Goal: Task Accomplishment & Management: Use online tool/utility

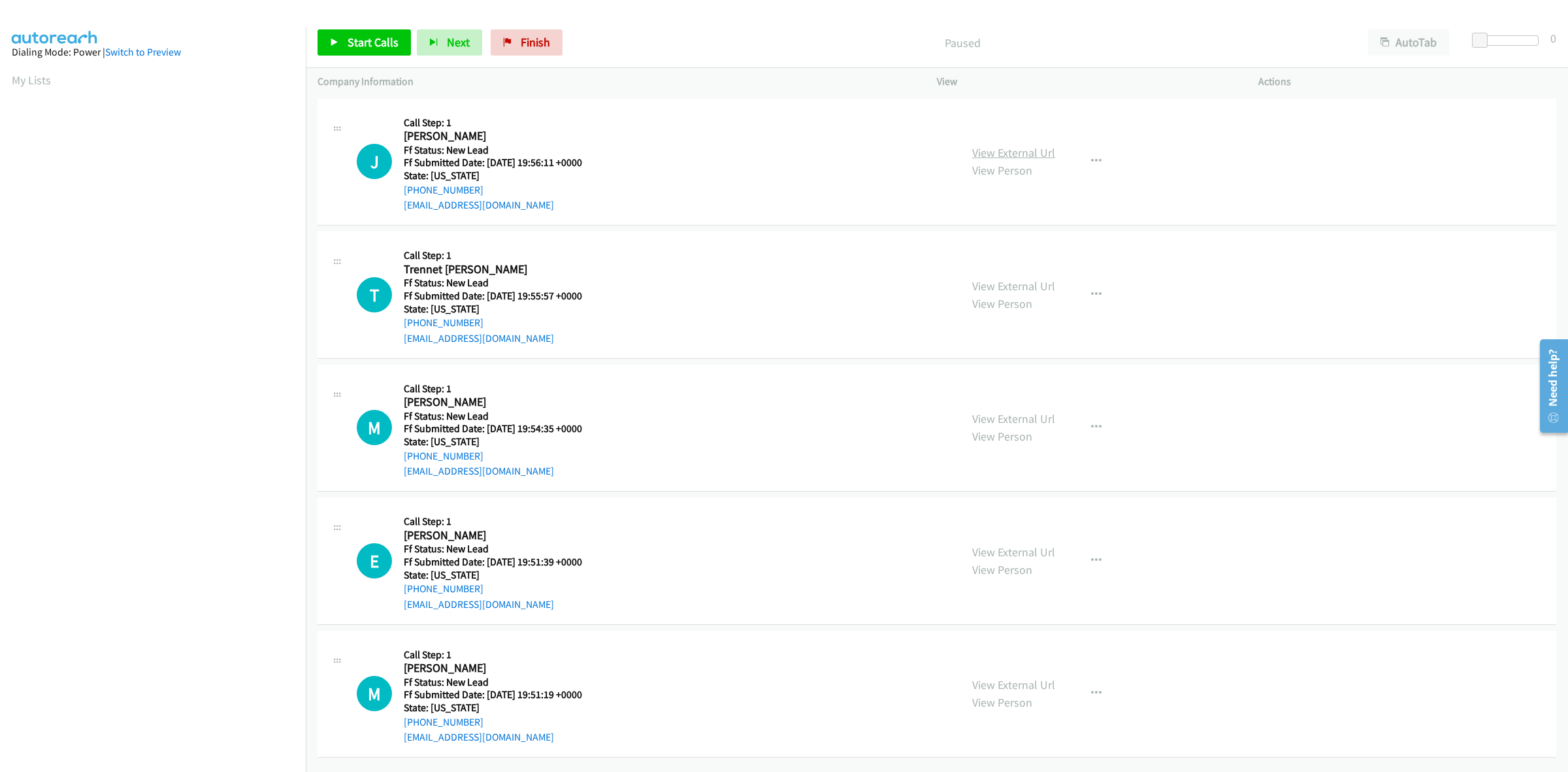
click at [1036, 148] on link "View External Url" at bounding box center [1014, 153] width 83 height 15
click at [381, 36] on span "Start Calls" at bounding box center [373, 42] width 51 height 15
click at [1042, 287] on link "View External Url" at bounding box center [1014, 286] width 83 height 15
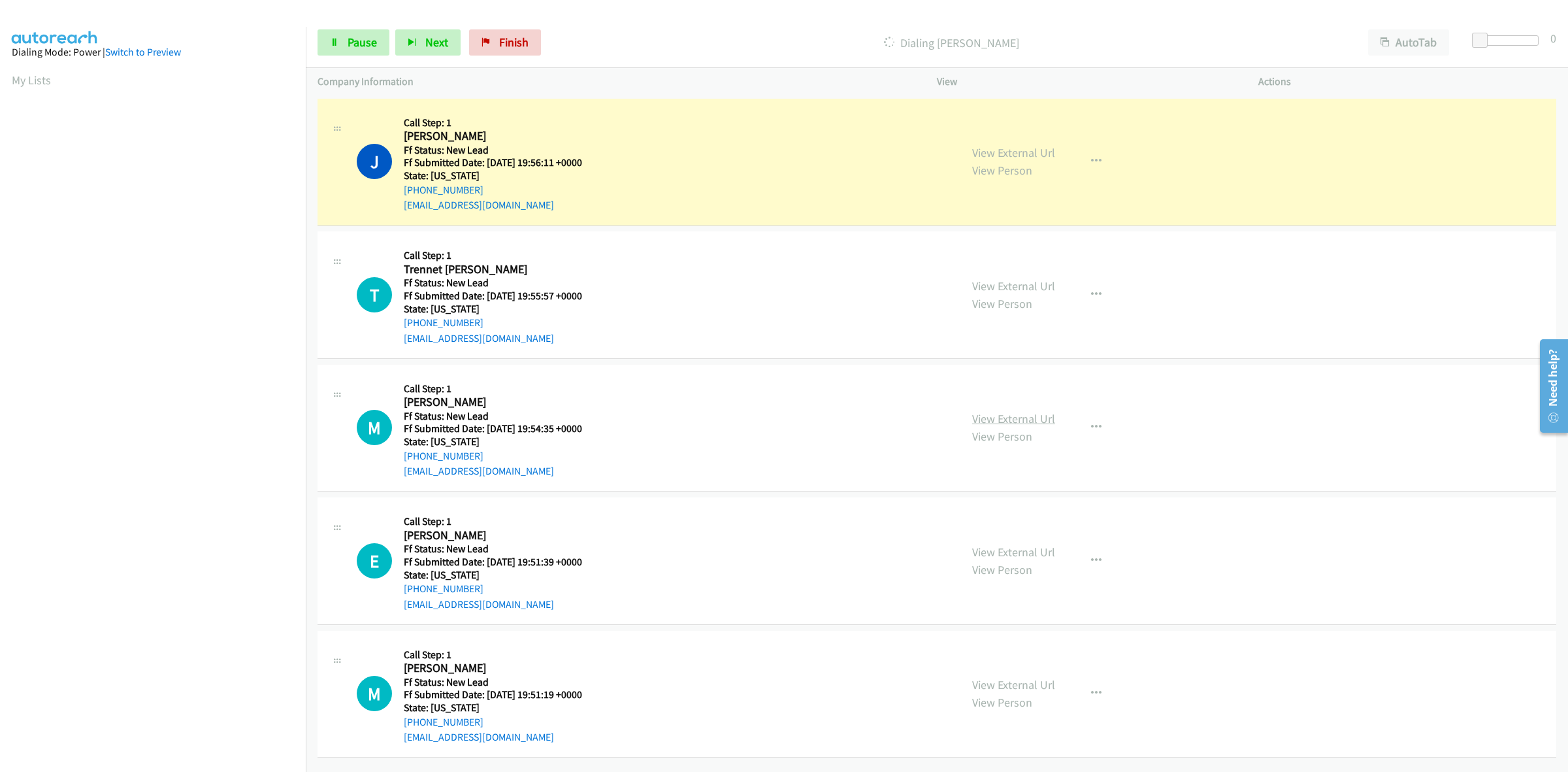
click at [1020, 420] on link "View External Url" at bounding box center [1014, 419] width 83 height 15
click at [1030, 554] on link "View External Url" at bounding box center [1014, 552] width 83 height 15
click at [1024, 682] on link "View External Url" at bounding box center [1014, 685] width 83 height 15
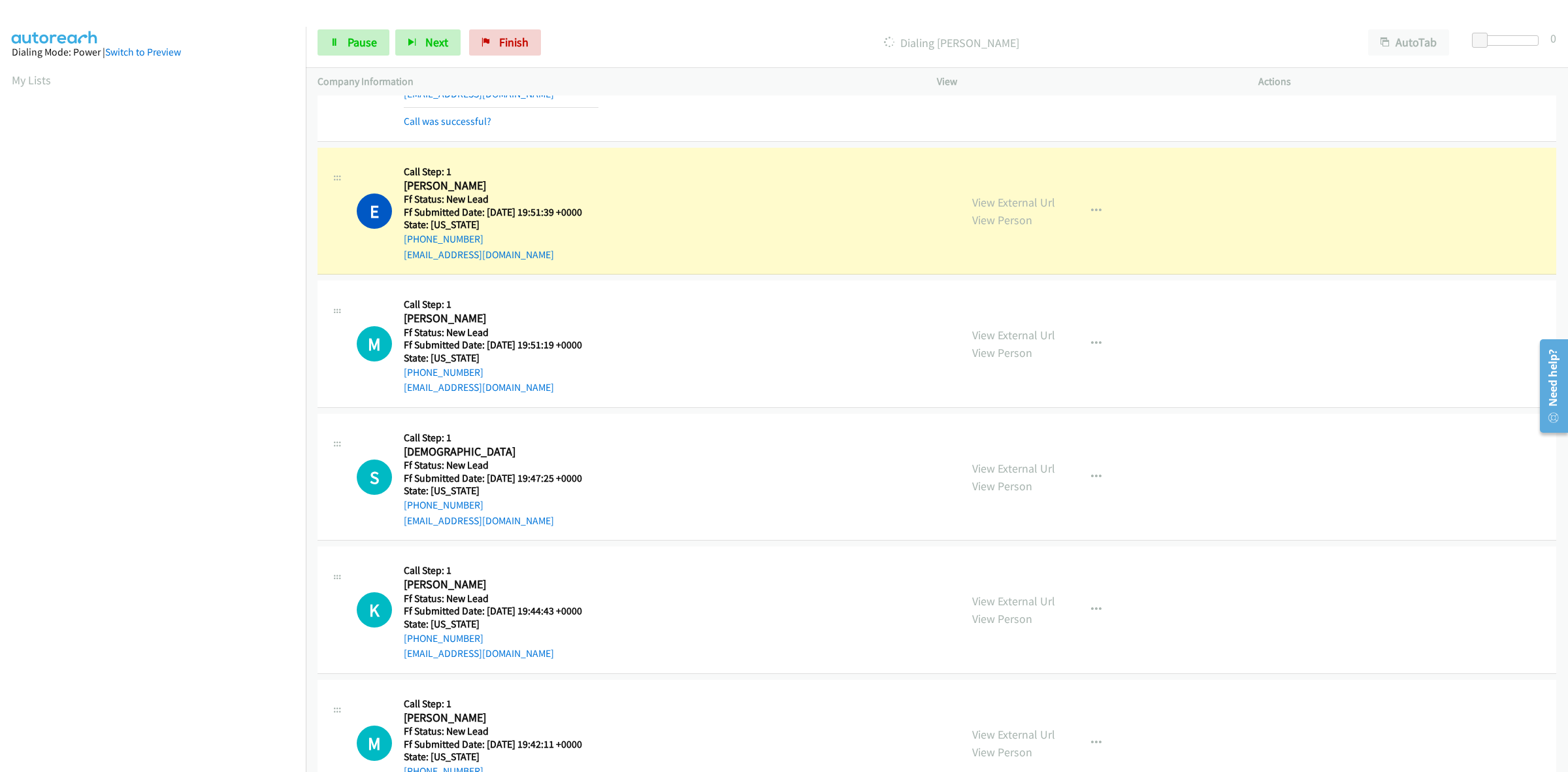
scroll to position [491, 0]
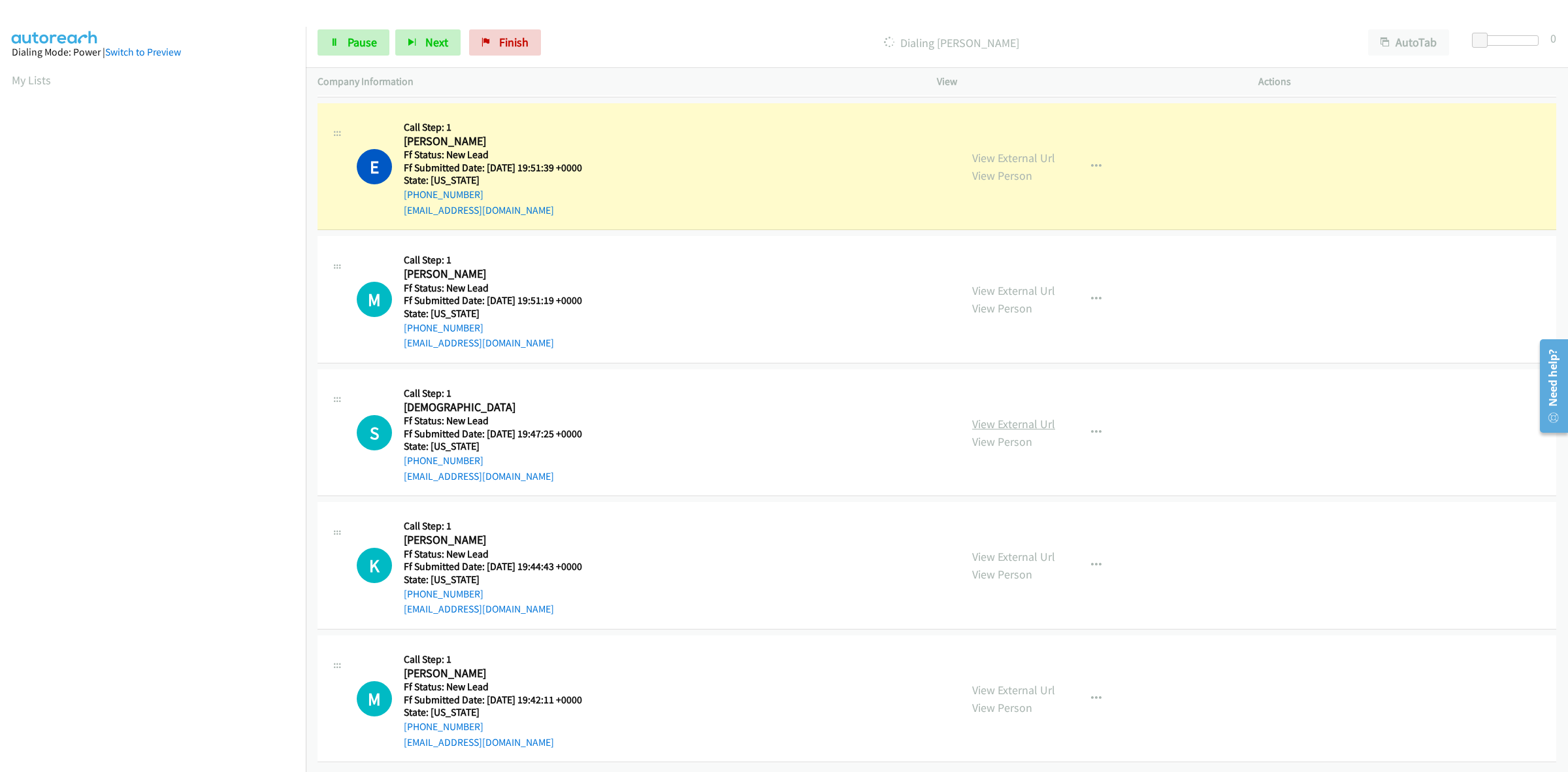
click at [998, 416] on link "View External Url" at bounding box center [1014, 424] width 83 height 15
click at [972, 549] on link "View External Url" at bounding box center [1014, 557] width 83 height 15
click at [1024, 685] on div "View External Url View Person" at bounding box center [1014, 699] width 83 height 35
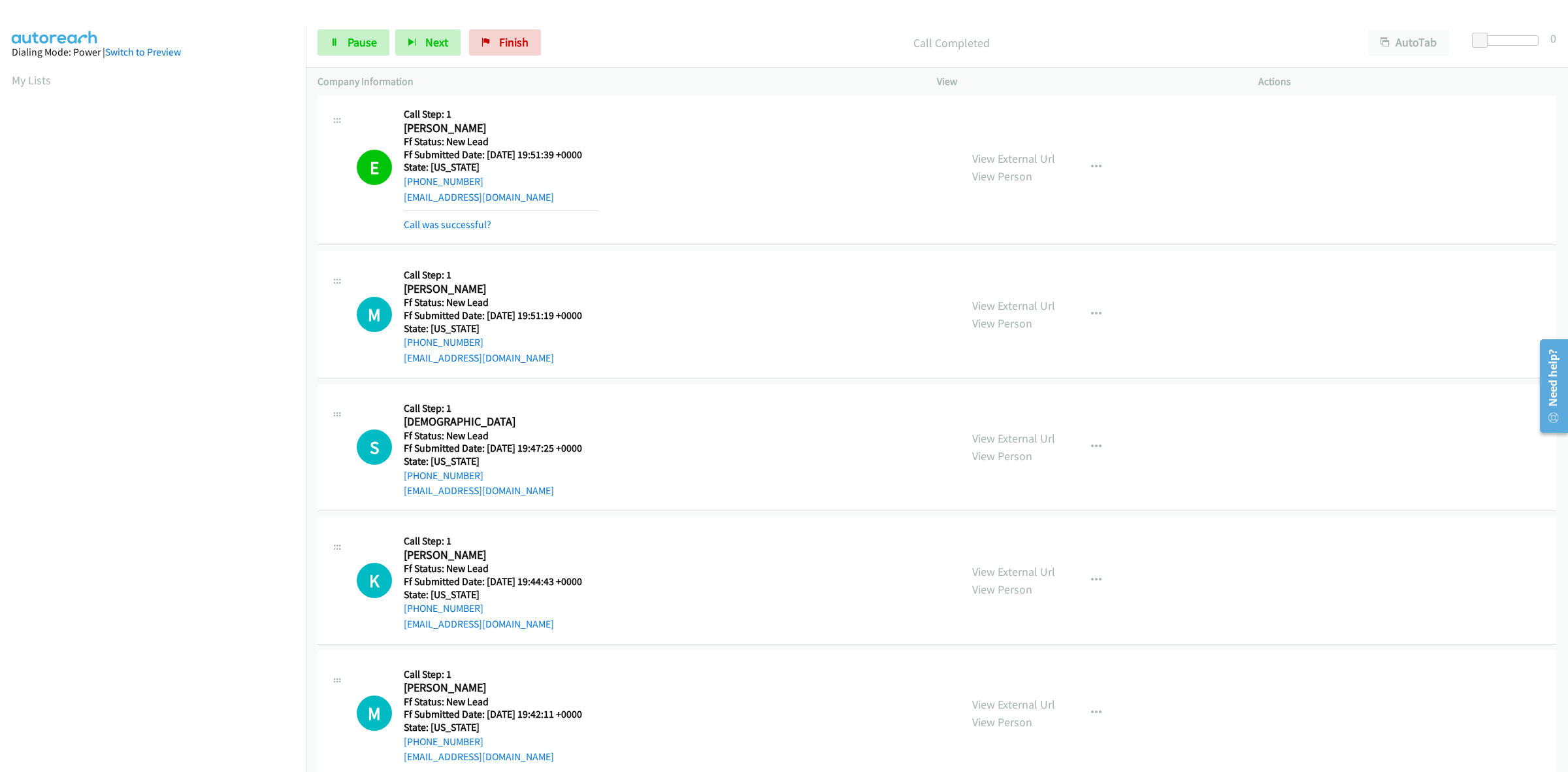
click at [1031, 680] on div "View External Url View Person View External Url Email Schedule/Manage Callback …" at bounding box center [1127, 713] width 333 height 103
click at [1033, 700] on link "View External Url" at bounding box center [1014, 704] width 83 height 15
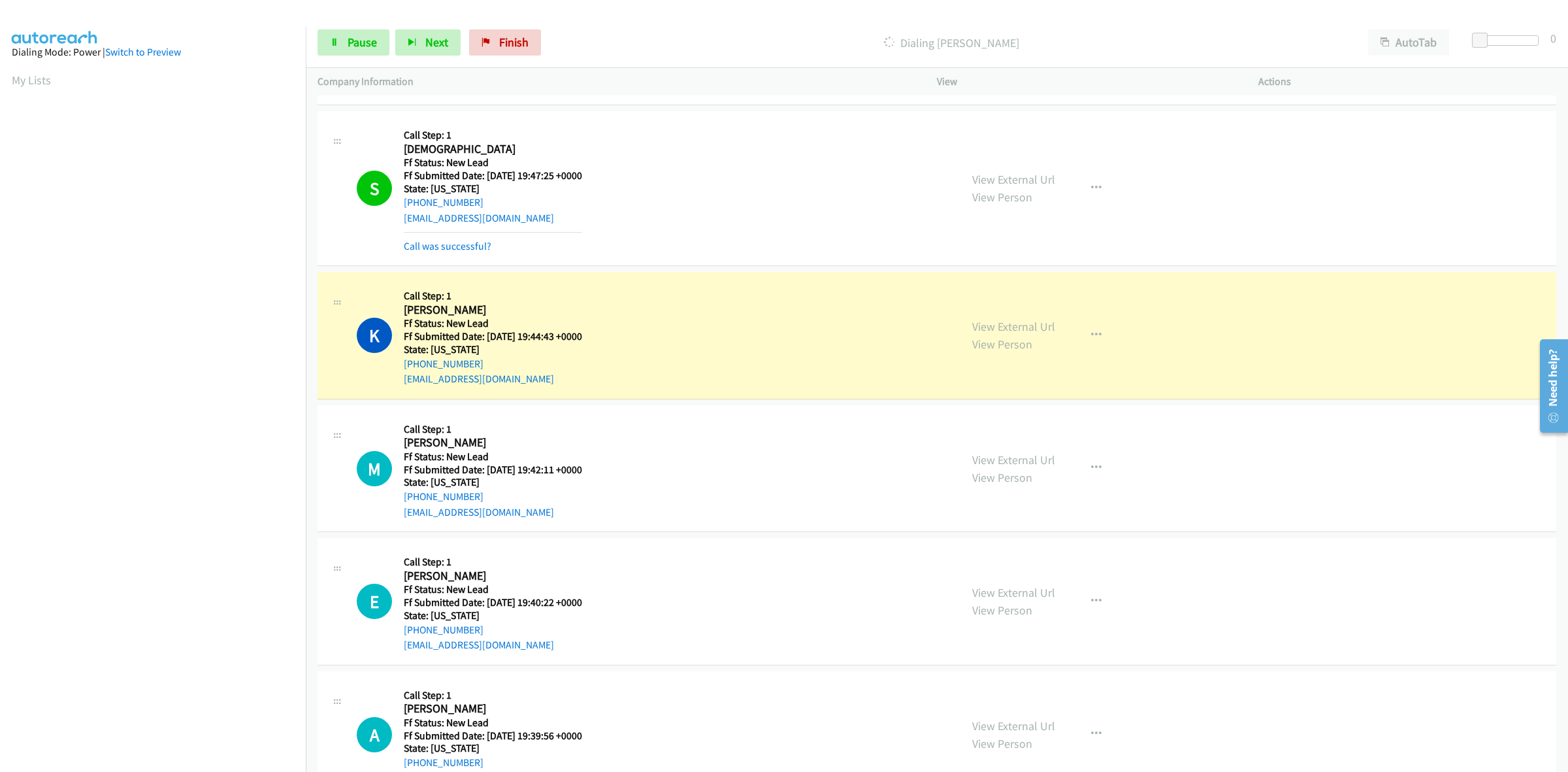
scroll to position [873, 0]
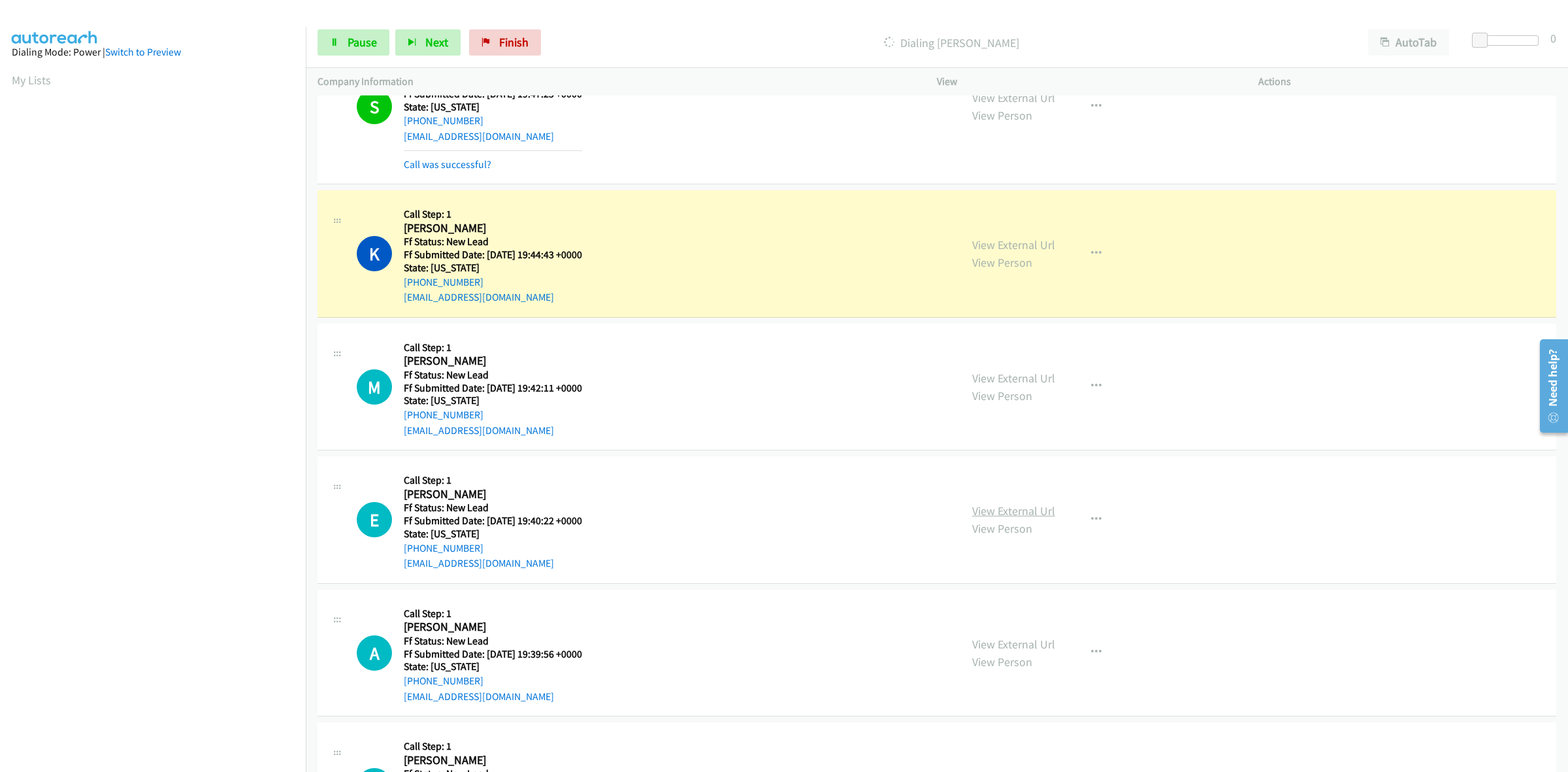
click at [1037, 508] on link "View External Url" at bounding box center [1014, 511] width 83 height 15
click at [1003, 649] on link "View External Url" at bounding box center [1014, 644] width 83 height 15
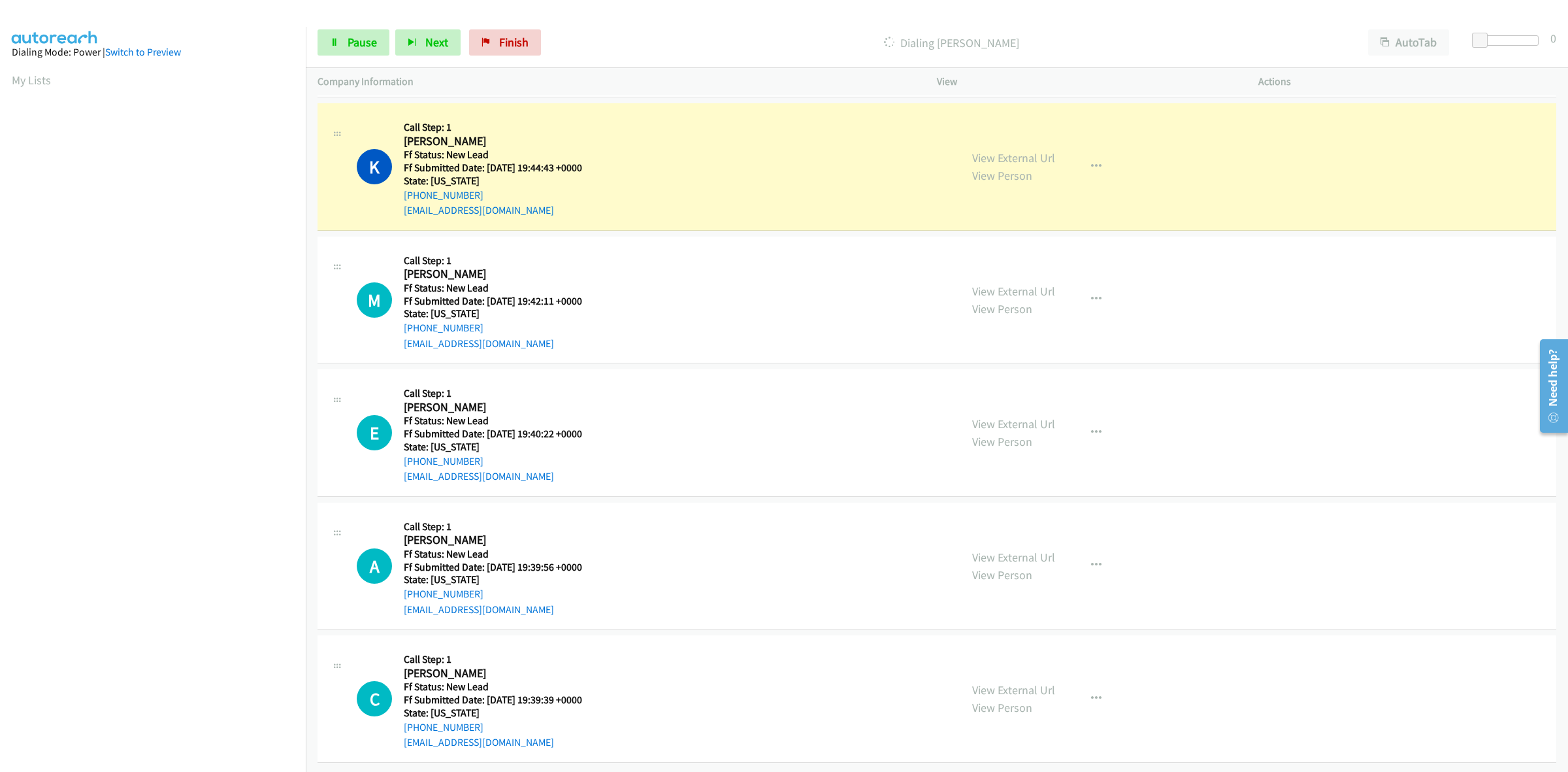
scroll to position [974, 0]
click at [1019, 683] on link "View External Url" at bounding box center [1014, 690] width 83 height 15
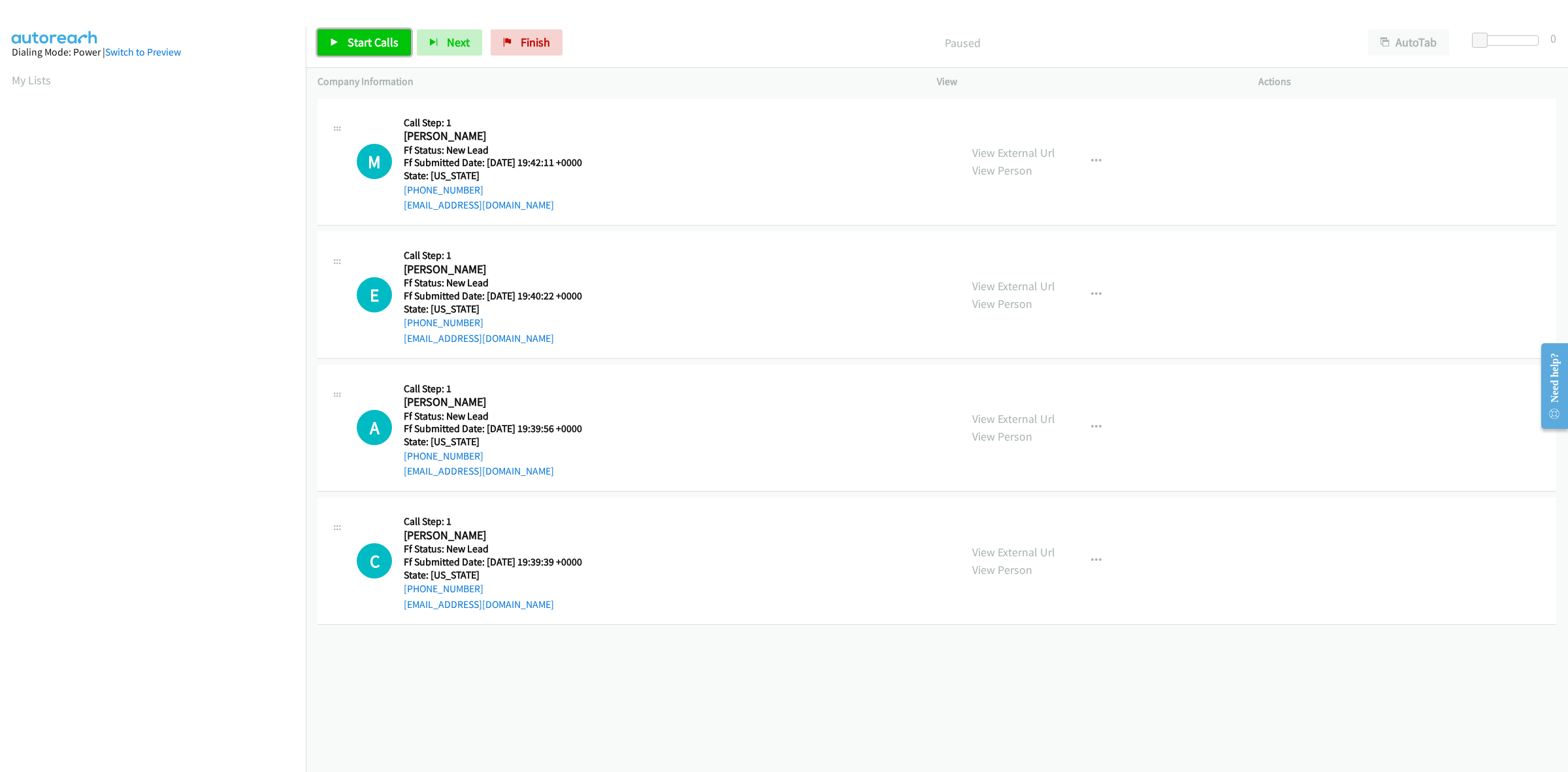
click at [381, 35] on span "Start Calls" at bounding box center [373, 42] width 51 height 15
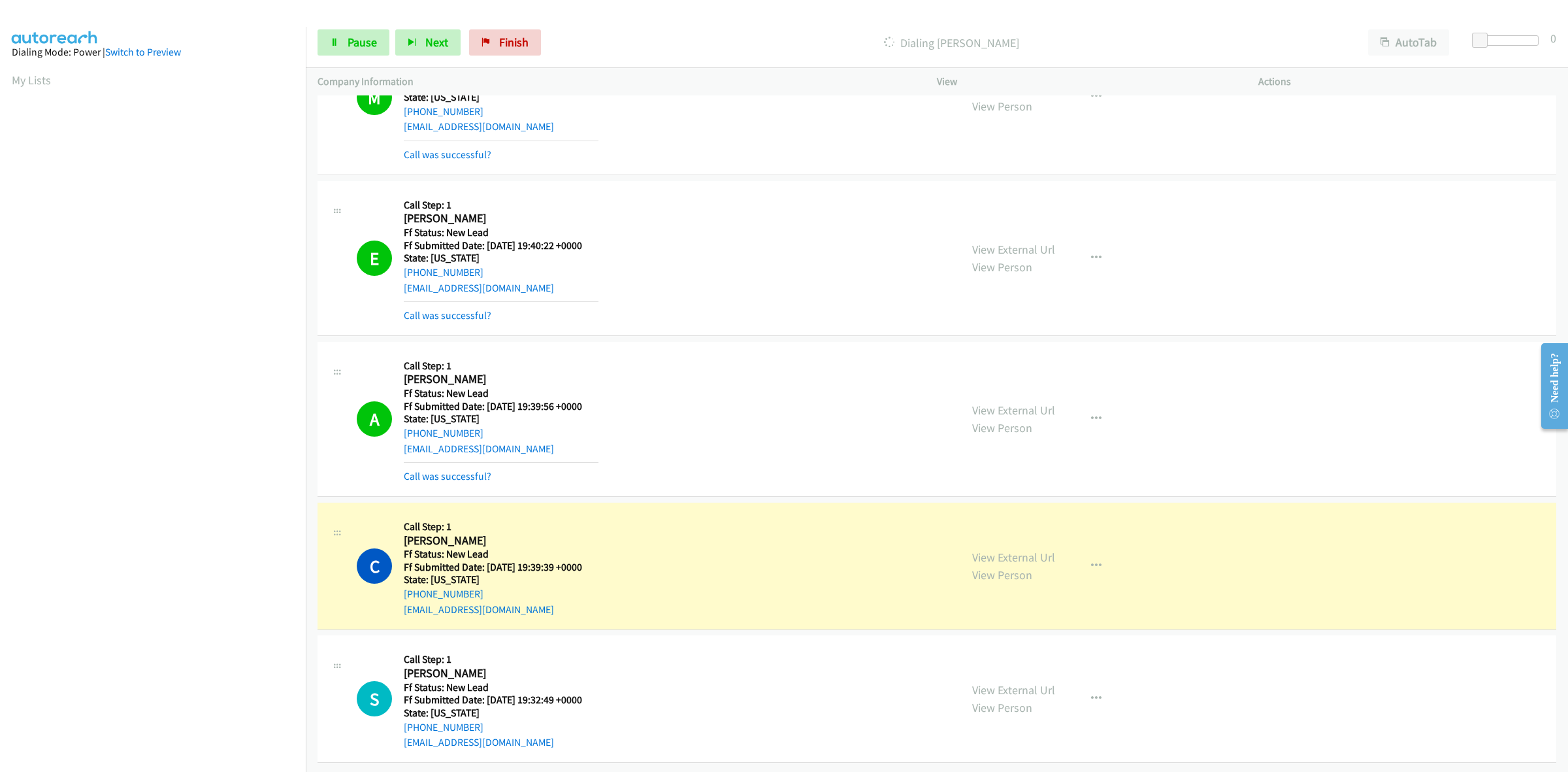
scroll to position [92, 0]
click at [1032, 683] on link "View External Url" at bounding box center [1014, 690] width 83 height 15
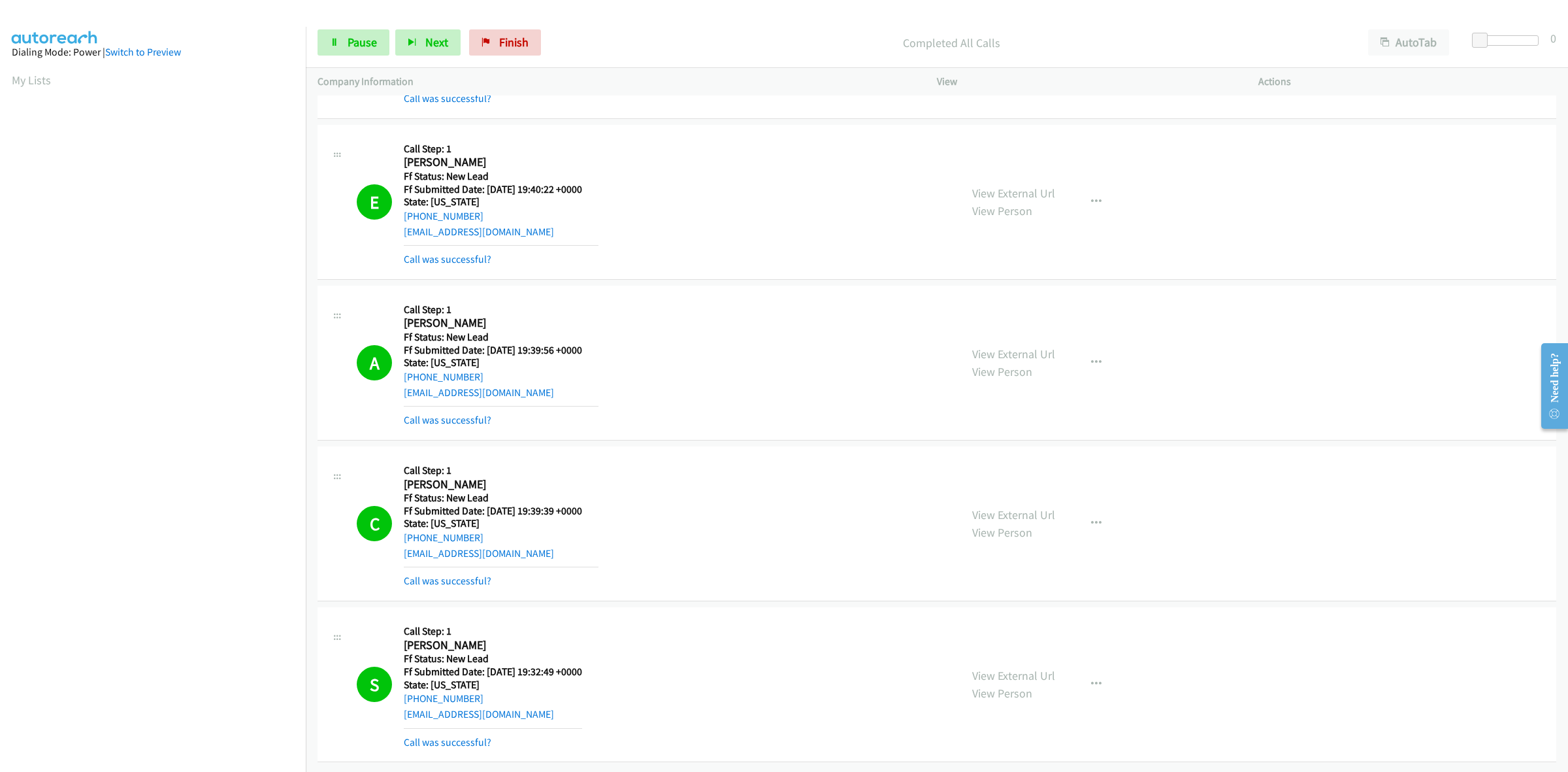
scroll to position [190, 0]
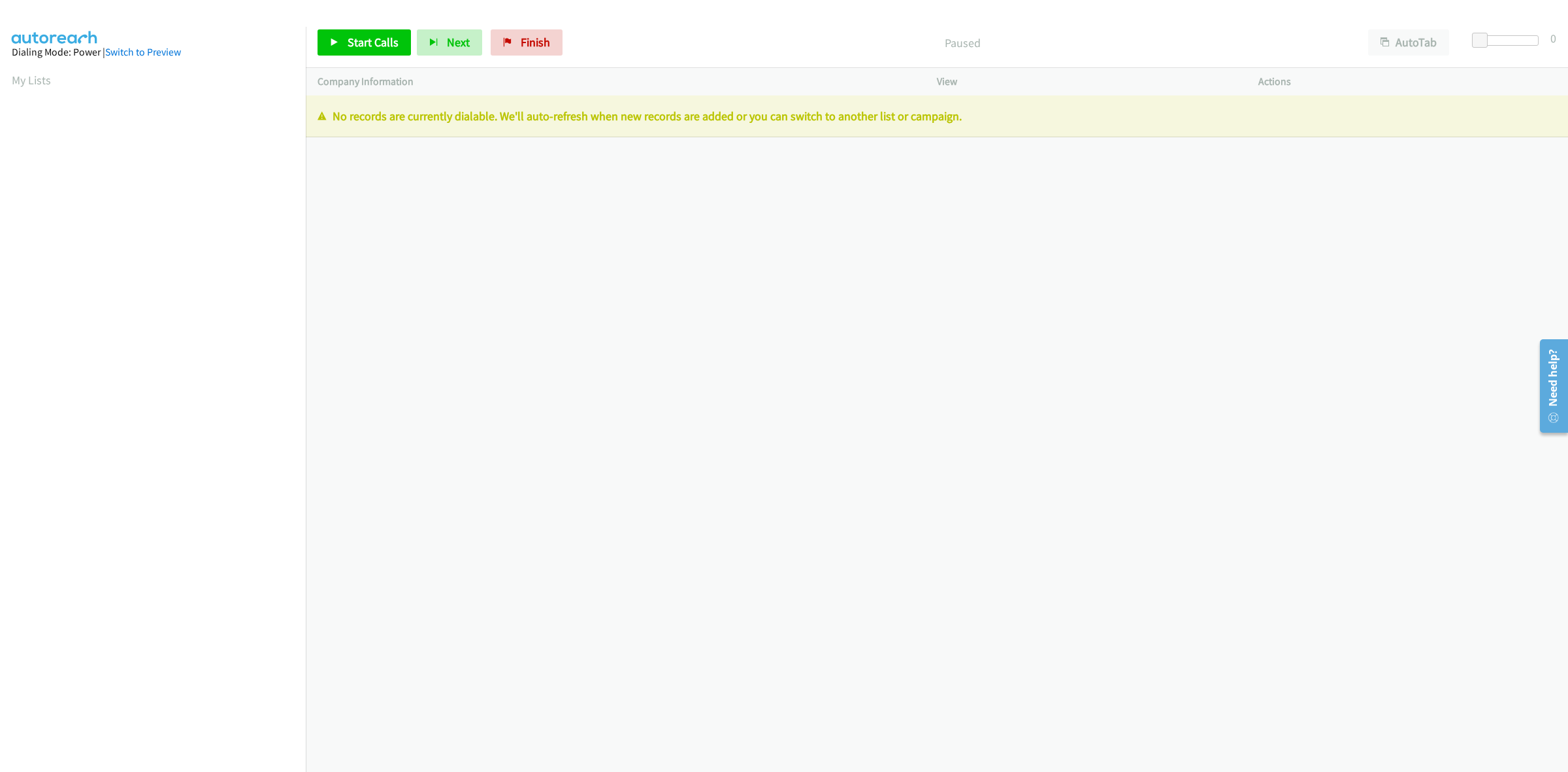
drag, startPoint x: 1321, startPoint y: 415, endPoint x: 1158, endPoint y: 337, distance: 180.7
click at [1321, 415] on div "+1 415-964-1034 Call failed - Please reload the list and try again The Callbar …" at bounding box center [936, 434] width 1262 height 676
drag, startPoint x: 508, startPoint y: 49, endPoint x: 823, endPoint y: 79, distance: 316.4
click at [508, 49] on link "Finish" at bounding box center [526, 42] width 72 height 26
click at [517, 33] on link "Finish" at bounding box center [526, 42] width 72 height 26
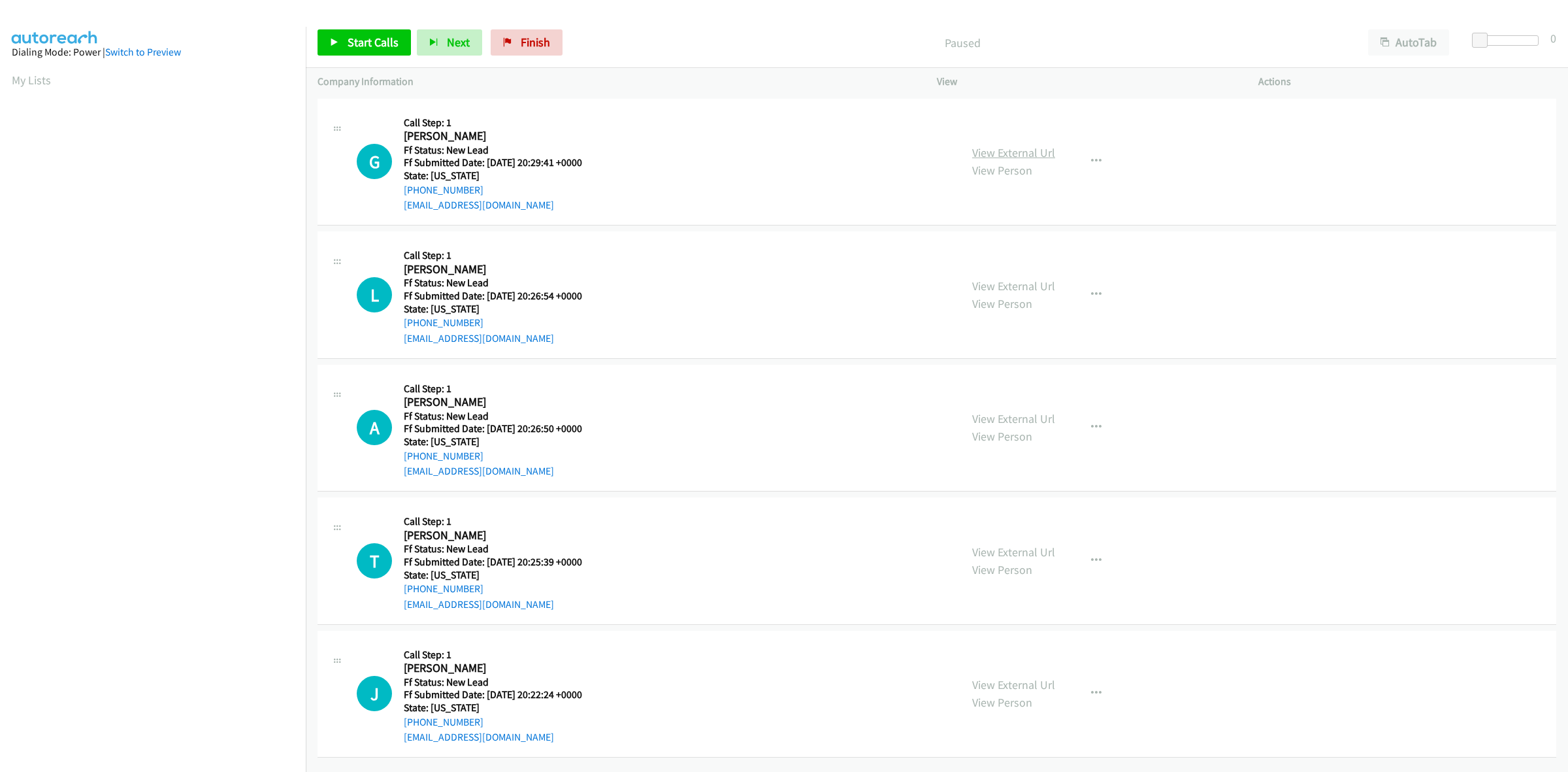
click at [1019, 153] on link "View External Url" at bounding box center [1014, 153] width 83 height 15
click at [1040, 286] on link "View External Url" at bounding box center [1014, 286] width 83 height 15
click at [1015, 411] on link "View External Url" at bounding box center [1014, 419] width 83 height 15
click at [1034, 549] on link "View External Url" at bounding box center [1014, 552] width 83 height 15
click at [1007, 679] on link "View External Url" at bounding box center [1014, 685] width 83 height 15
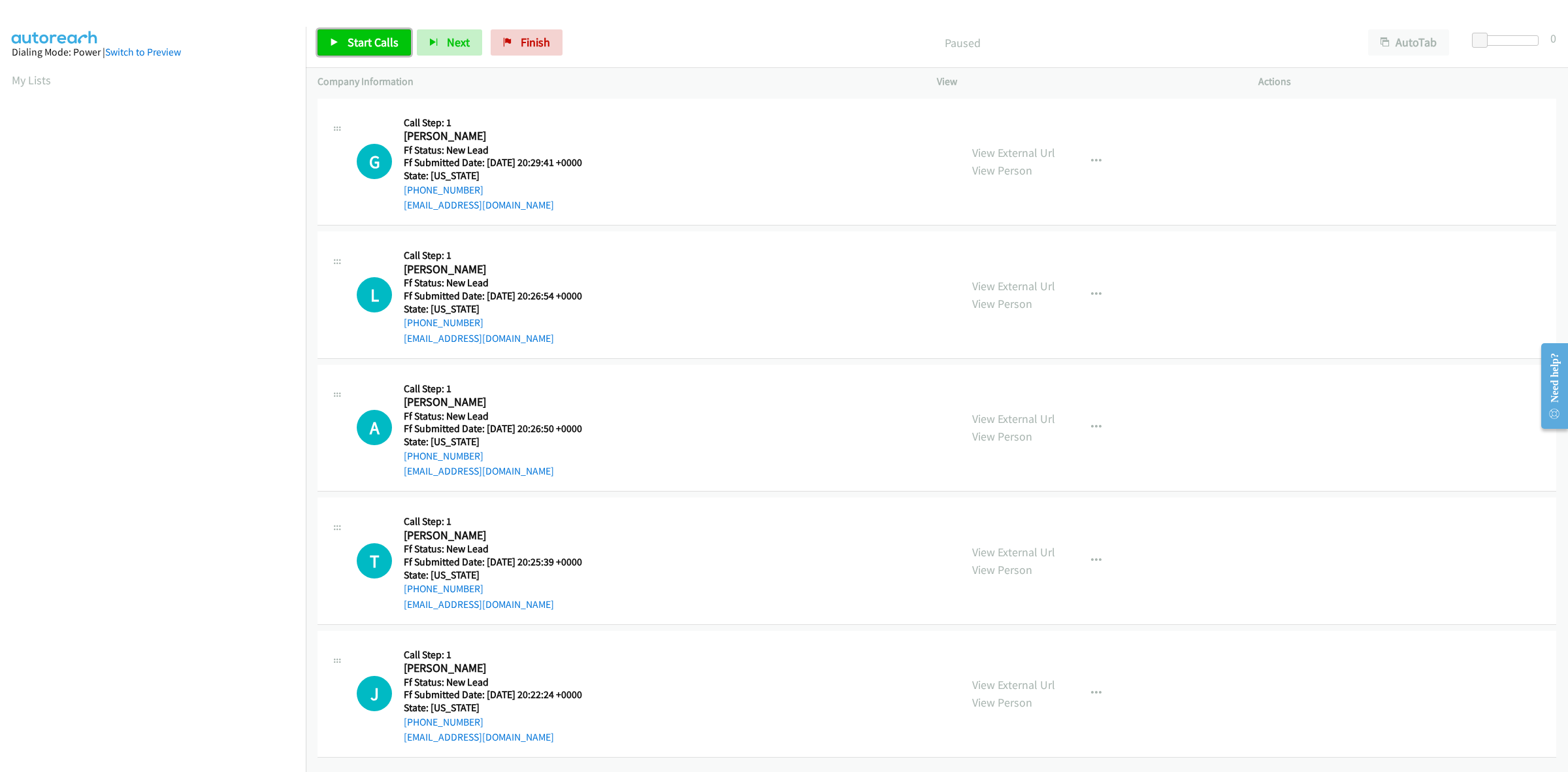
click at [351, 40] on span "Start Calls" at bounding box center [373, 42] width 51 height 15
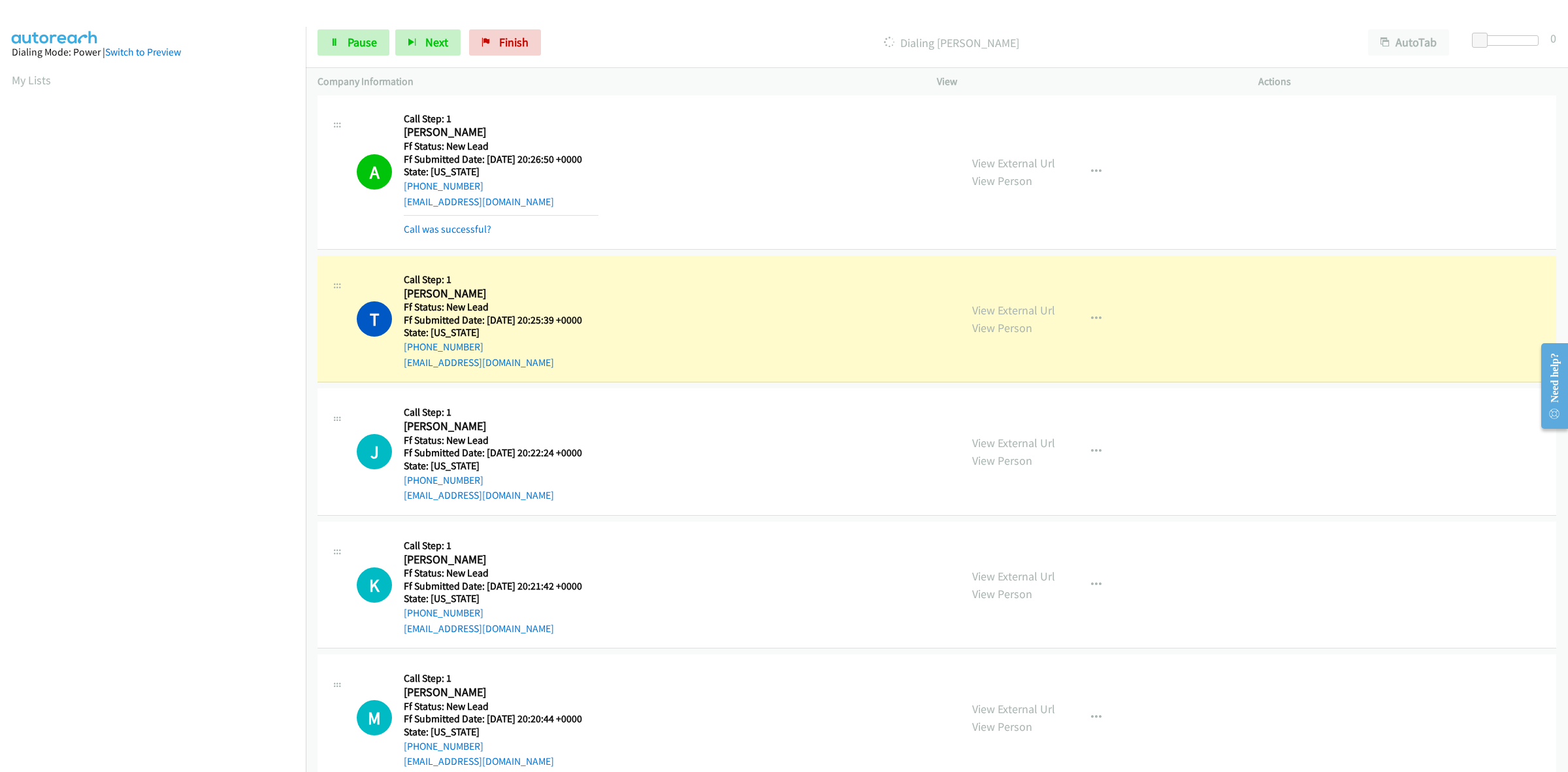
scroll to position [327, 0]
click at [1024, 572] on link "View External Url" at bounding box center [1014, 575] width 83 height 15
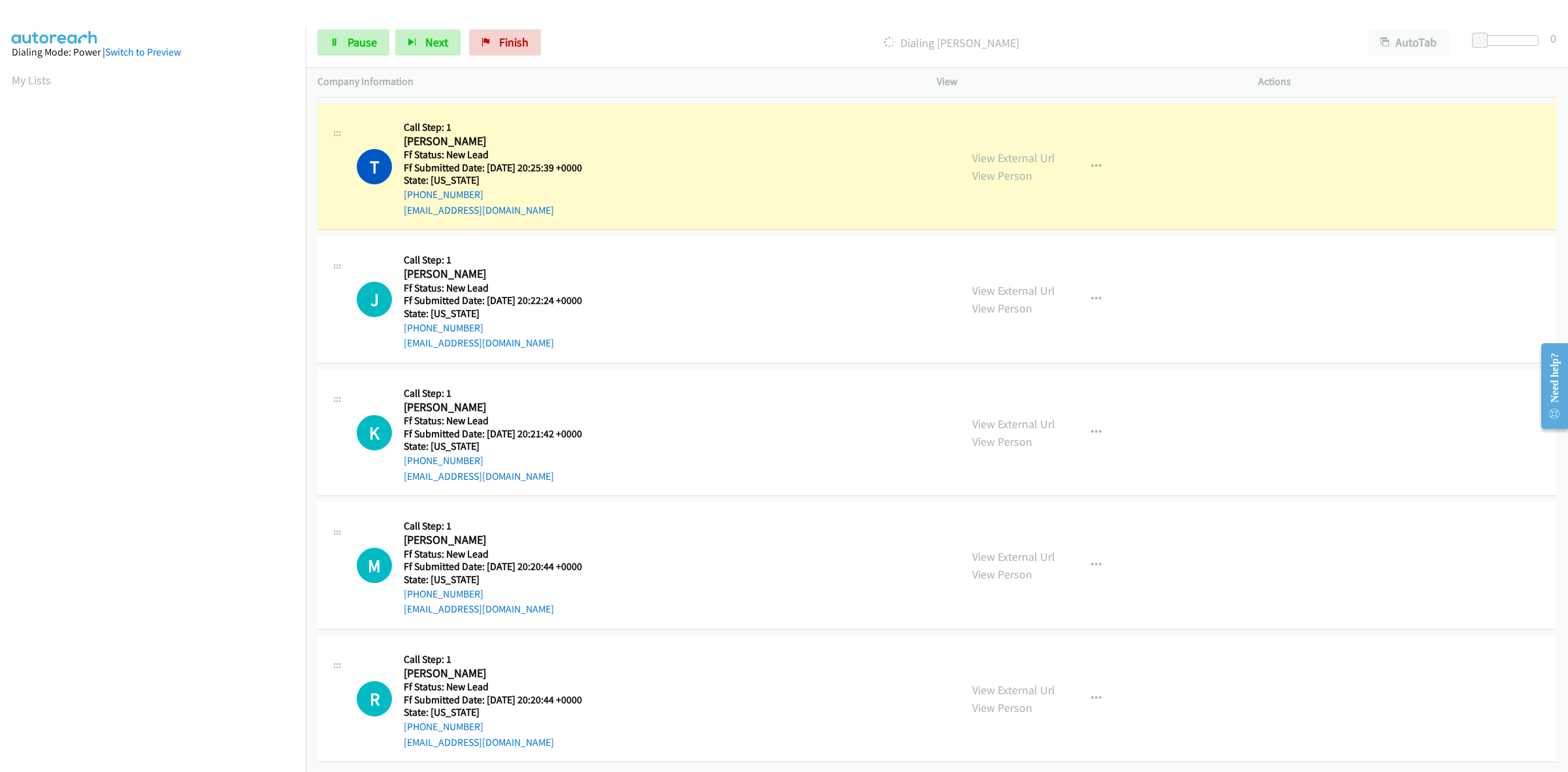
scroll to position [491, 0]
click at [1024, 549] on link "View External Url" at bounding box center [1014, 557] width 83 height 15
click at [1037, 683] on link "View External Url" at bounding box center [1014, 690] width 83 height 15
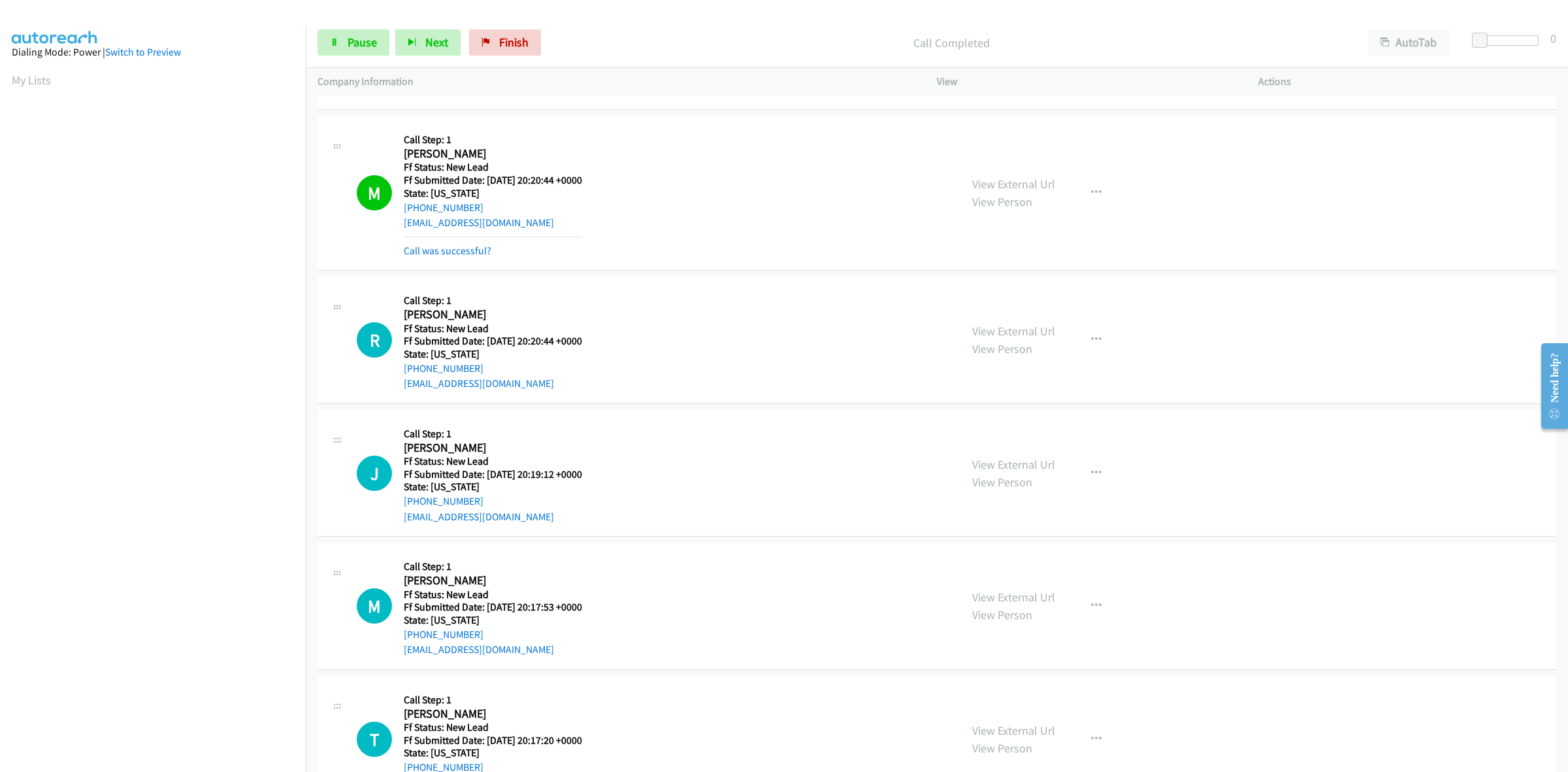
scroll to position [920, 0]
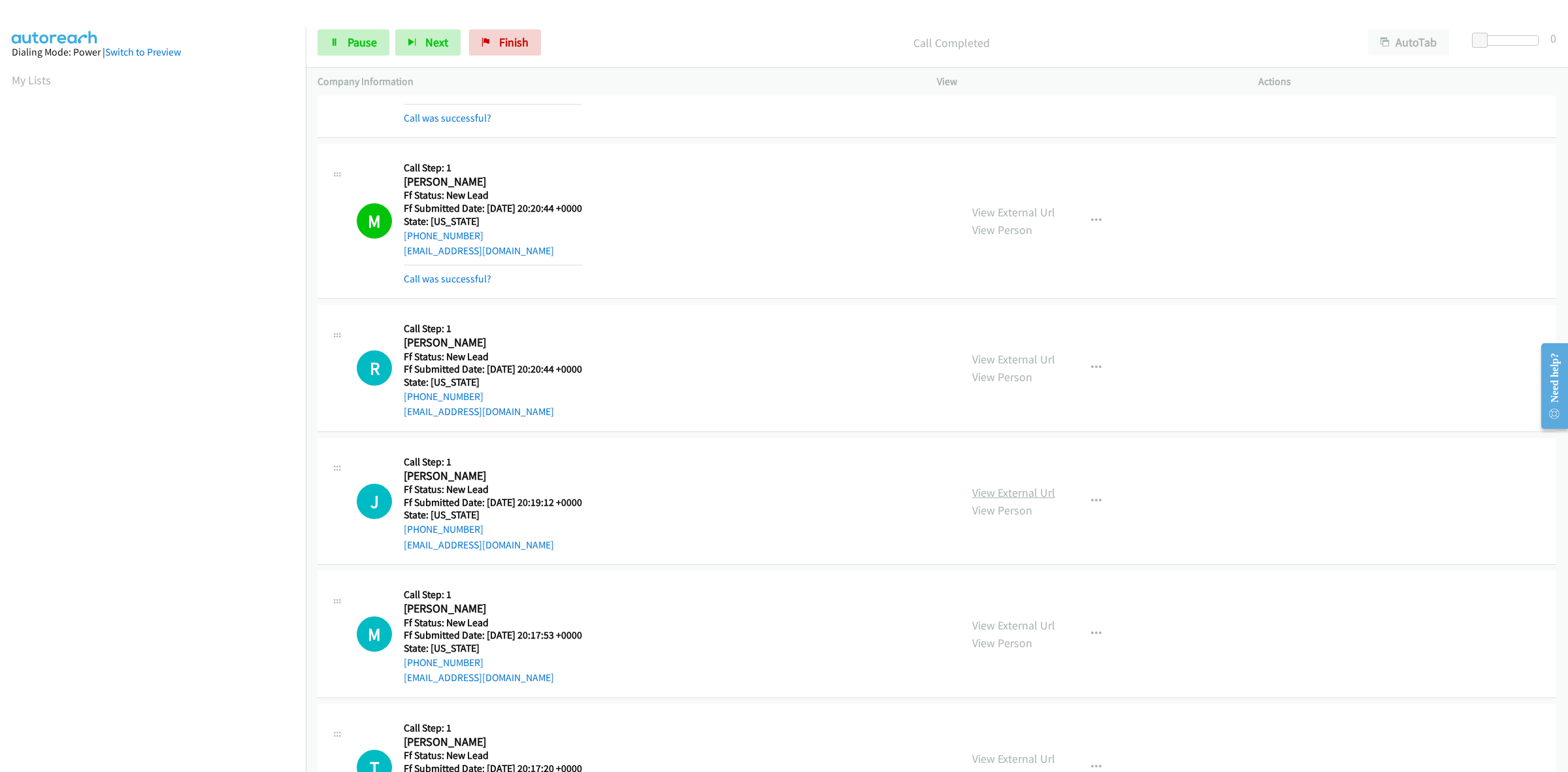
click at [1003, 491] on link "View External Url" at bounding box center [1014, 492] width 83 height 15
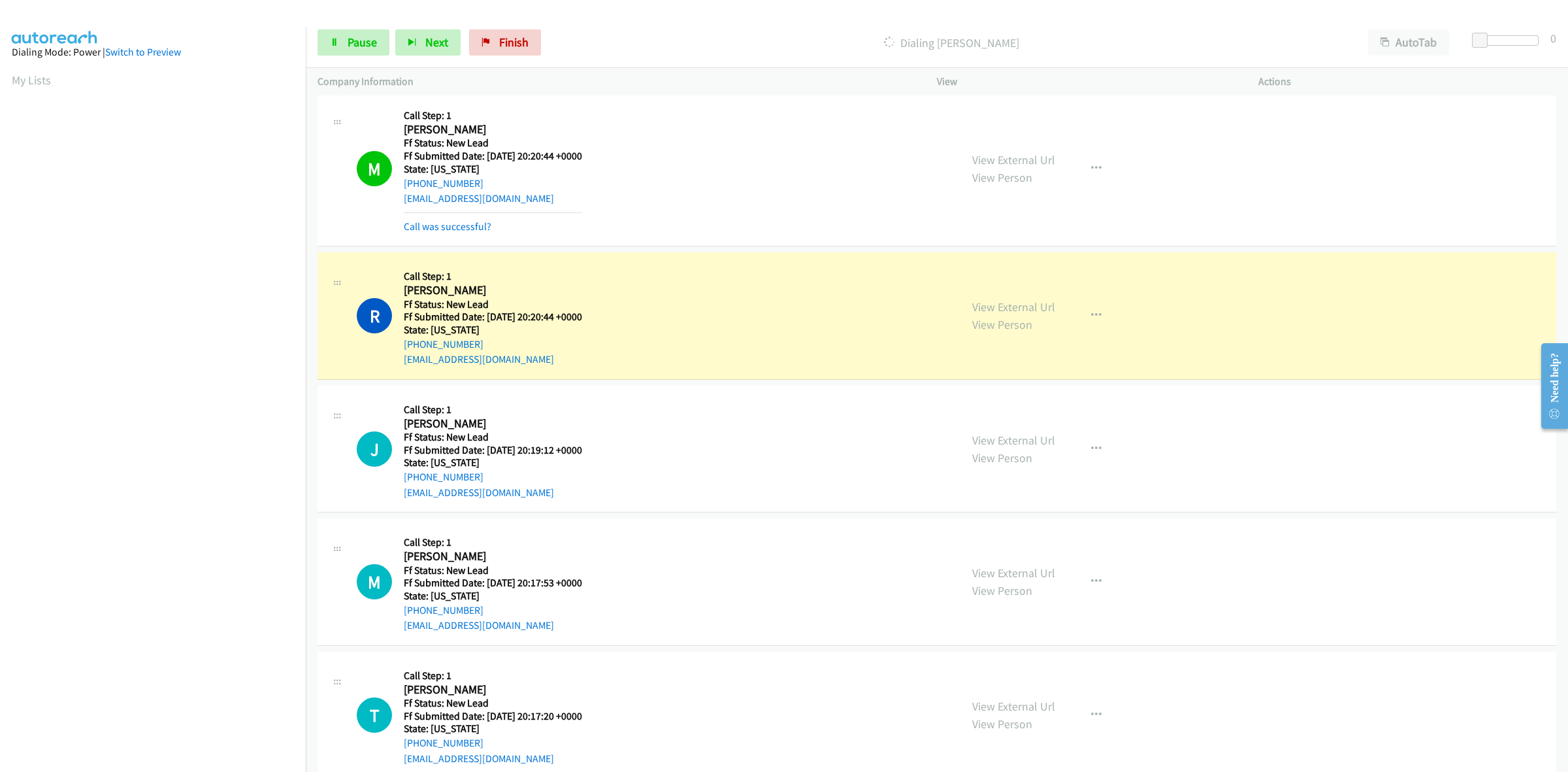
scroll to position [1002, 0]
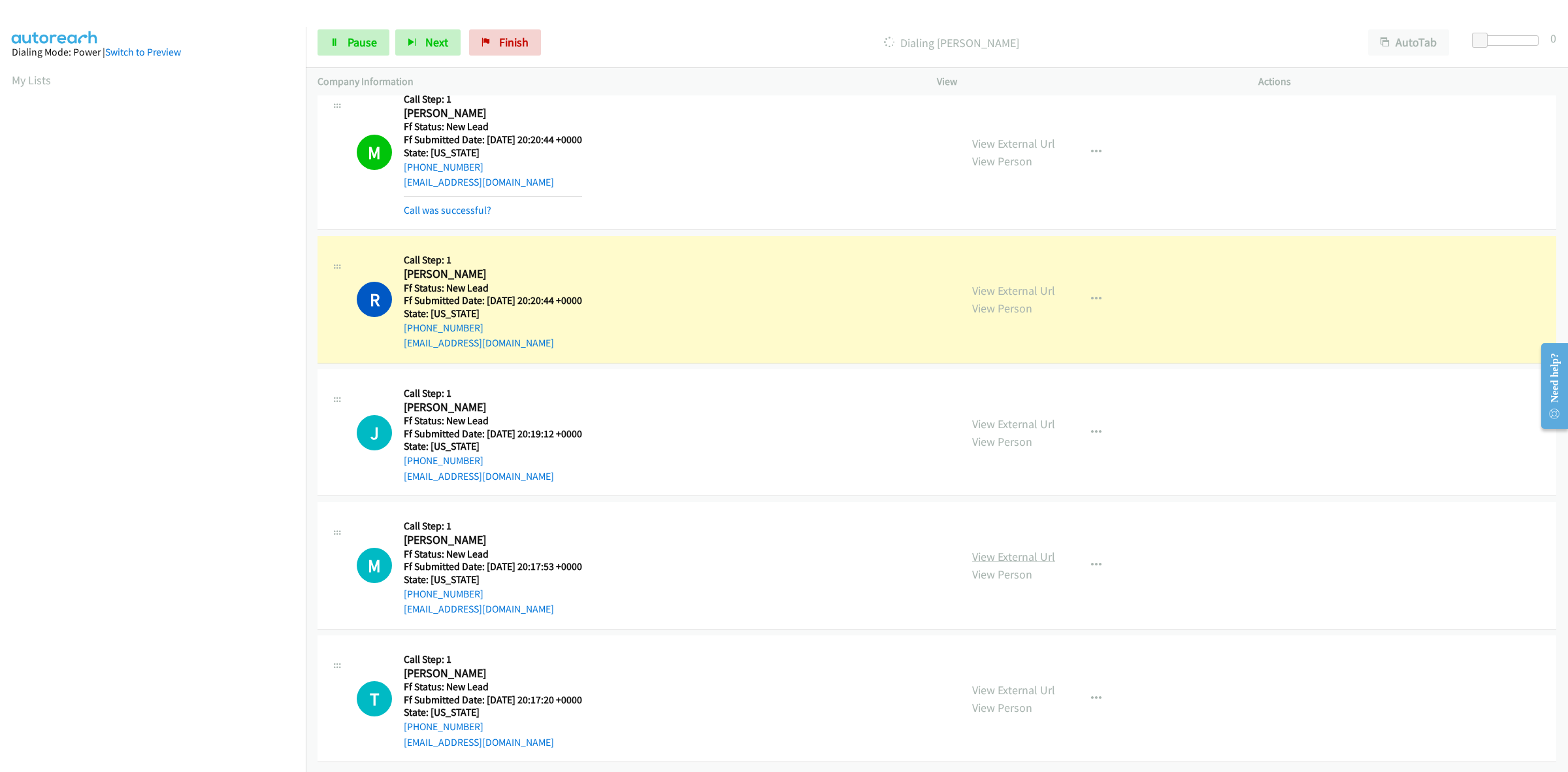
click at [1026, 549] on link "View External Url" at bounding box center [1014, 557] width 83 height 15
click at [983, 683] on link "View External Url" at bounding box center [1014, 690] width 83 height 15
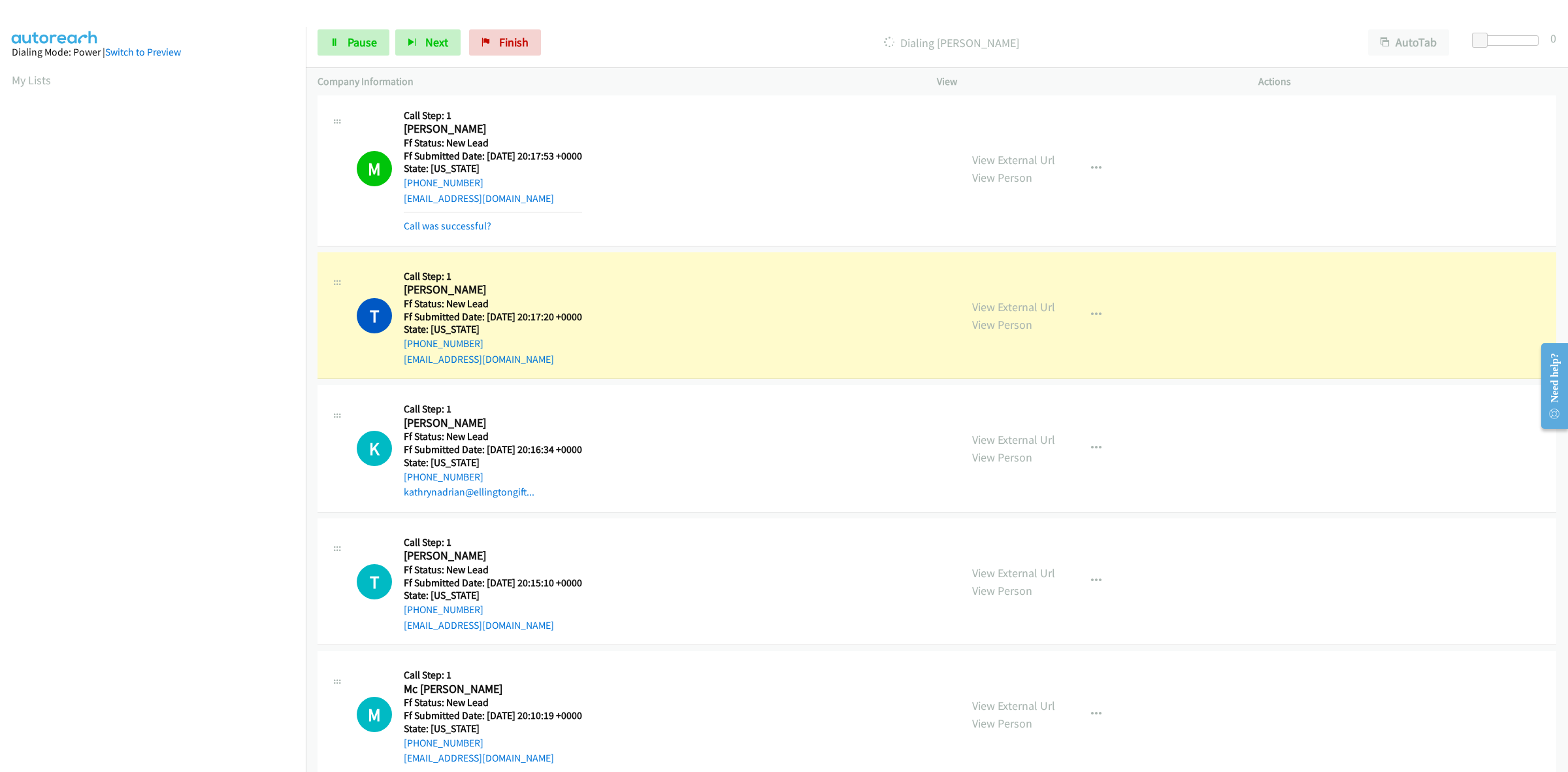
scroll to position [1403, 0]
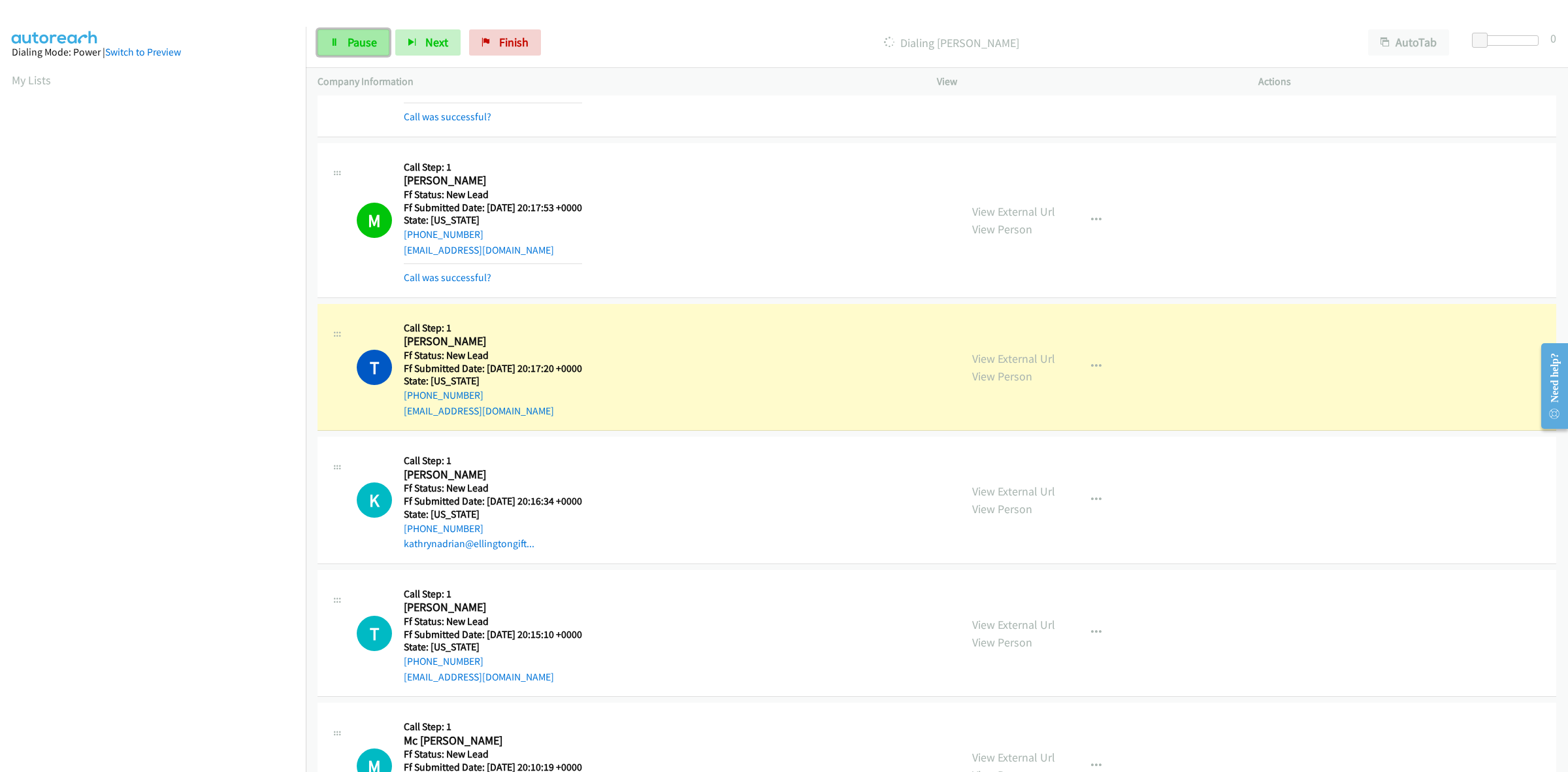
click at [361, 37] on span "Pause" at bounding box center [362, 42] width 29 height 15
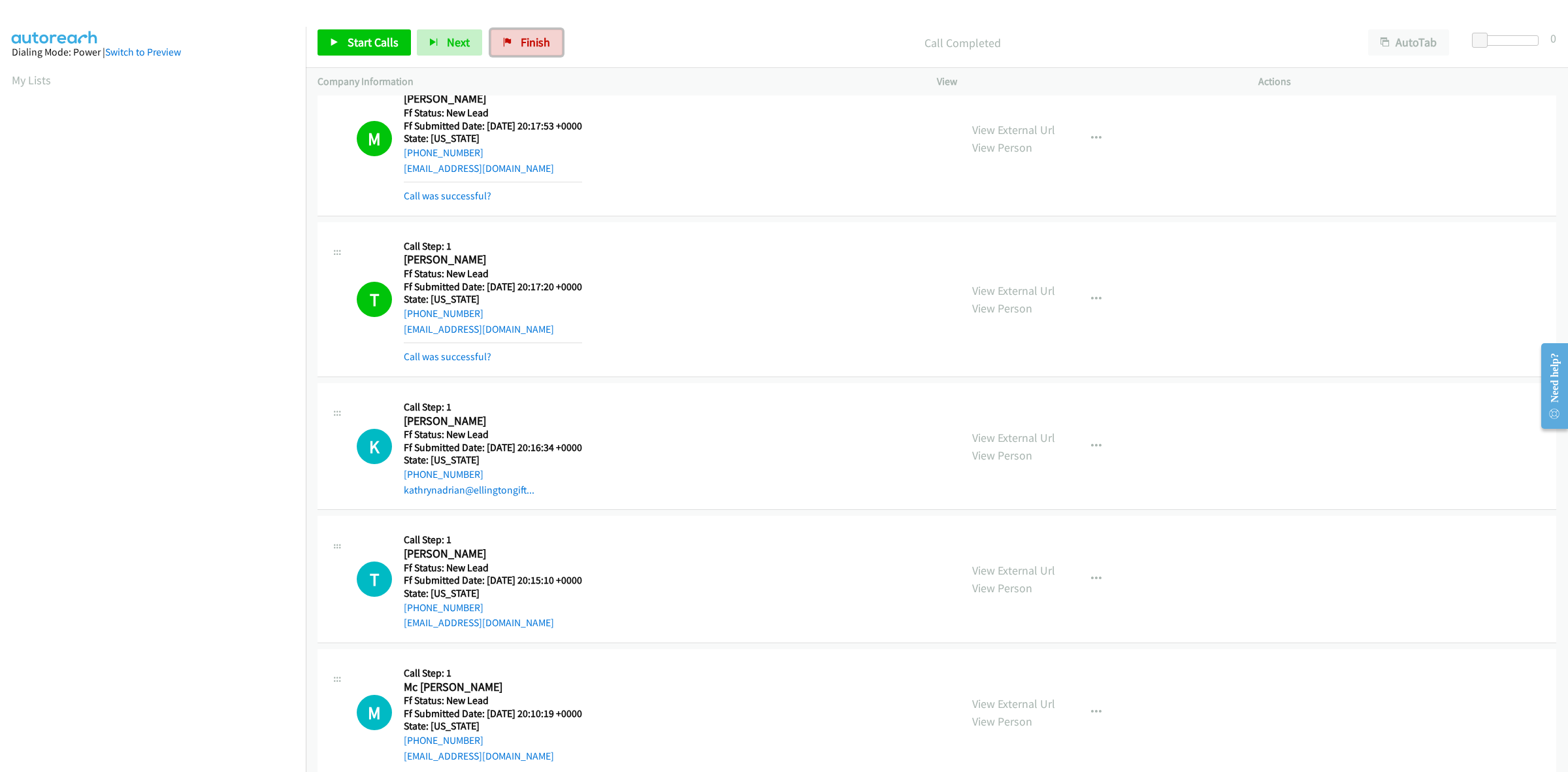
drag, startPoint x: 530, startPoint y: 44, endPoint x: 848, endPoint y: 76, distance: 319.6
click at [530, 44] on span "Finish" at bounding box center [535, 42] width 29 height 15
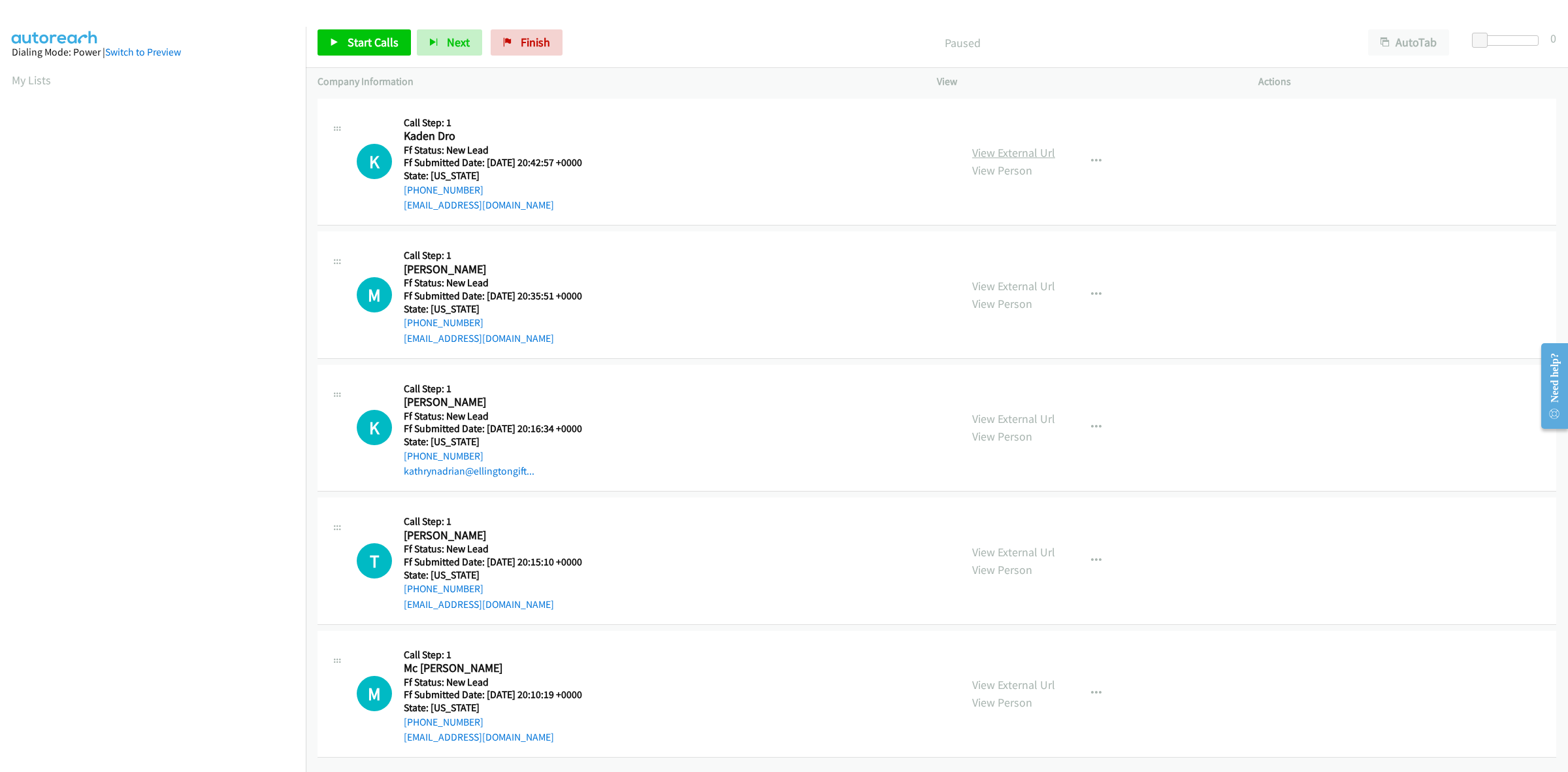
click at [1043, 150] on link "View External Url" at bounding box center [1014, 153] width 83 height 15
click at [1044, 282] on link "View External Url" at bounding box center [1014, 286] width 83 height 15
click at [1043, 425] on link "View External Url" at bounding box center [1014, 419] width 83 height 15
click at [992, 548] on link "View External Url" at bounding box center [1014, 552] width 83 height 15
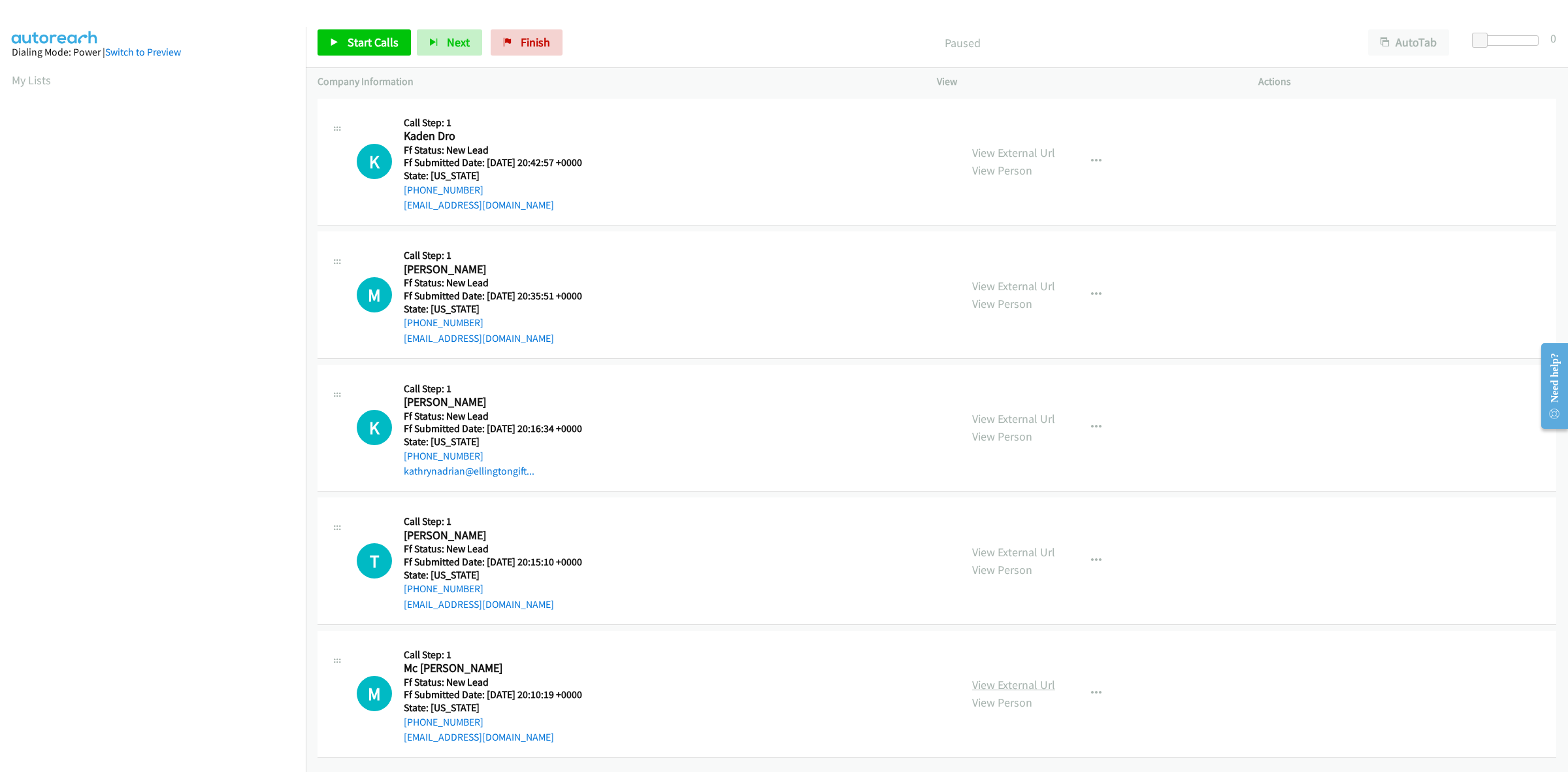
click at [1036, 679] on link "View External Url" at bounding box center [1014, 685] width 83 height 15
drag, startPoint x: 394, startPoint y: 45, endPoint x: 390, endPoint y: 37, distance: 8.9
click at [394, 45] on span "Start Calls" at bounding box center [373, 42] width 51 height 15
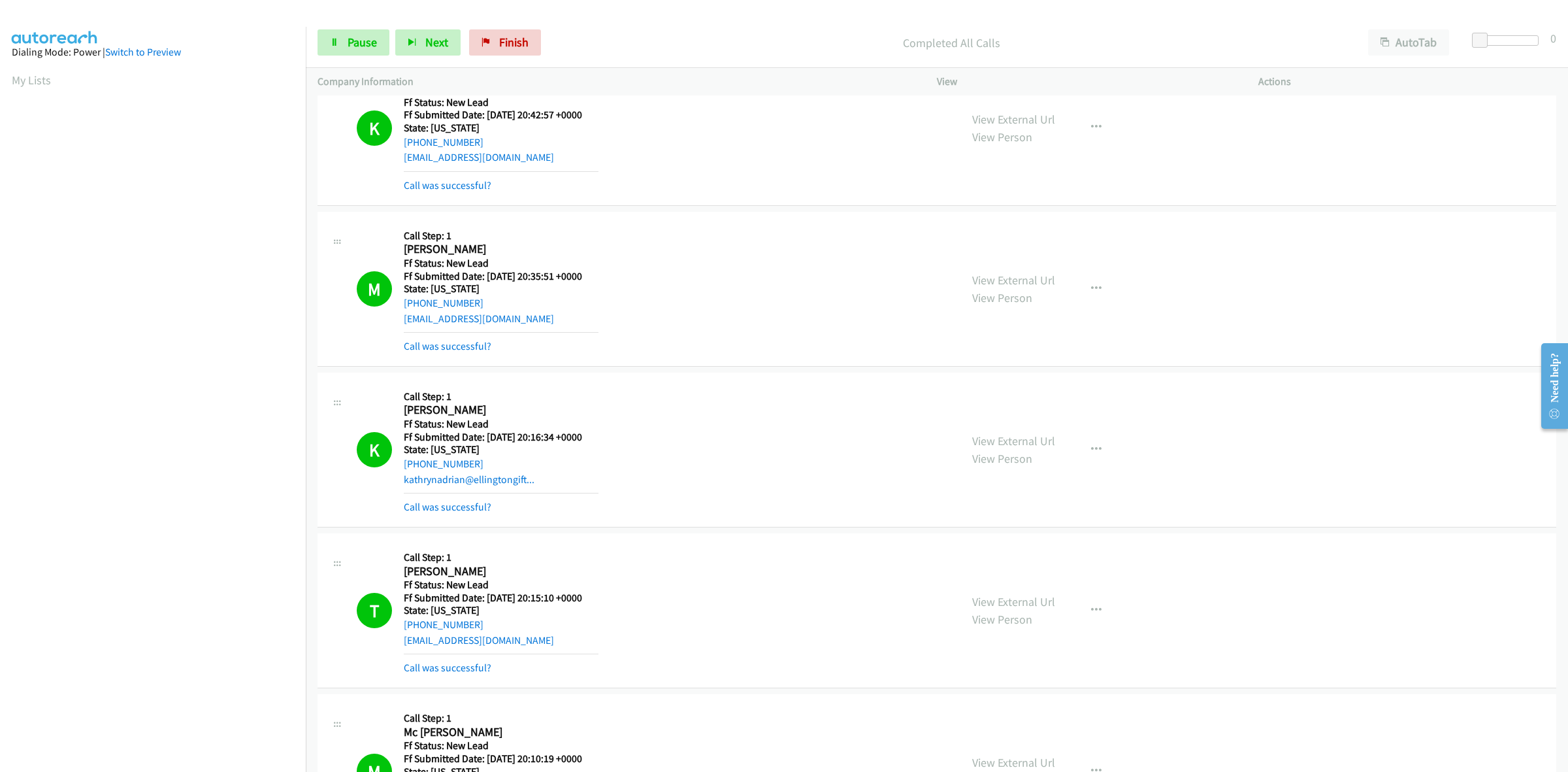
scroll to position [190, 0]
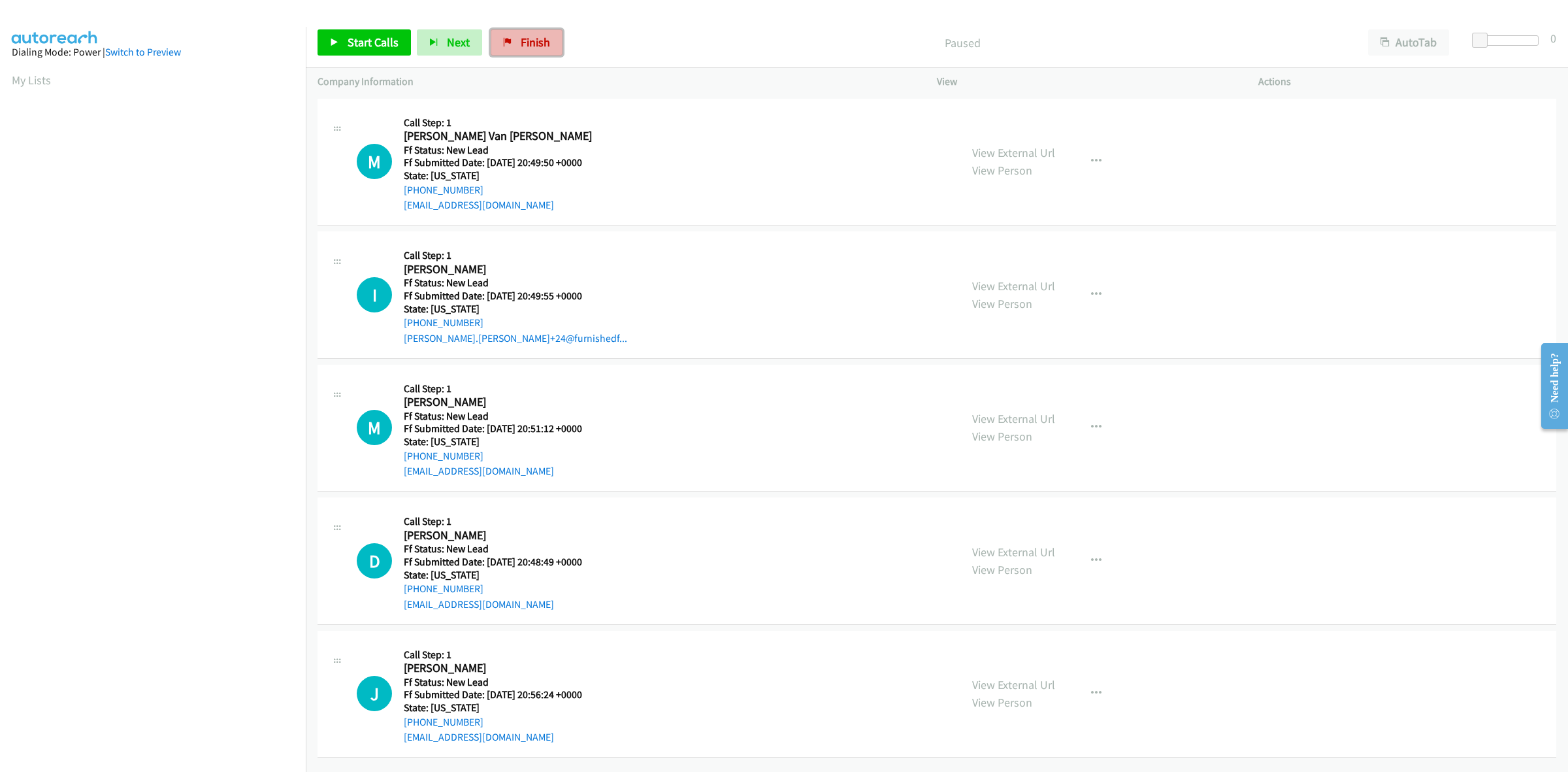
click at [531, 44] on span "Finish" at bounding box center [535, 42] width 29 height 15
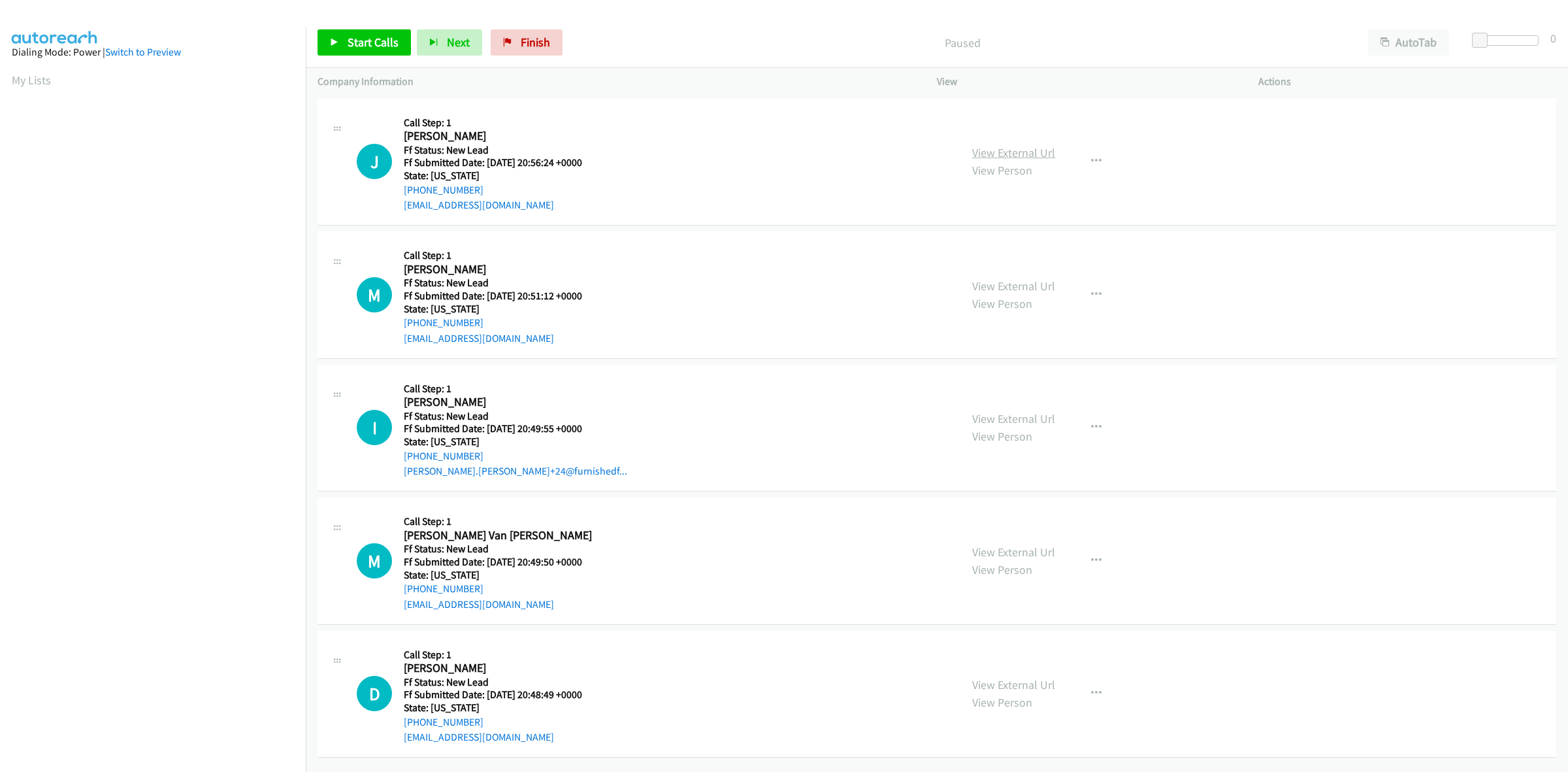
click at [978, 154] on link "View External Url" at bounding box center [1014, 153] width 83 height 15
click at [1033, 281] on link "View External Url" at bounding box center [1014, 286] width 83 height 15
click at [1036, 415] on link "View External Url" at bounding box center [1014, 419] width 83 height 15
click at [1036, 551] on link "View External Url" at bounding box center [1014, 552] width 83 height 15
click at [1010, 681] on link "View External Url" at bounding box center [1014, 685] width 83 height 15
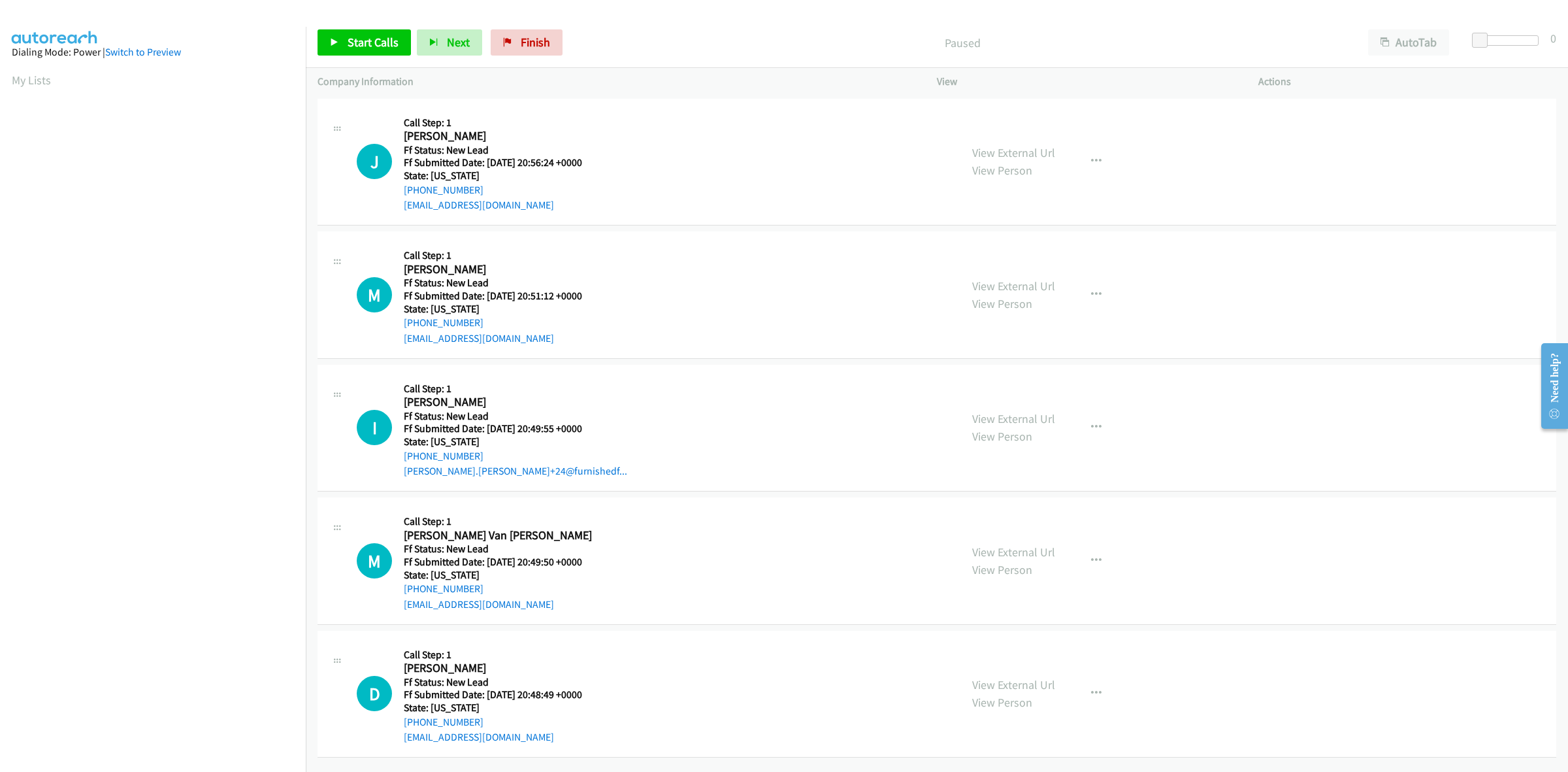
scroll to position [7, 0]
click at [1091, 422] on icon "button" at bounding box center [1097, 428] width 11 height 11
click at [1000, 528] on link "Add to do not call list" at bounding box center [1027, 539] width 174 height 26
click at [351, 37] on span "Start Calls" at bounding box center [373, 42] width 51 height 15
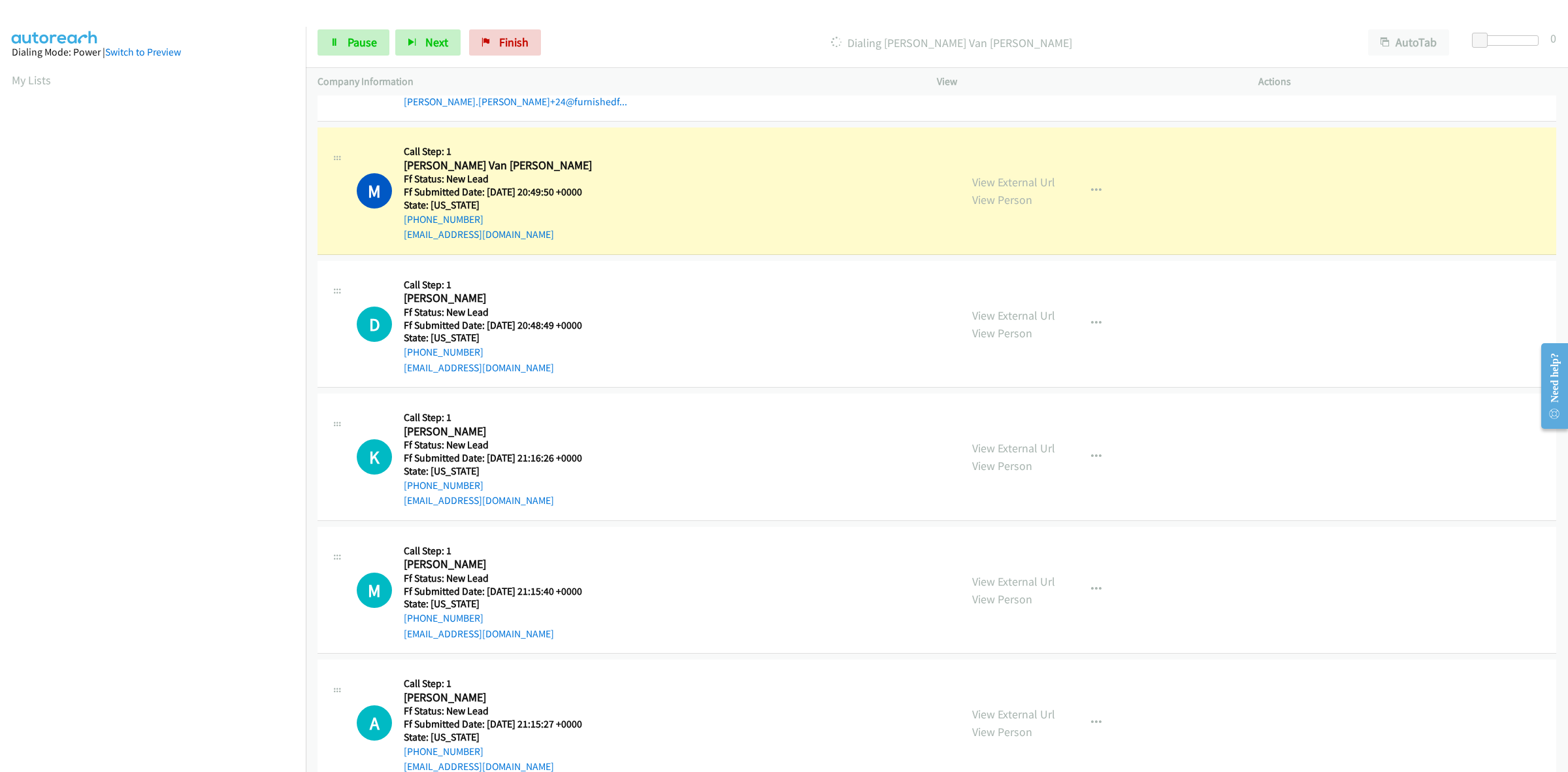
scroll to position [462, 0]
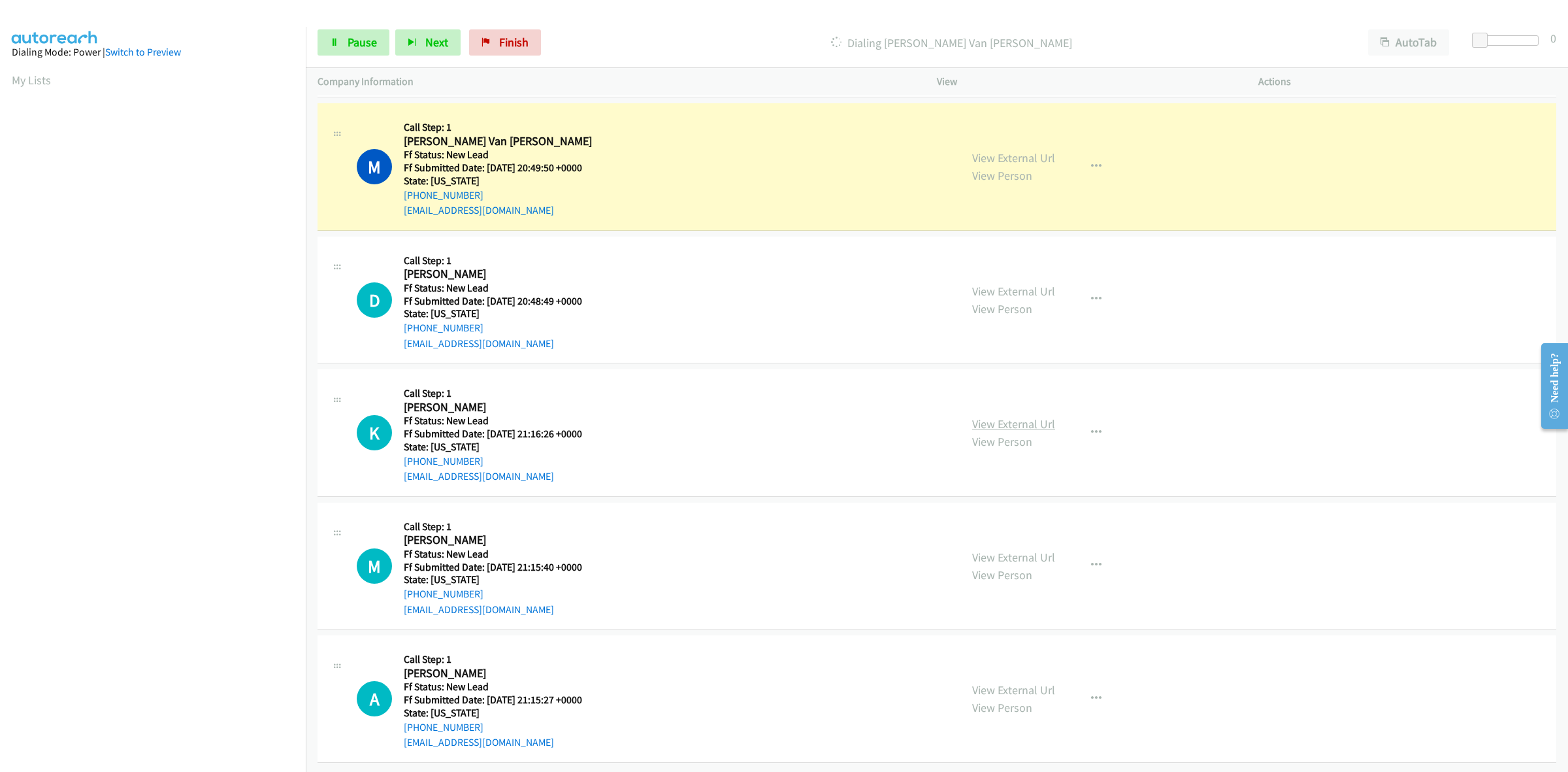
click at [1011, 416] on link "View External Url" at bounding box center [1014, 424] width 83 height 15
click at [1016, 549] on link "View External Url" at bounding box center [1014, 557] width 83 height 15
click at [1027, 683] on link "View External Url" at bounding box center [1014, 690] width 83 height 15
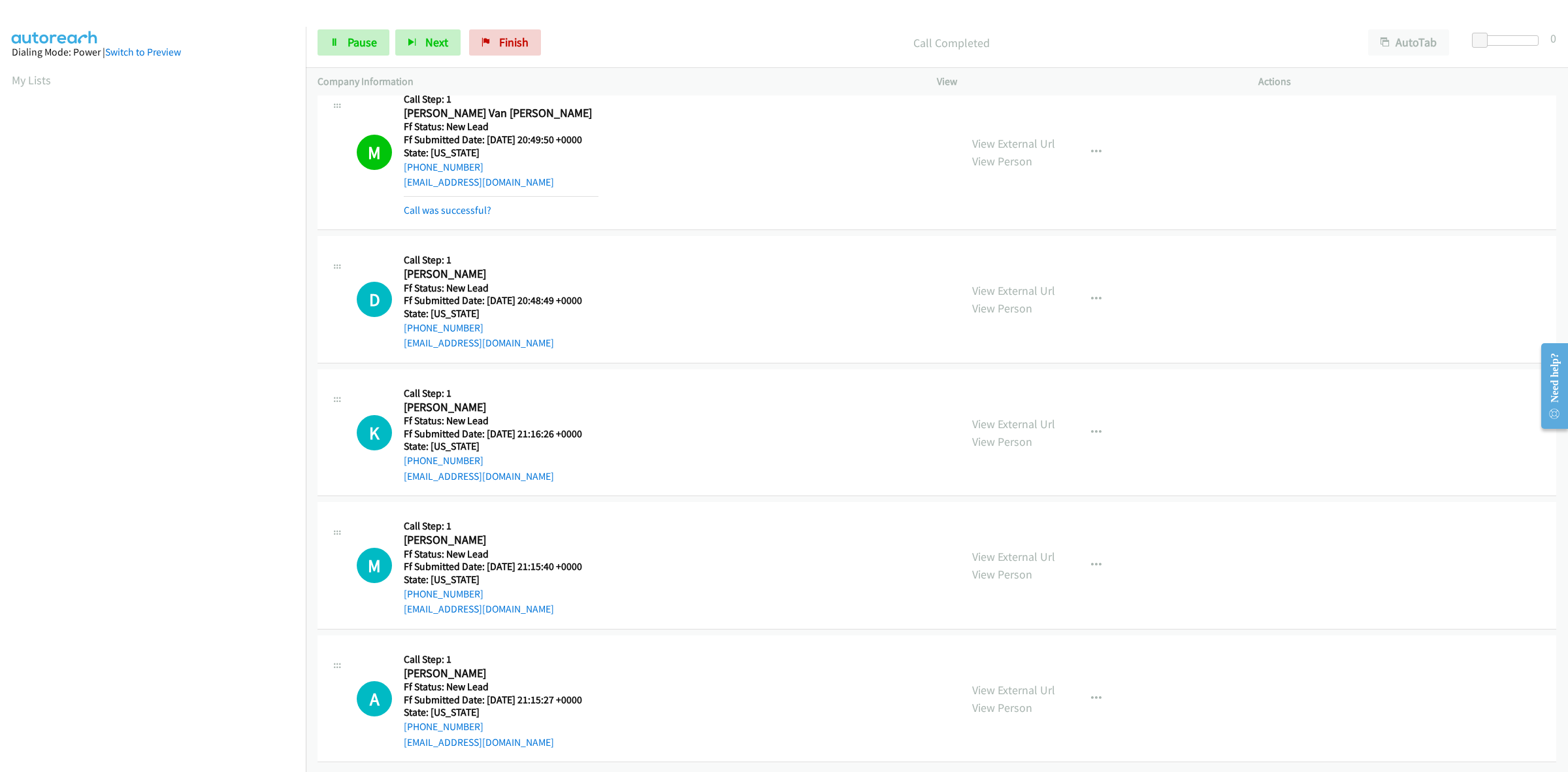
scroll to position [491, 0]
click at [374, 35] on span "Pause" at bounding box center [362, 42] width 29 height 15
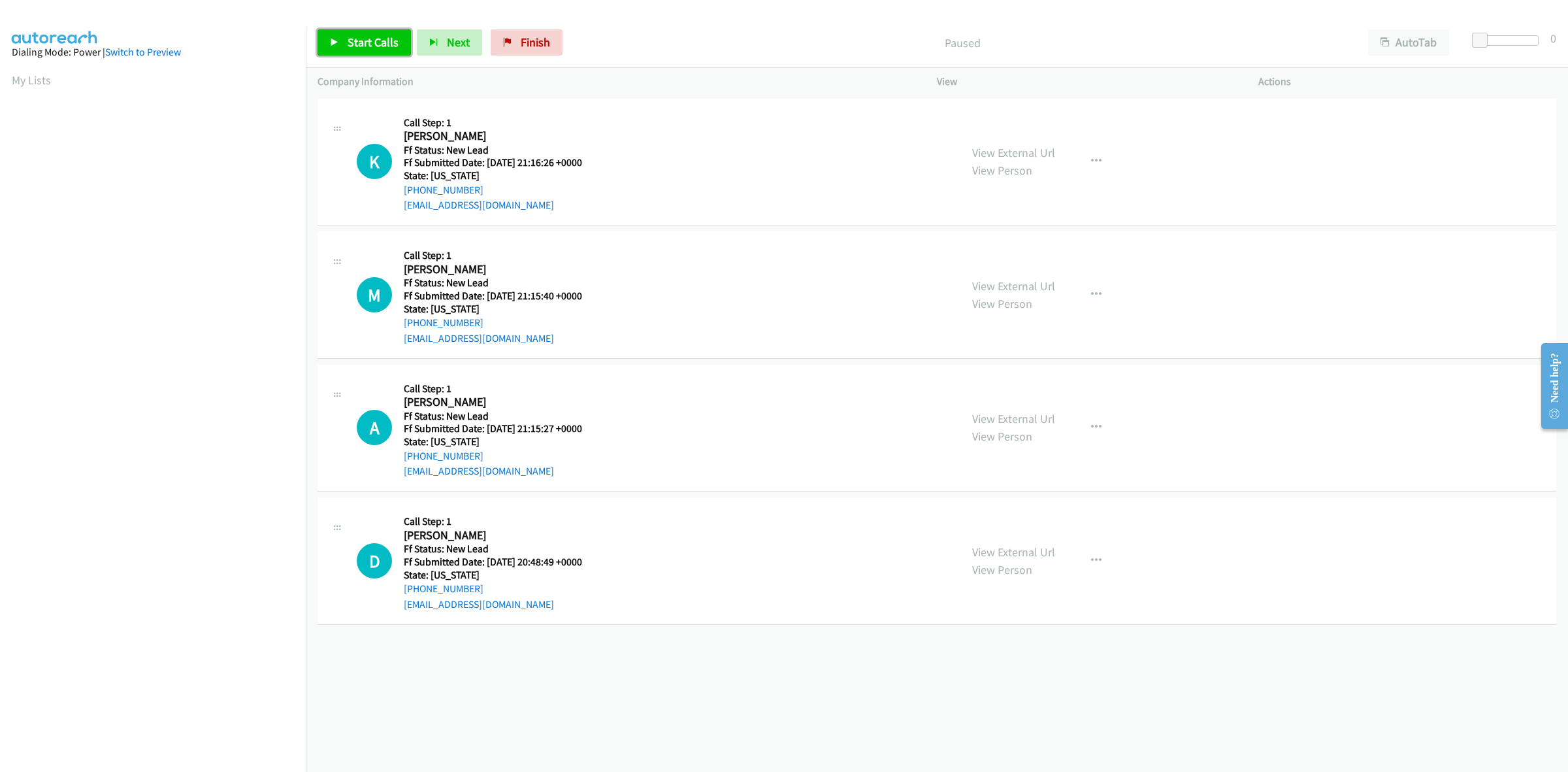
click at [360, 29] on link "Start Calls" at bounding box center [364, 42] width 93 height 26
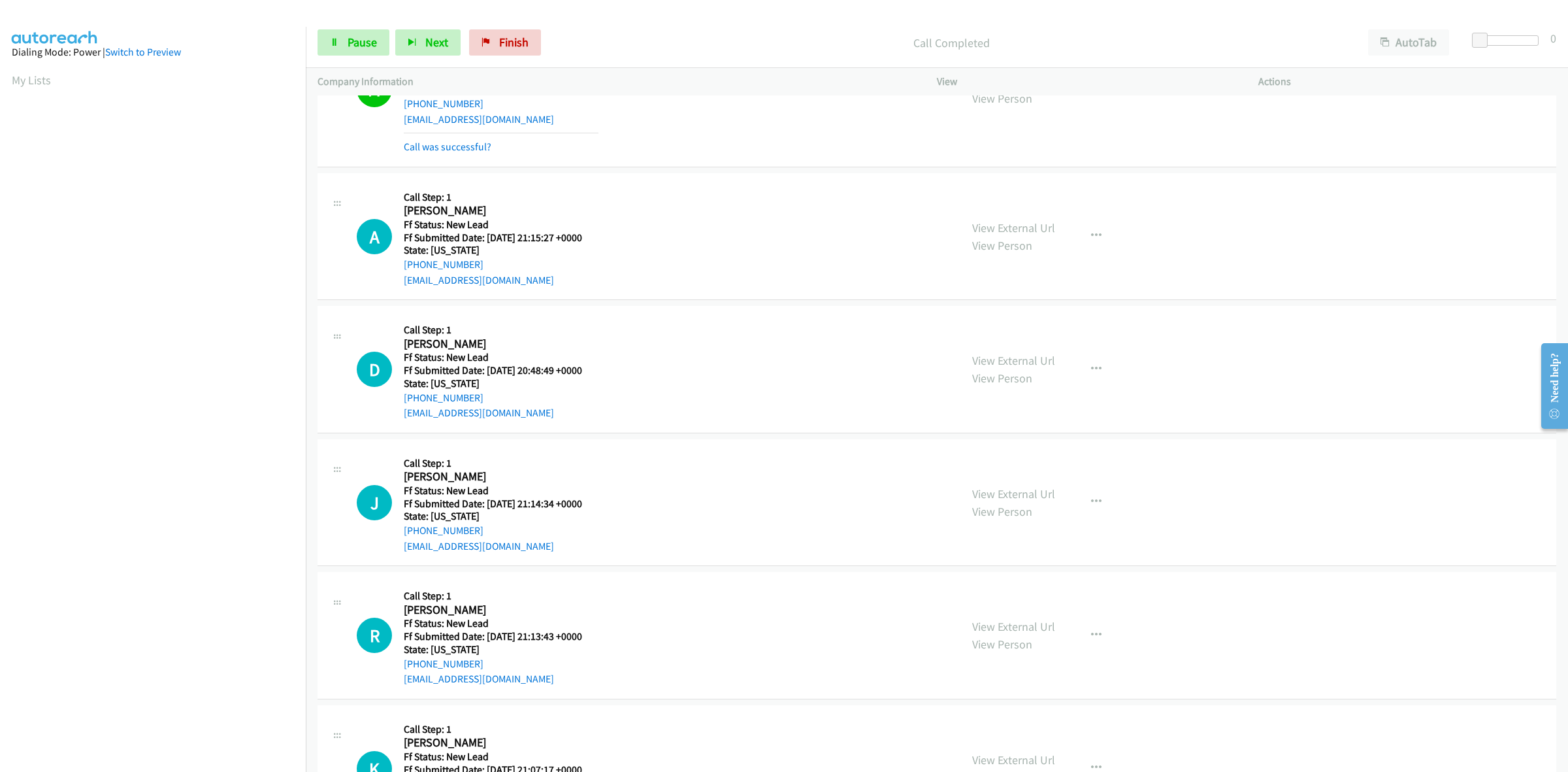
scroll to position [329, 0]
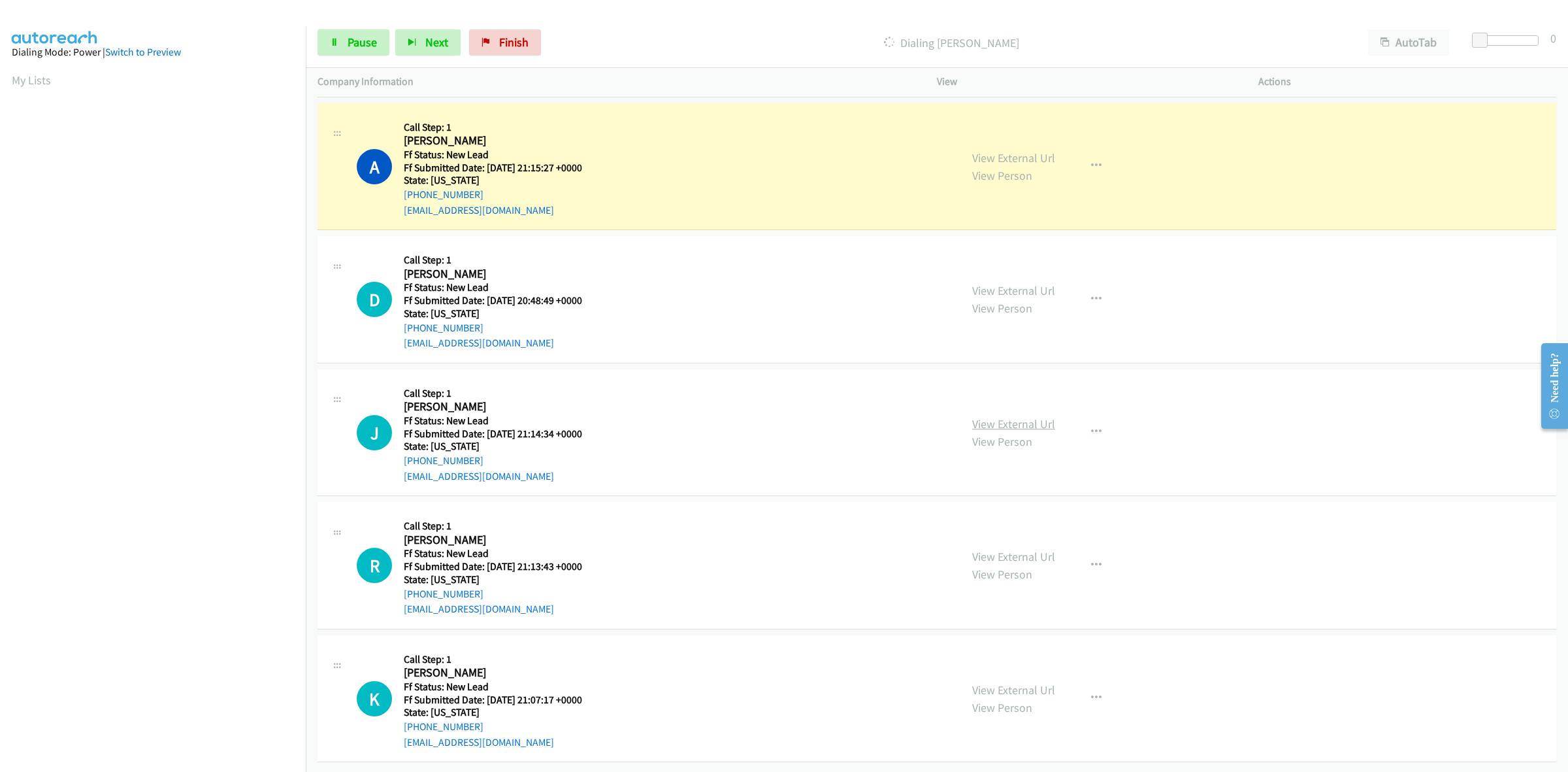
click at [1020, 416] on link "View External Url" at bounding box center [1014, 424] width 83 height 15
click at [1017, 549] on link "View External Url" at bounding box center [1014, 557] width 83 height 15
click at [1044, 683] on link "View External Url" at bounding box center [1014, 690] width 83 height 15
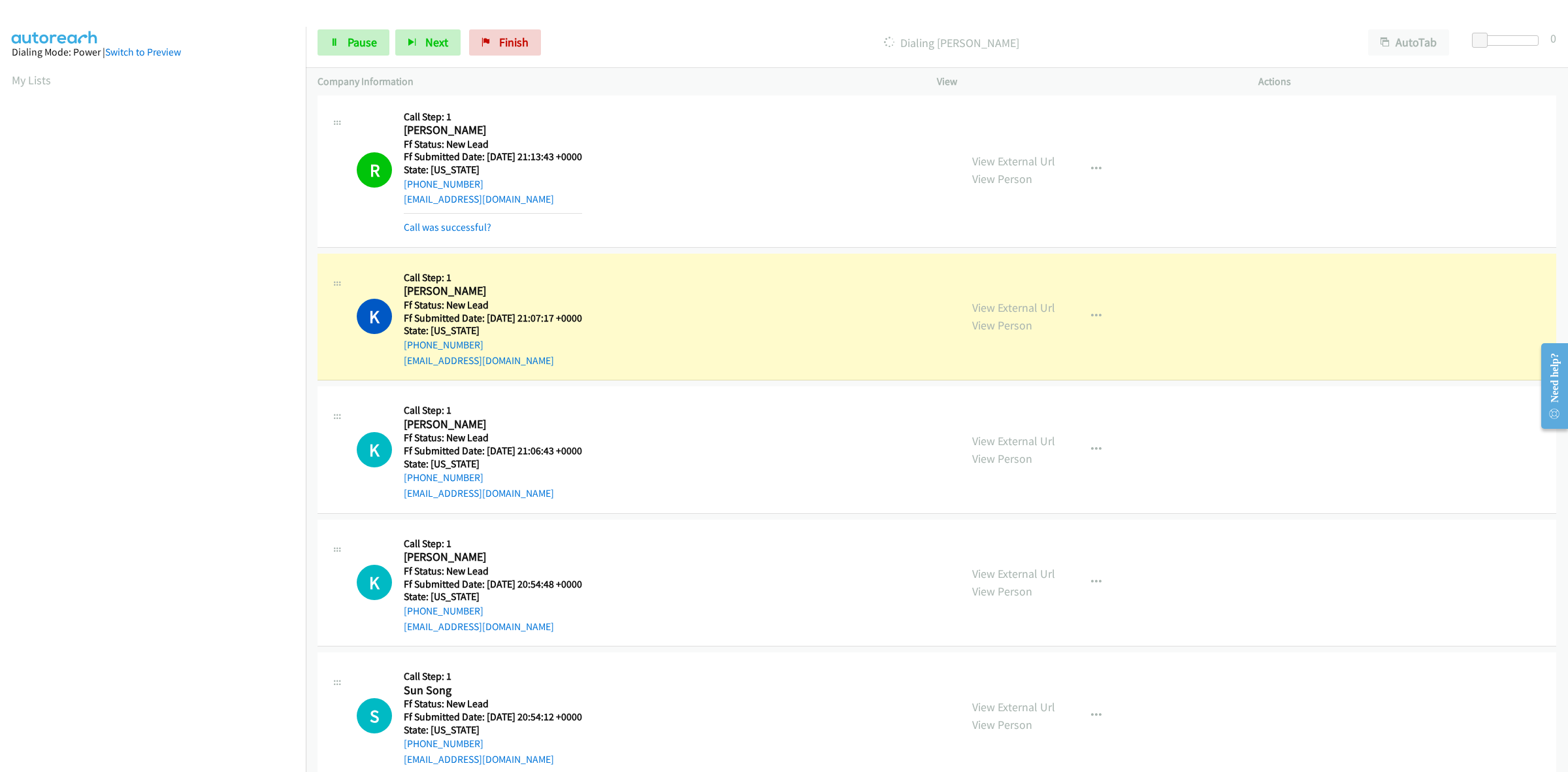
scroll to position [813, 0]
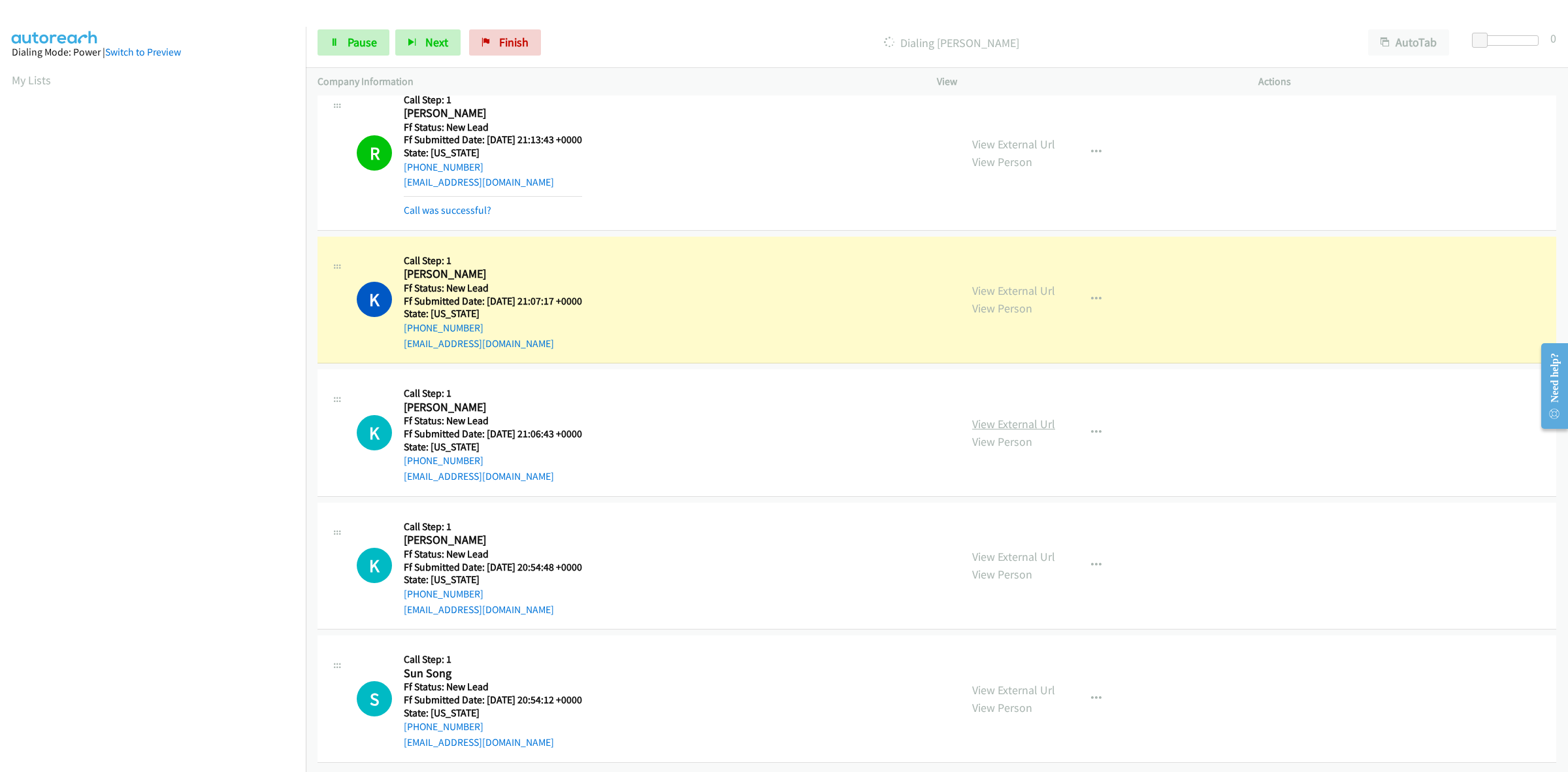
click at [1014, 416] on link "View External Url" at bounding box center [1014, 424] width 83 height 15
click at [1007, 549] on link "View External Url" at bounding box center [1014, 557] width 83 height 15
click at [997, 683] on link "View External Url" at bounding box center [1014, 690] width 83 height 15
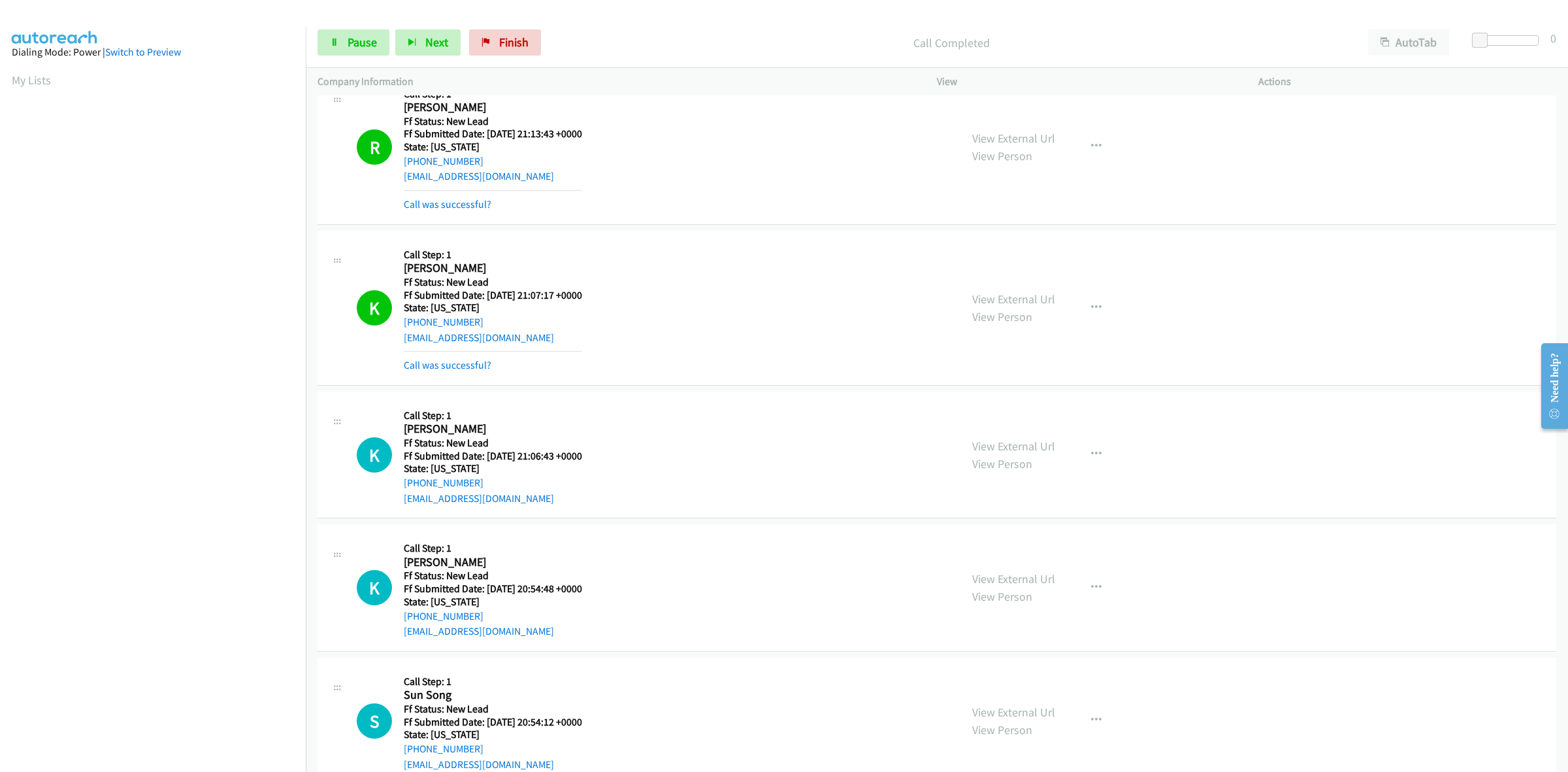
scroll to position [841, 0]
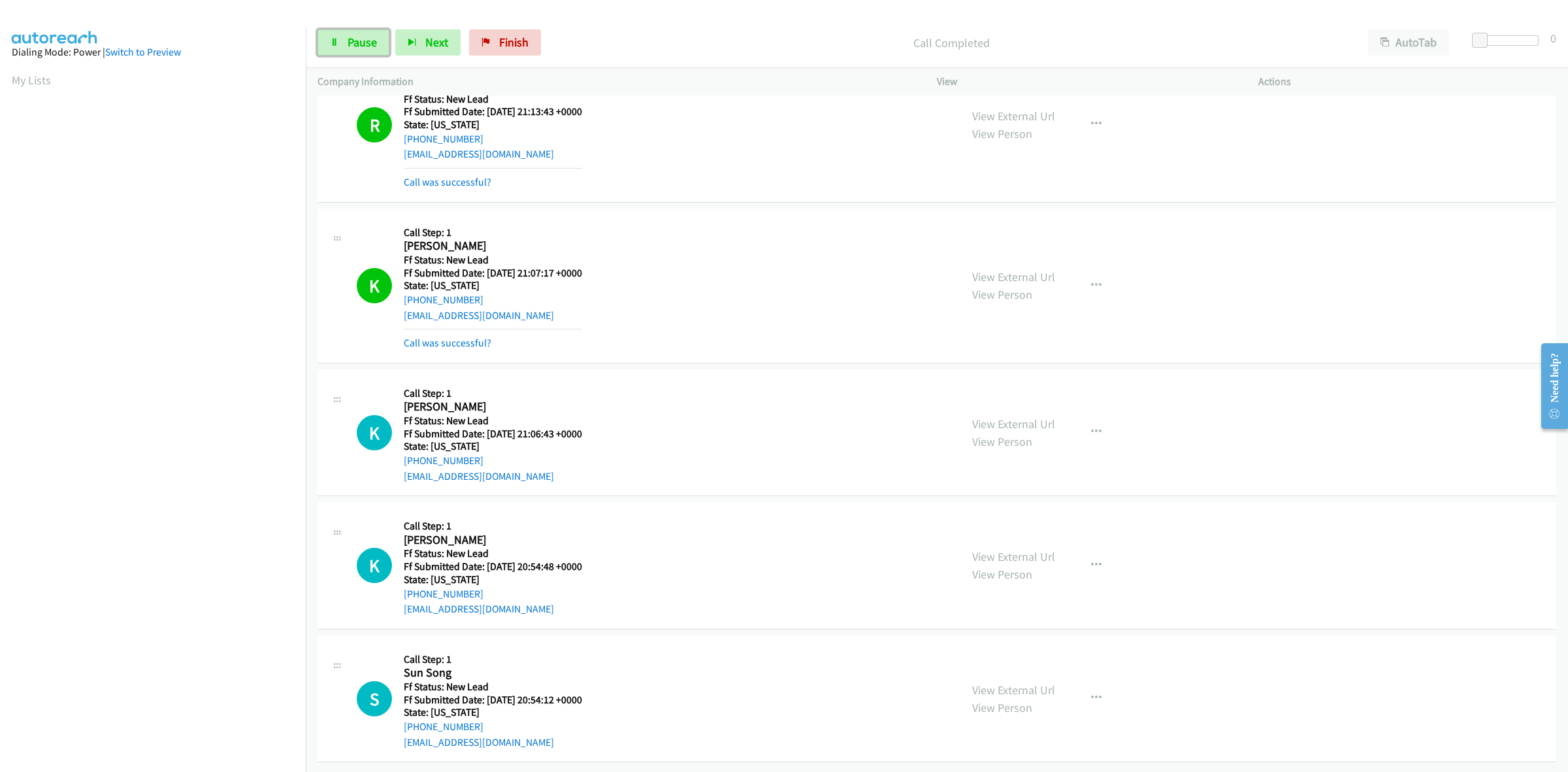
click at [370, 41] on span "Pause" at bounding box center [362, 42] width 29 height 15
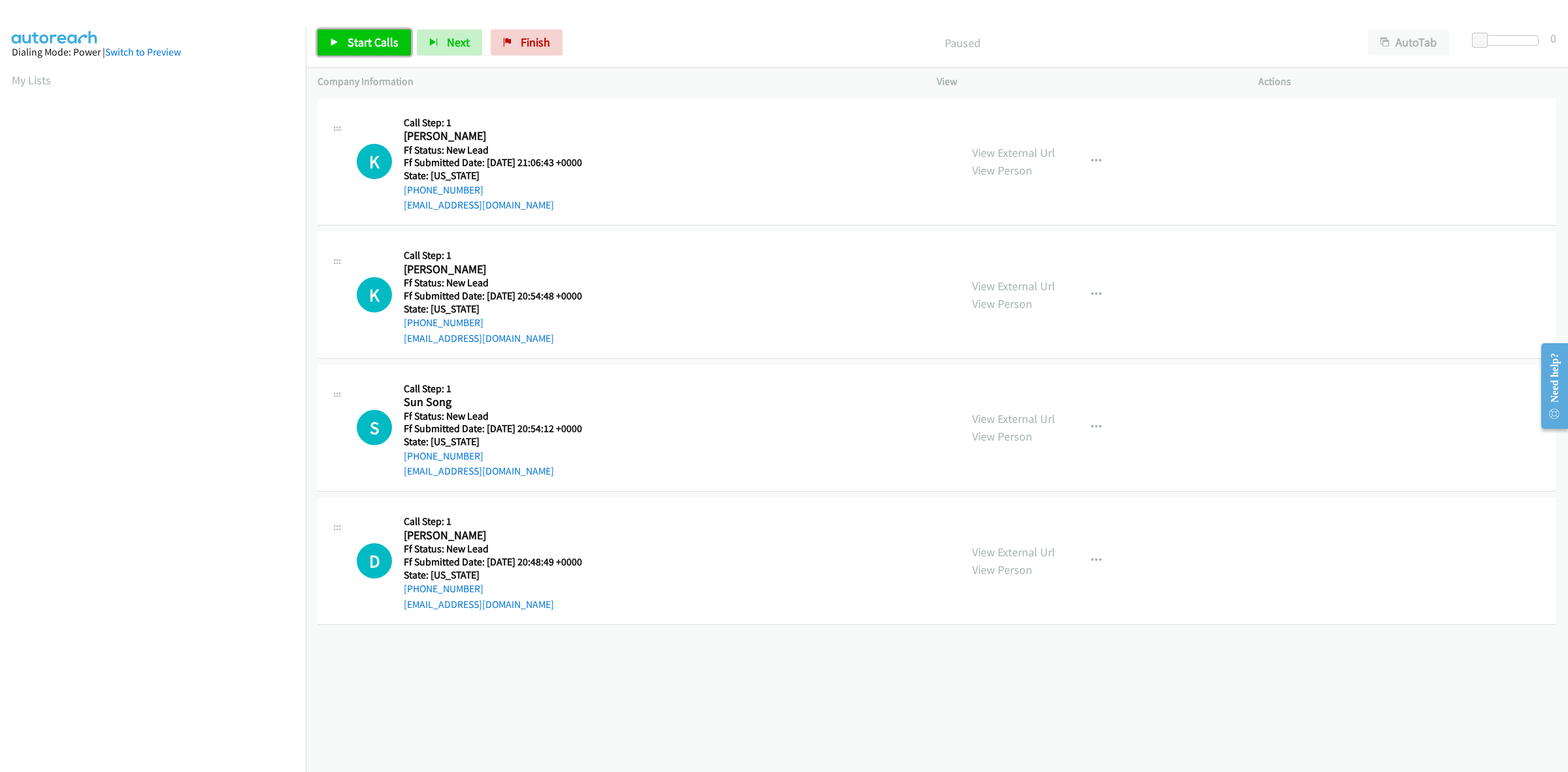
click at [366, 44] on span "Start Calls" at bounding box center [373, 42] width 51 height 15
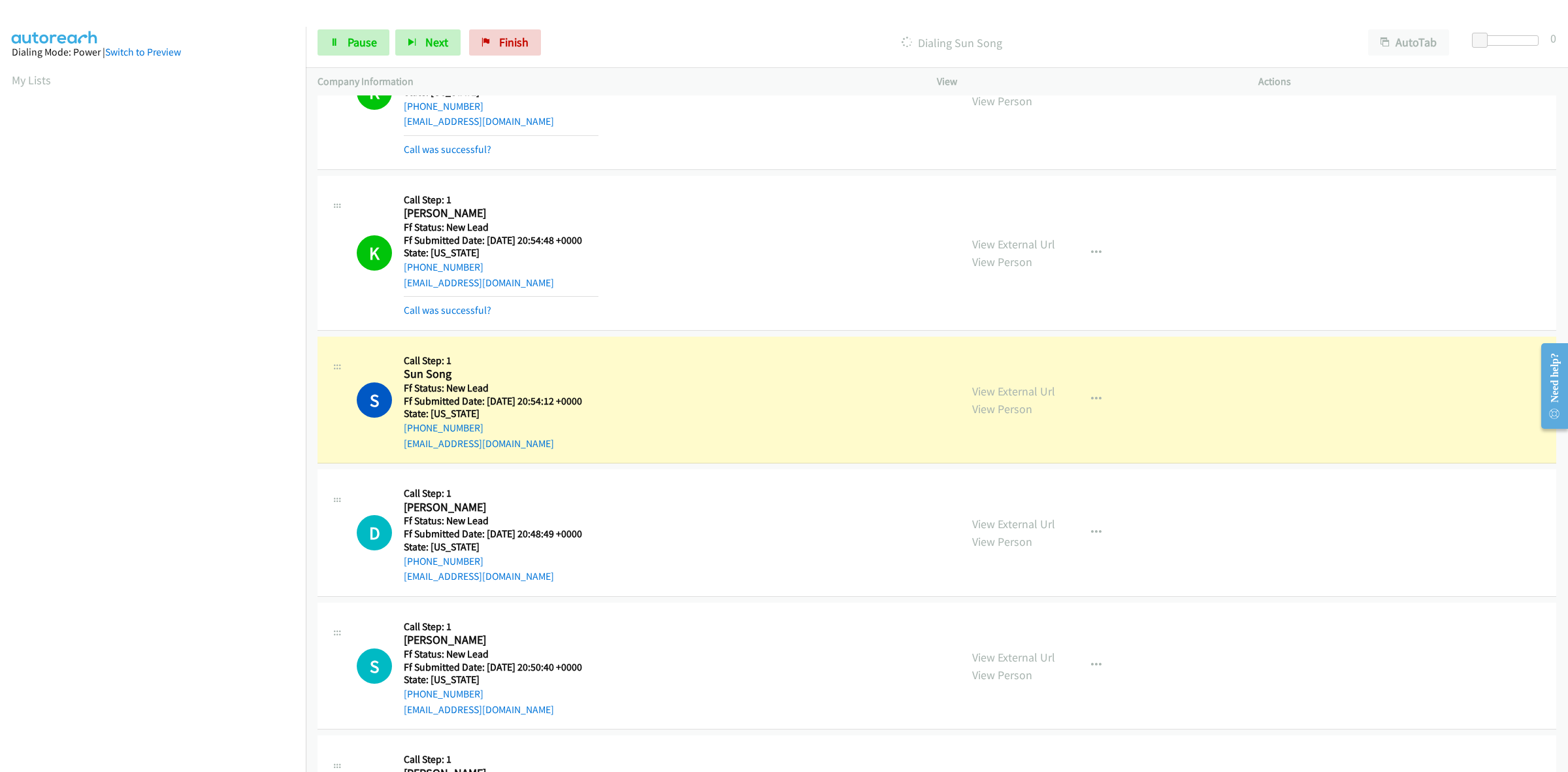
scroll to position [196, 0]
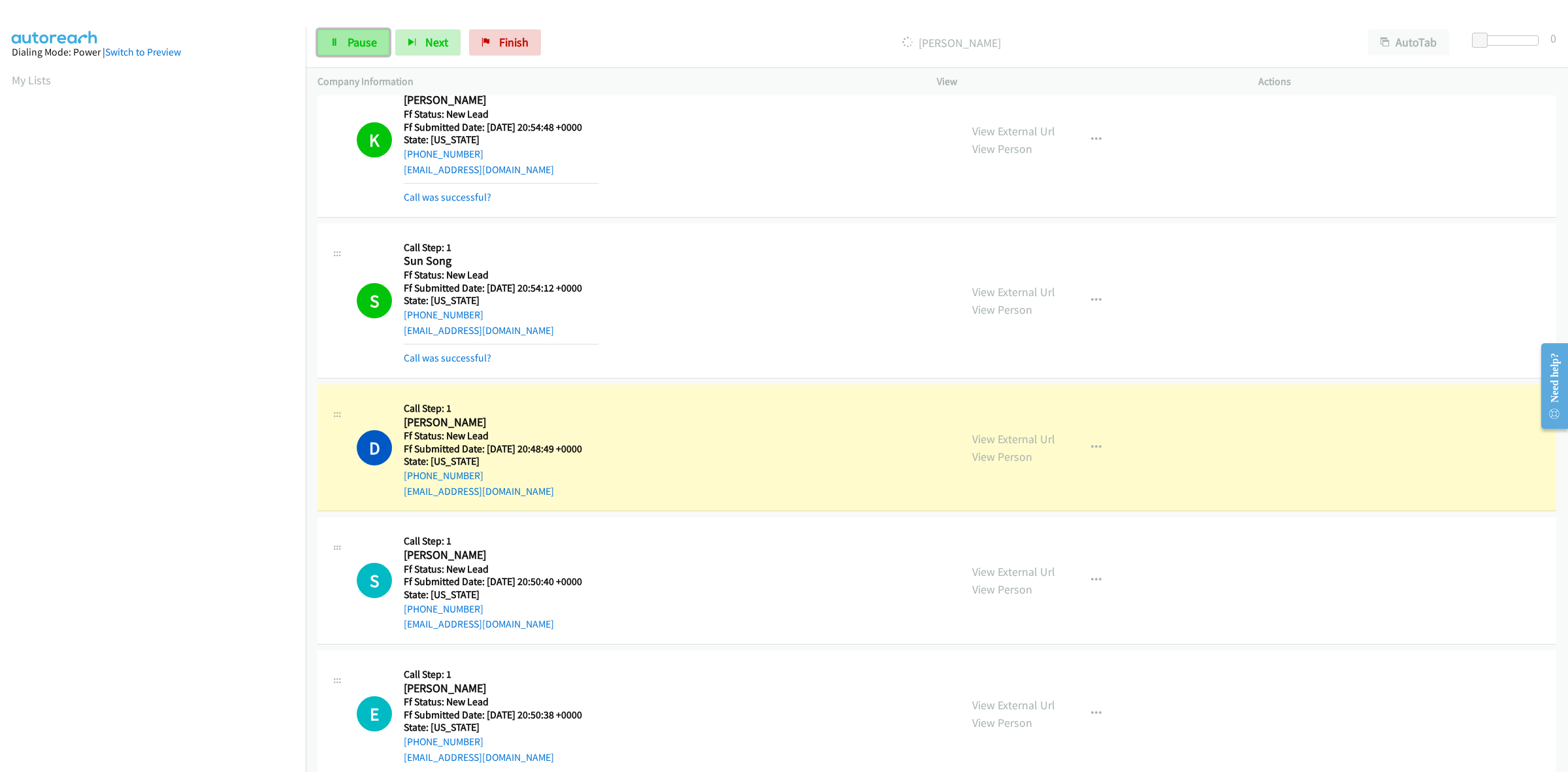
click at [357, 47] on span "Pause" at bounding box center [362, 42] width 29 height 15
drag, startPoint x: 550, startPoint y: 44, endPoint x: 816, endPoint y: 85, distance: 269.1
click at [549, 44] on link "Finish" at bounding box center [526, 42] width 72 height 26
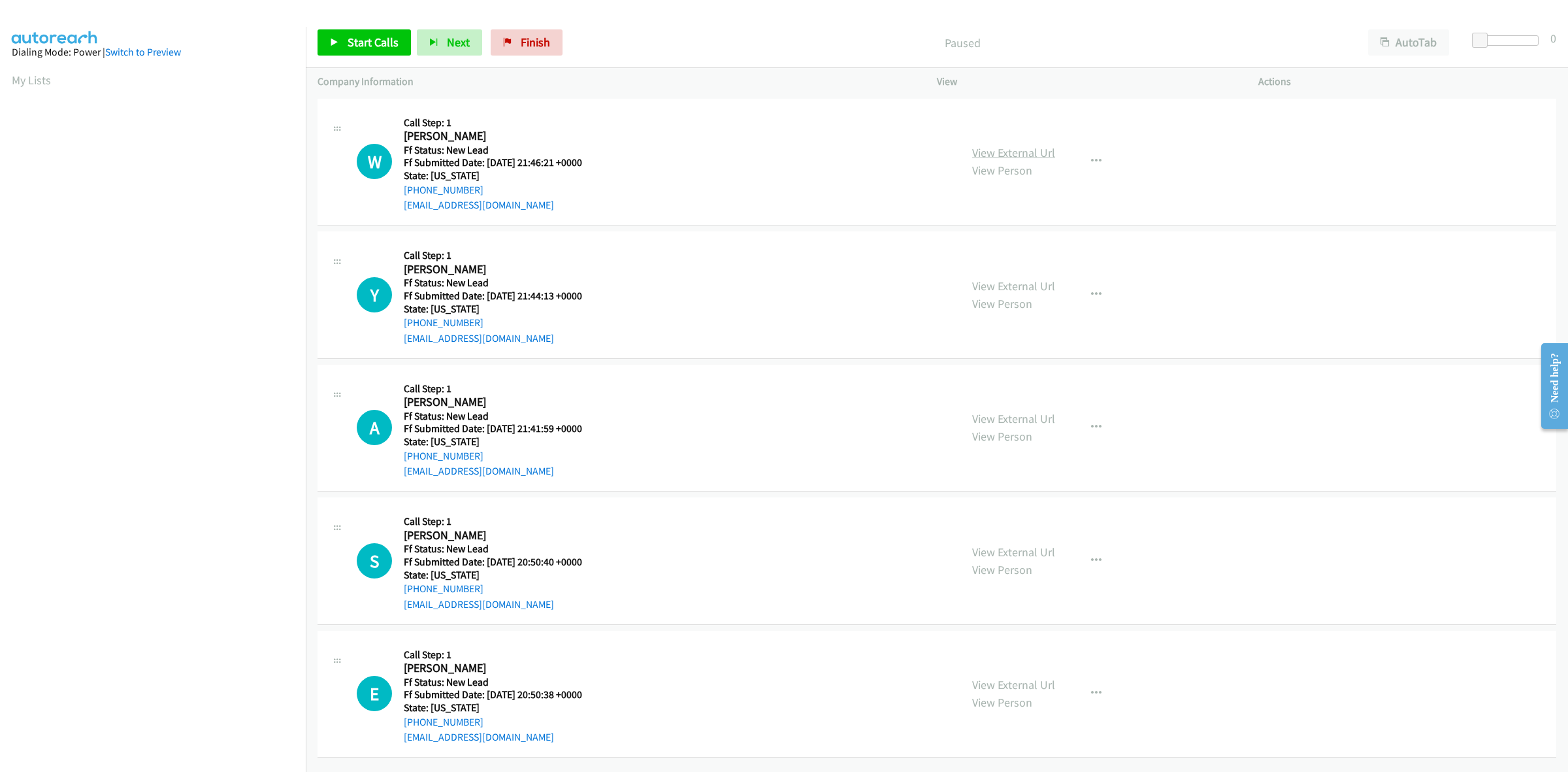
click at [1037, 156] on link "View External Url" at bounding box center [1014, 153] width 83 height 15
click at [1045, 282] on link "View External Url" at bounding box center [1014, 286] width 83 height 15
click at [1030, 411] on link "View External Url" at bounding box center [1014, 419] width 83 height 15
click at [1029, 556] on link "View External Url" at bounding box center [1014, 552] width 83 height 15
click at [1036, 681] on link "View External Url" at bounding box center [1014, 685] width 83 height 15
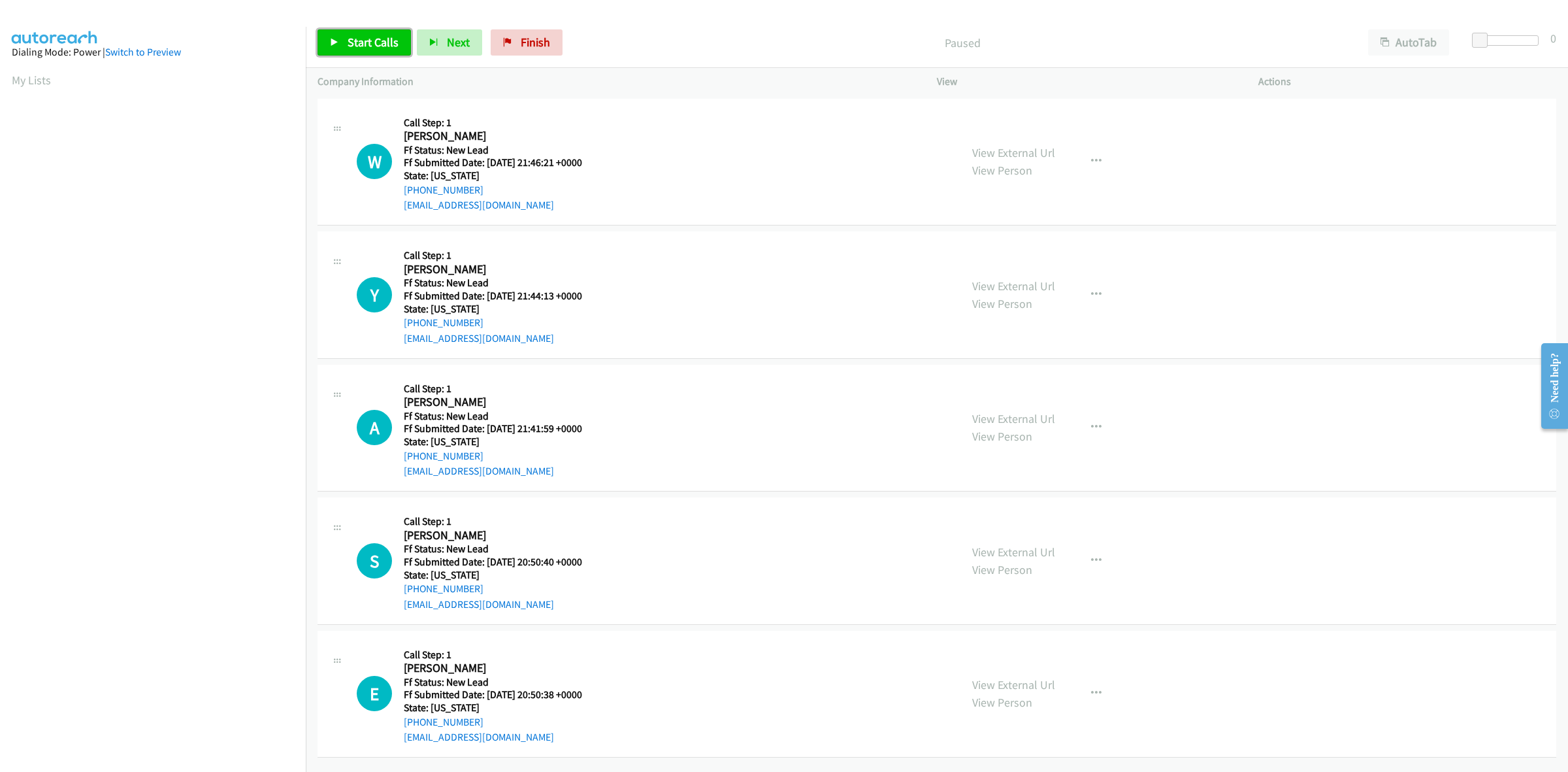
click at [374, 37] on span "Start Calls" at bounding box center [373, 42] width 51 height 15
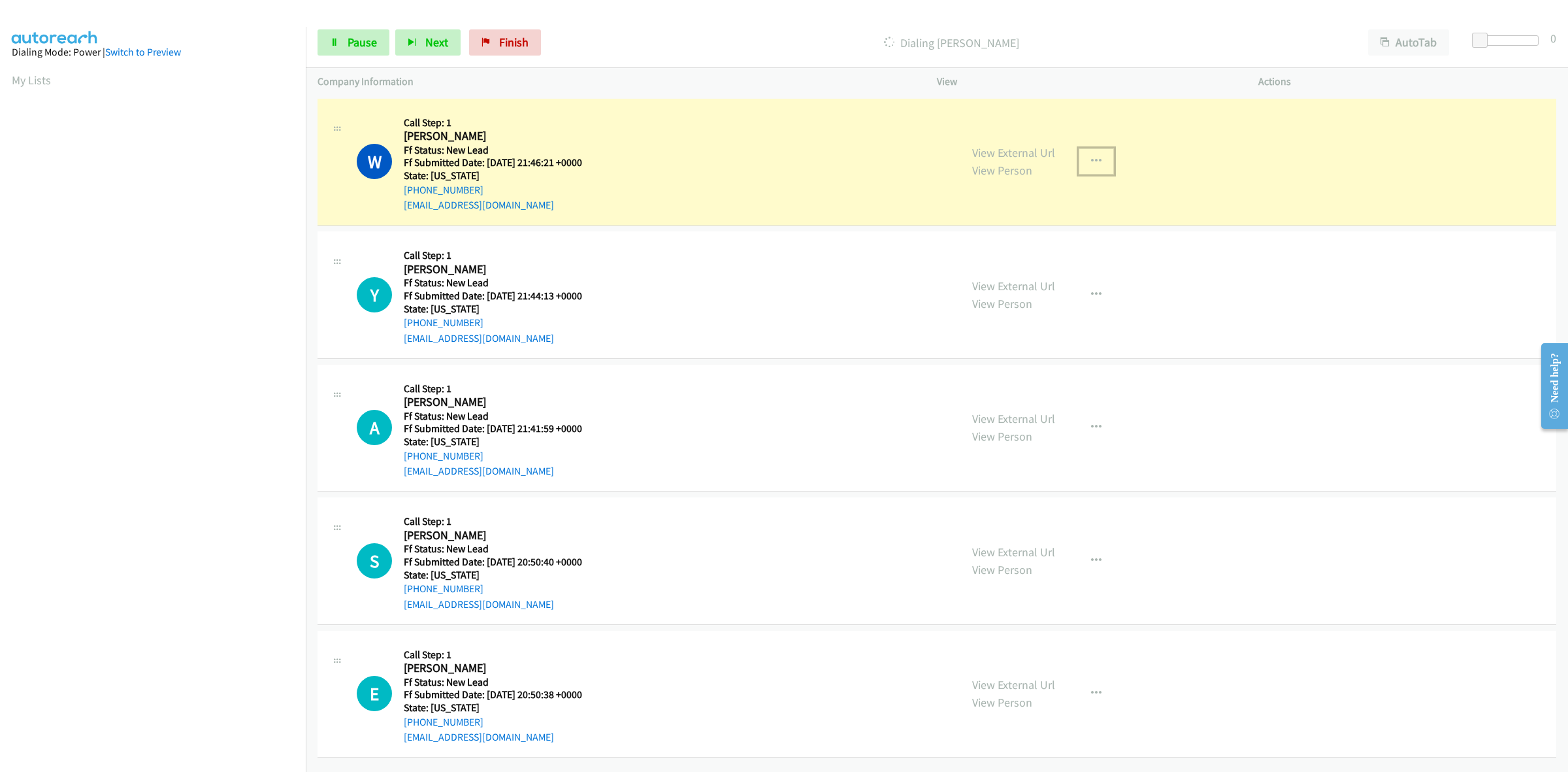
click at [1086, 154] on button "button" at bounding box center [1097, 162] width 35 height 26
click at [1004, 252] on link "Skip Call" at bounding box center [1027, 247] width 174 height 26
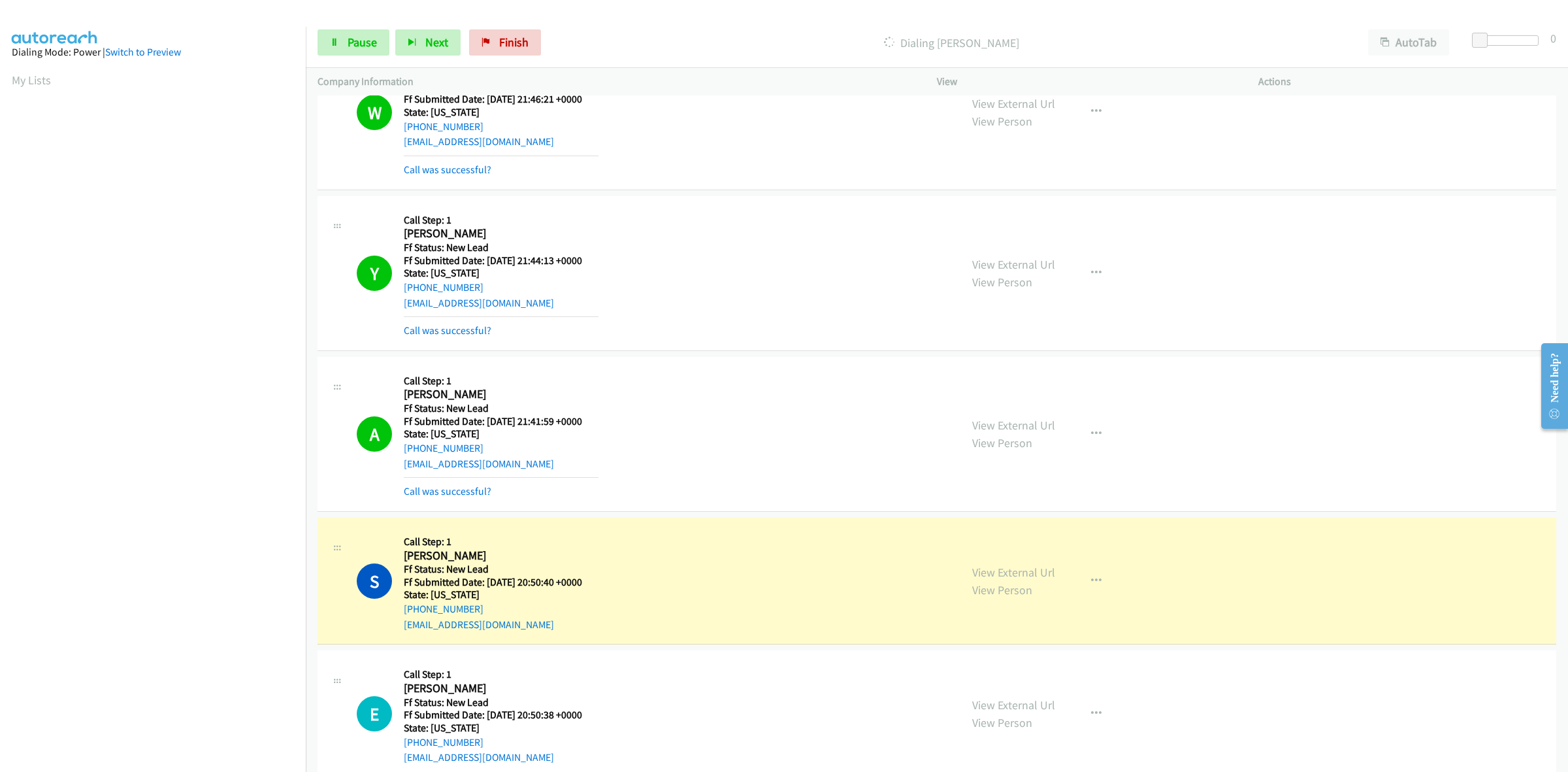
scroll to position [409, 0]
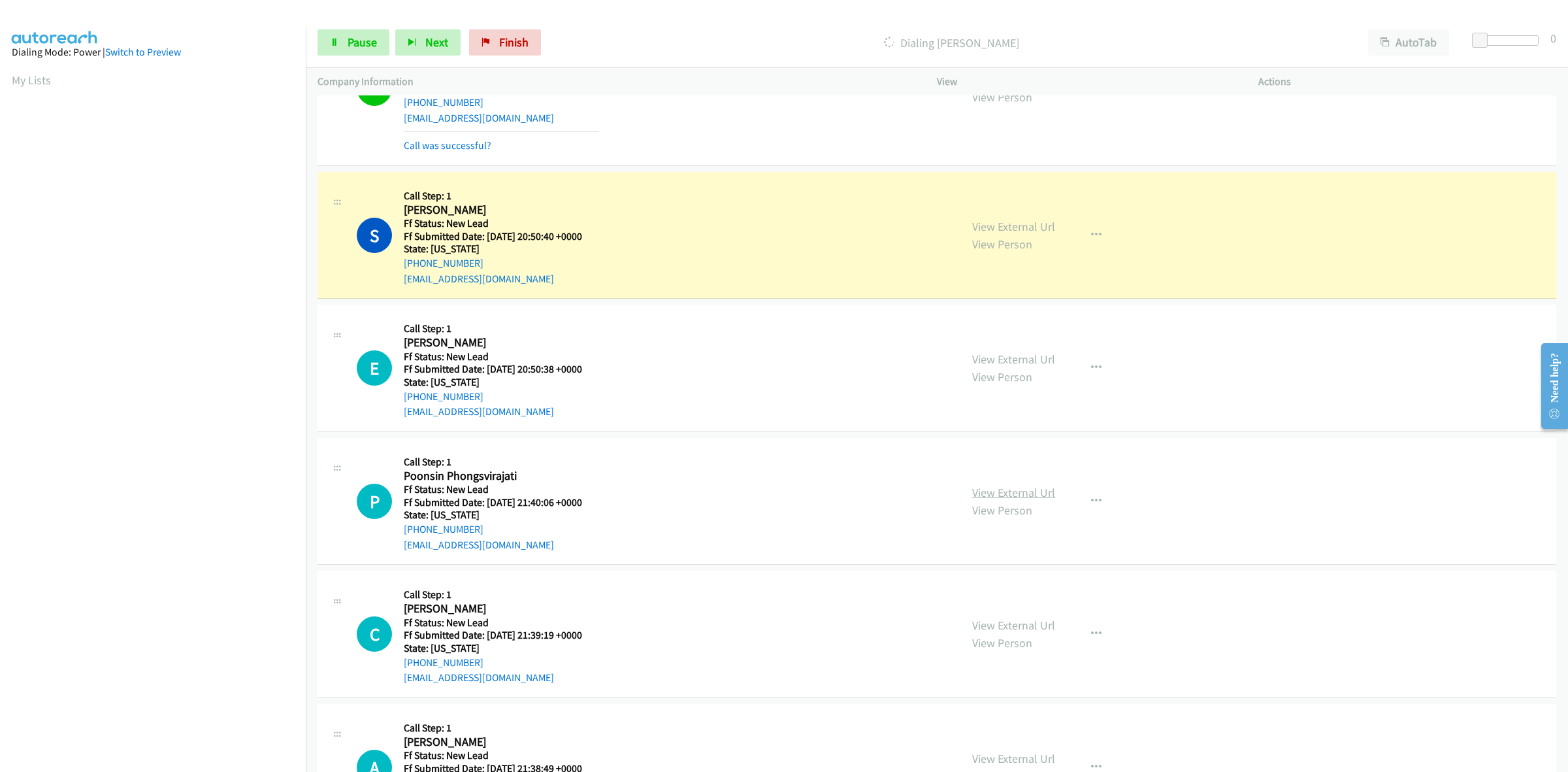
click at [1029, 490] on link "View External Url" at bounding box center [1014, 492] width 83 height 15
click at [1017, 619] on link "View External Url" at bounding box center [1014, 626] width 83 height 15
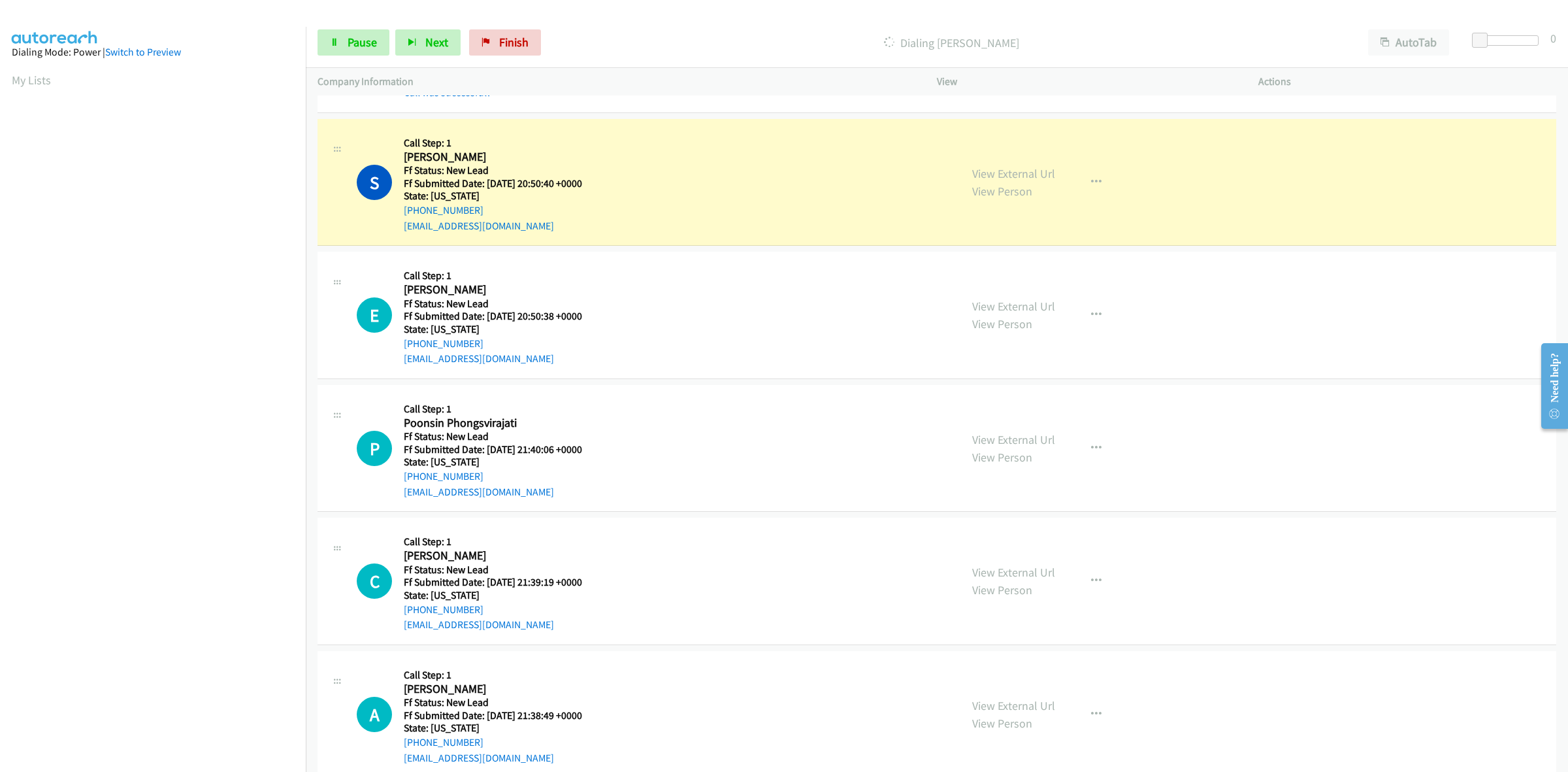
scroll to position [491, 0]
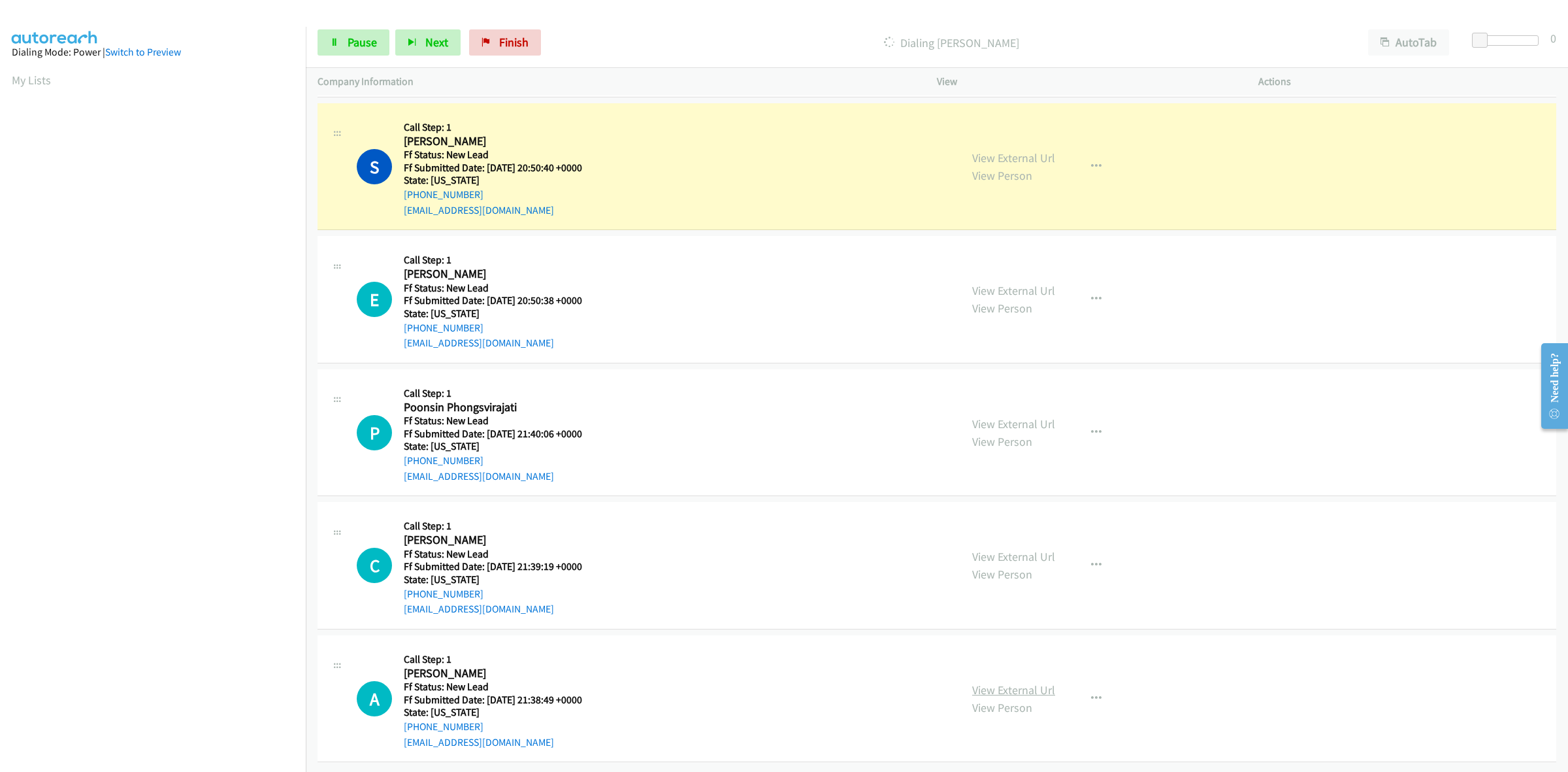
click at [1010, 683] on link "View External Url" at bounding box center [1014, 690] width 83 height 15
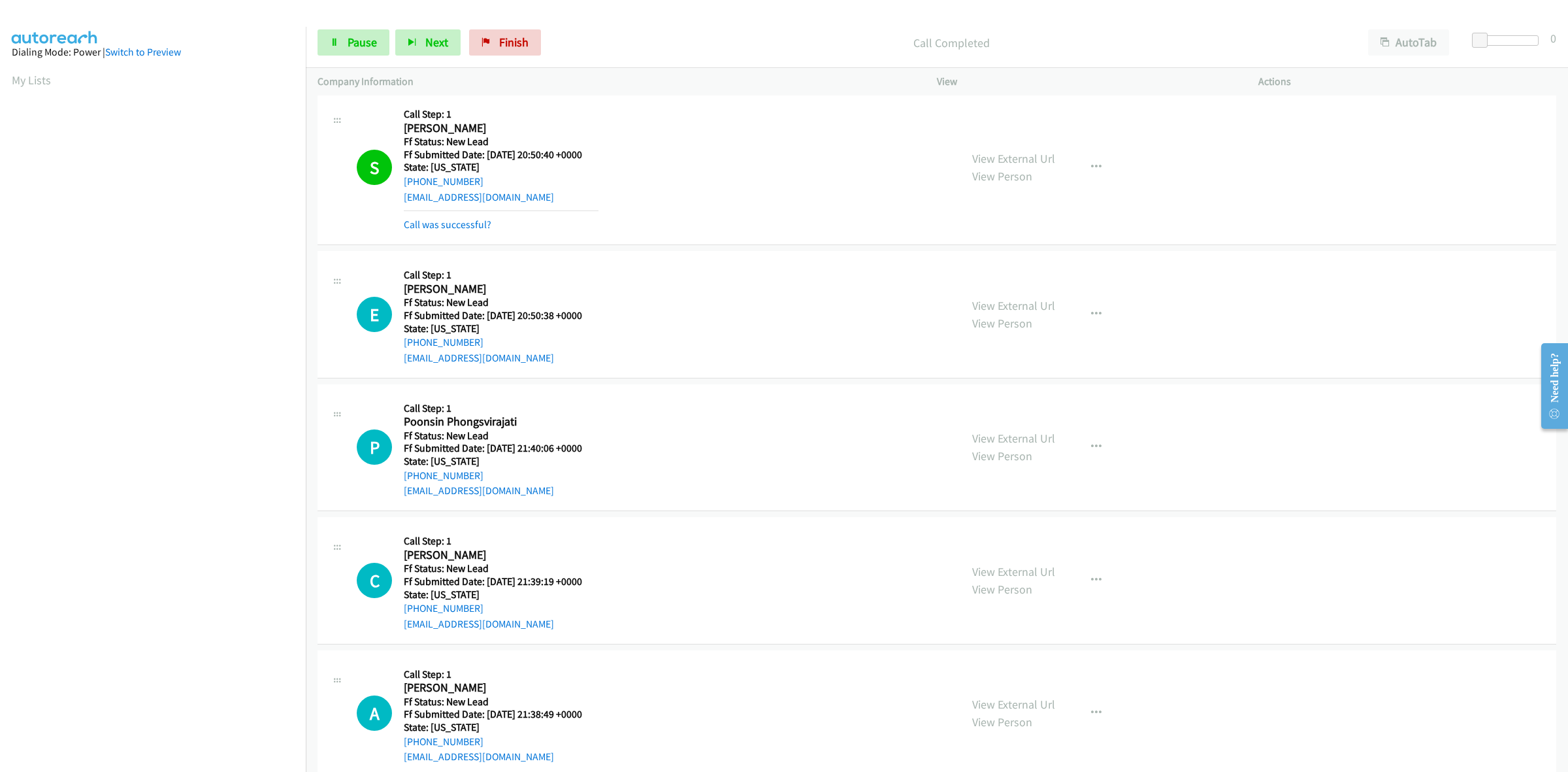
click at [390, 32] on div "Start Calls Pause Next Finish" at bounding box center [432, 42] width 230 height 26
click at [373, 39] on span "Pause" at bounding box center [362, 42] width 29 height 15
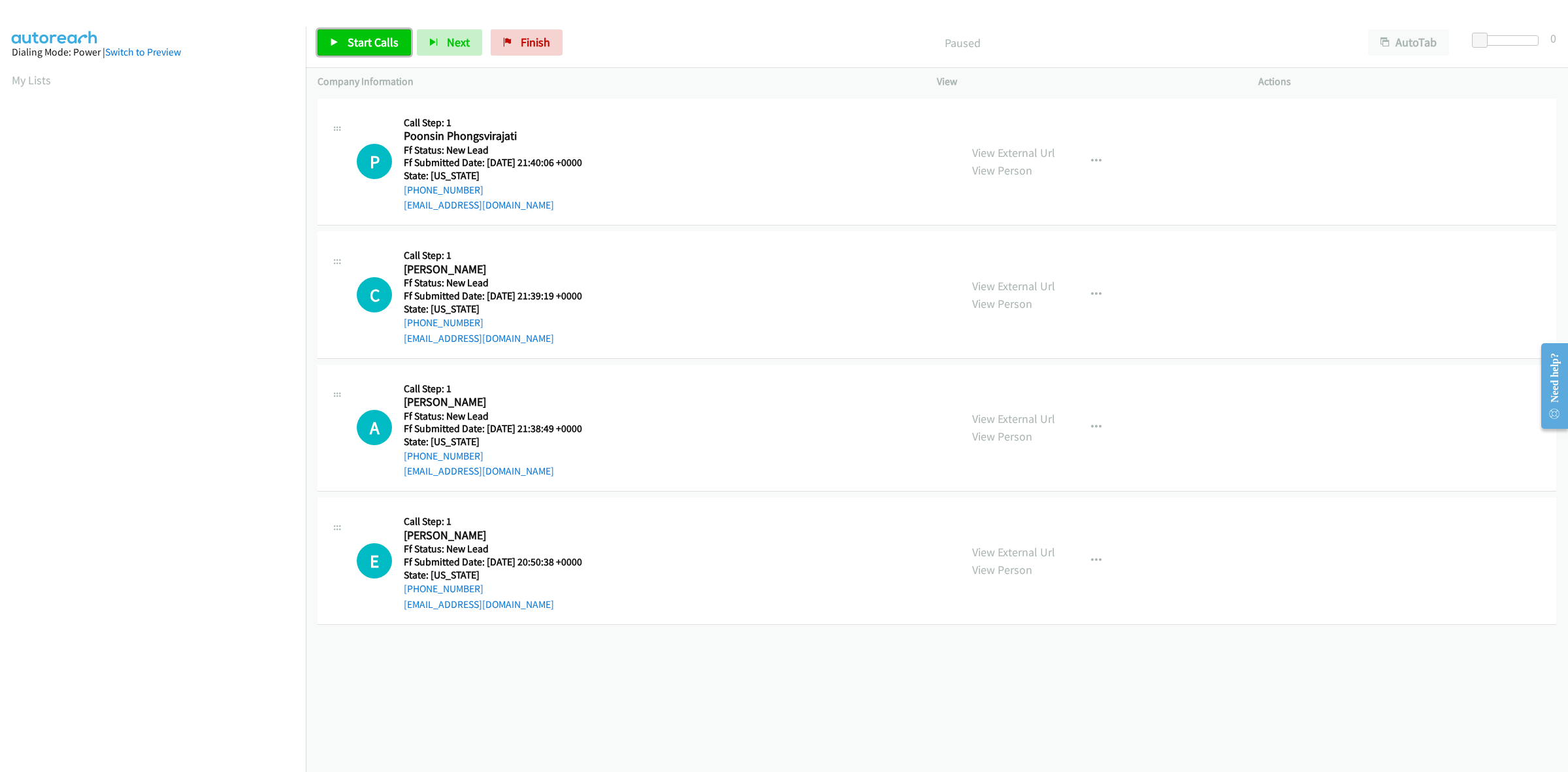
click at [363, 43] on span "Start Calls" at bounding box center [373, 42] width 51 height 15
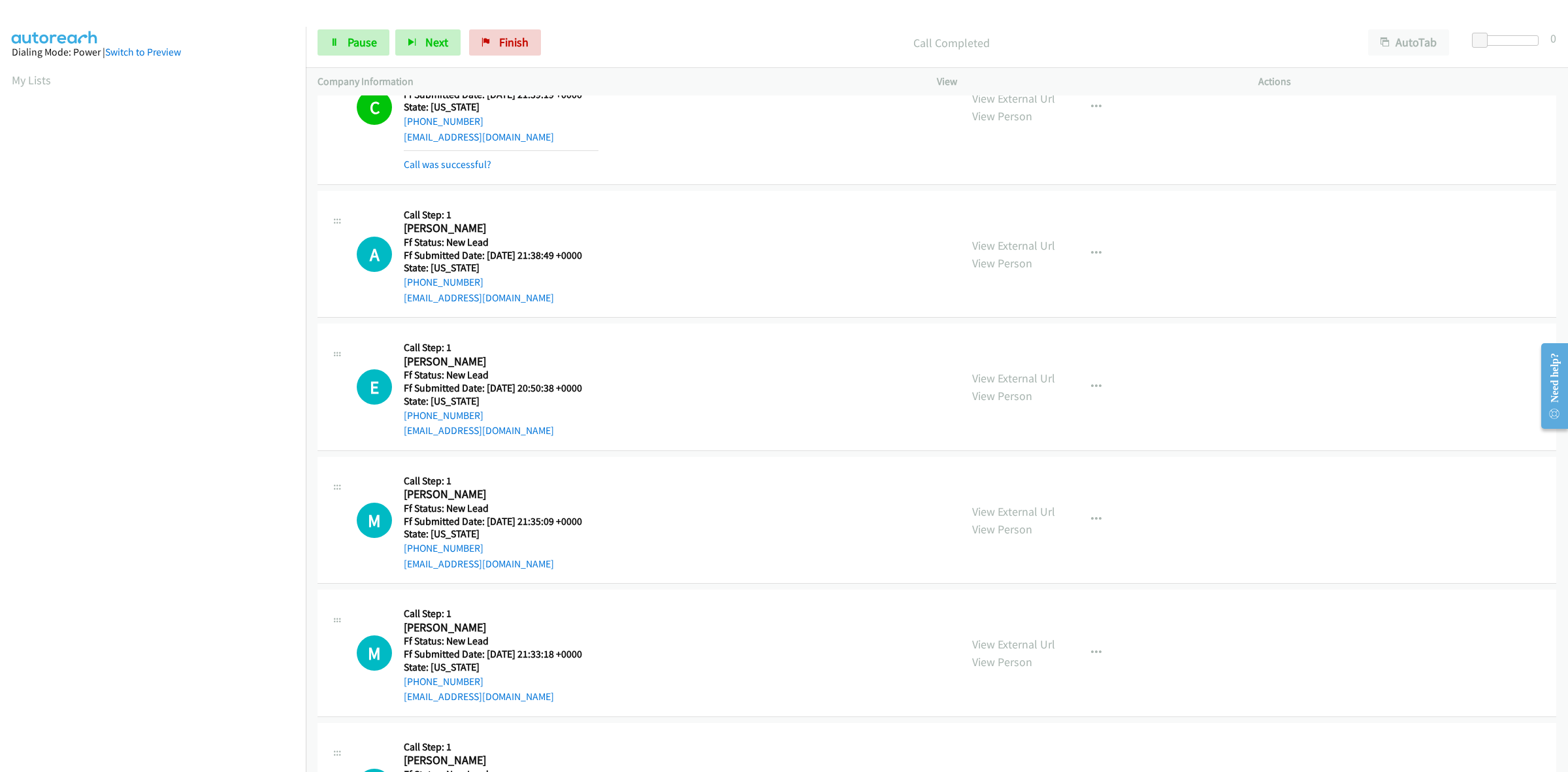
scroll to position [245, 0]
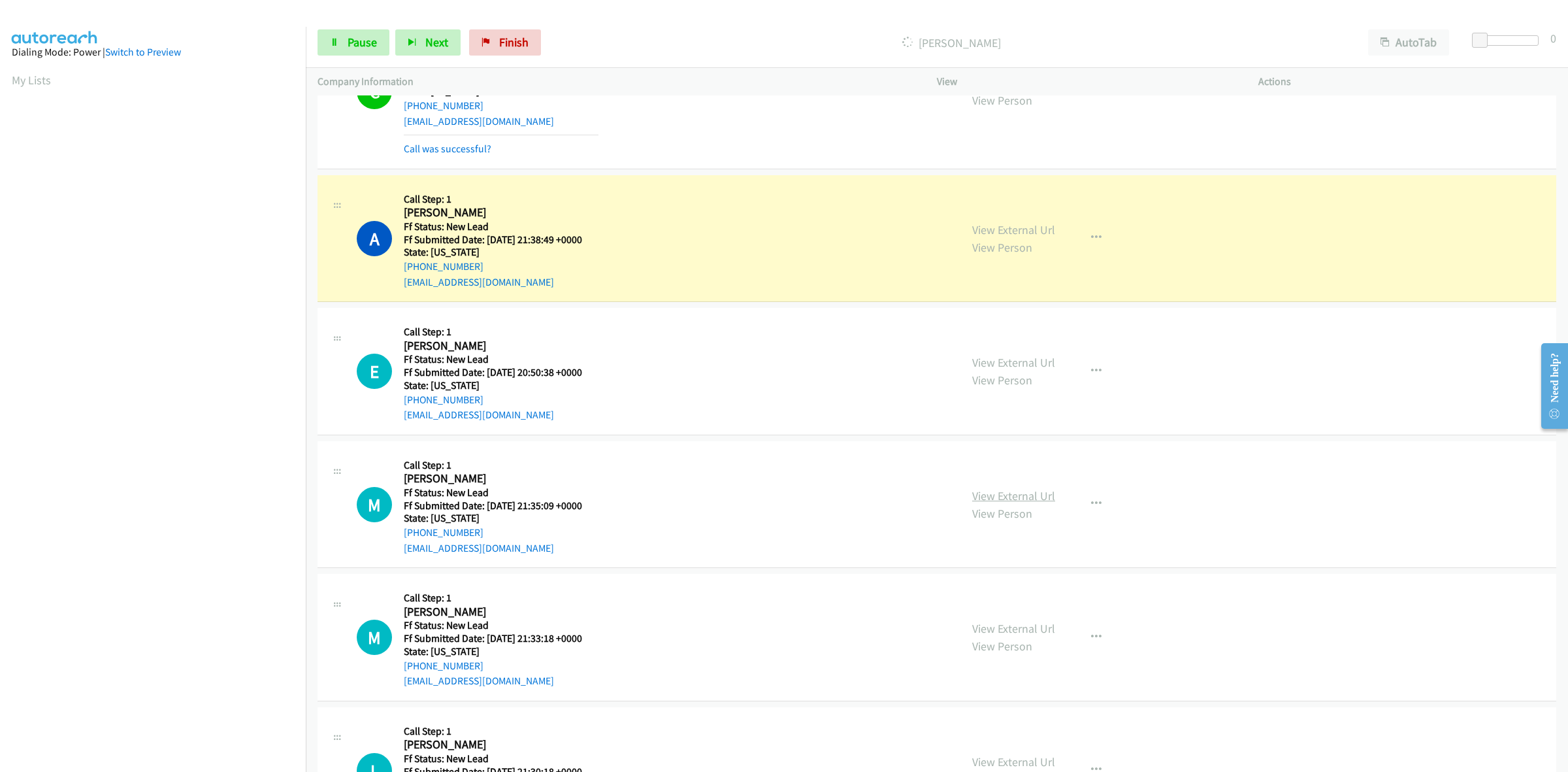
click at [1007, 498] on link "View External Url" at bounding box center [1014, 496] width 83 height 15
drag, startPoint x: 1005, startPoint y: 627, endPoint x: 903, endPoint y: 550, distance: 127.8
click at [1020, 619] on link "View External Url" at bounding box center [1014, 626] width 83 height 15
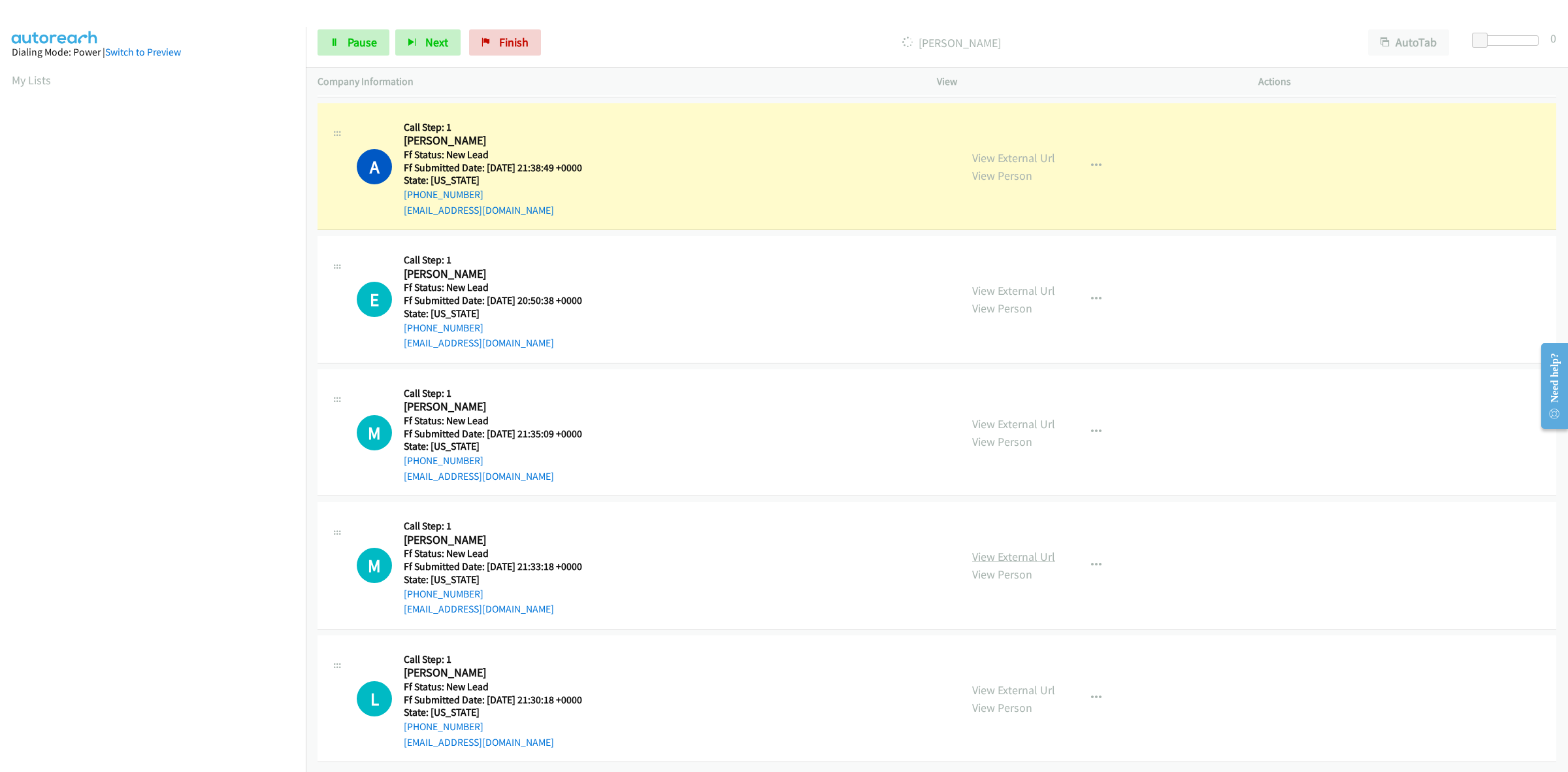
scroll to position [329, 0]
click at [1010, 683] on link "View External Url" at bounding box center [1014, 690] width 83 height 15
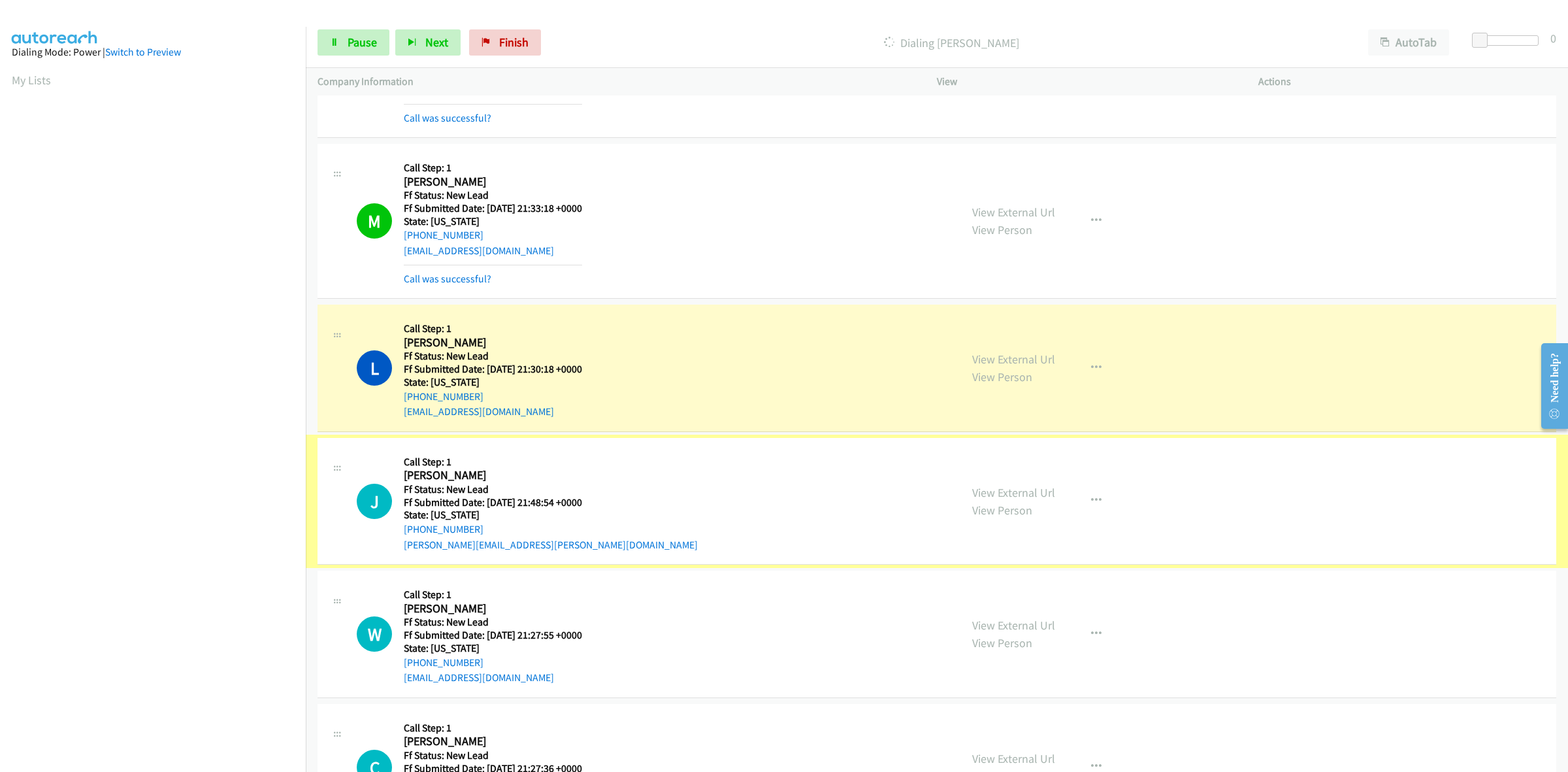
scroll to position [759, 0]
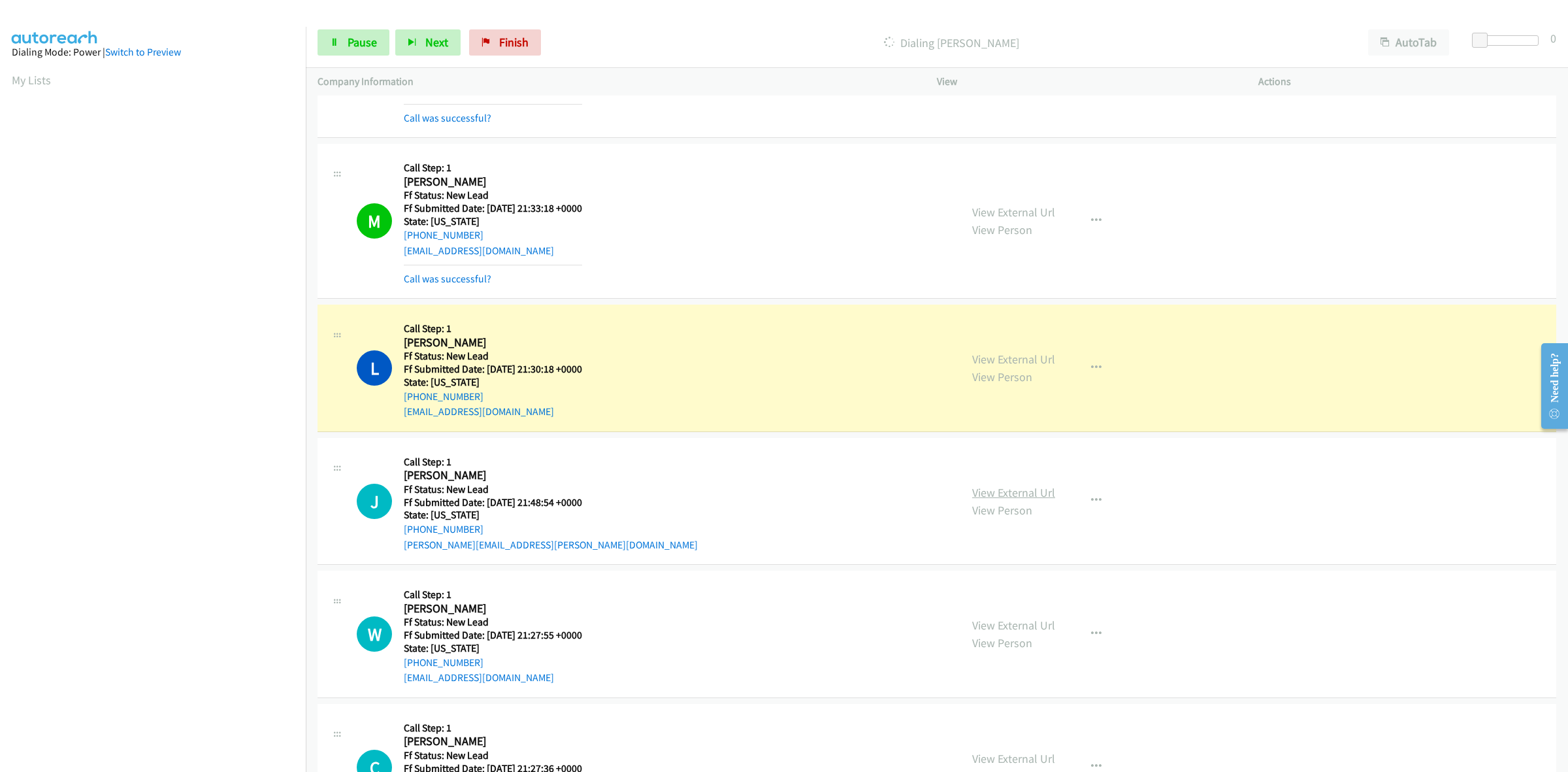
click at [978, 491] on link "View External Url" at bounding box center [1014, 492] width 83 height 15
click at [1020, 626] on link "View External Url" at bounding box center [1014, 626] width 83 height 15
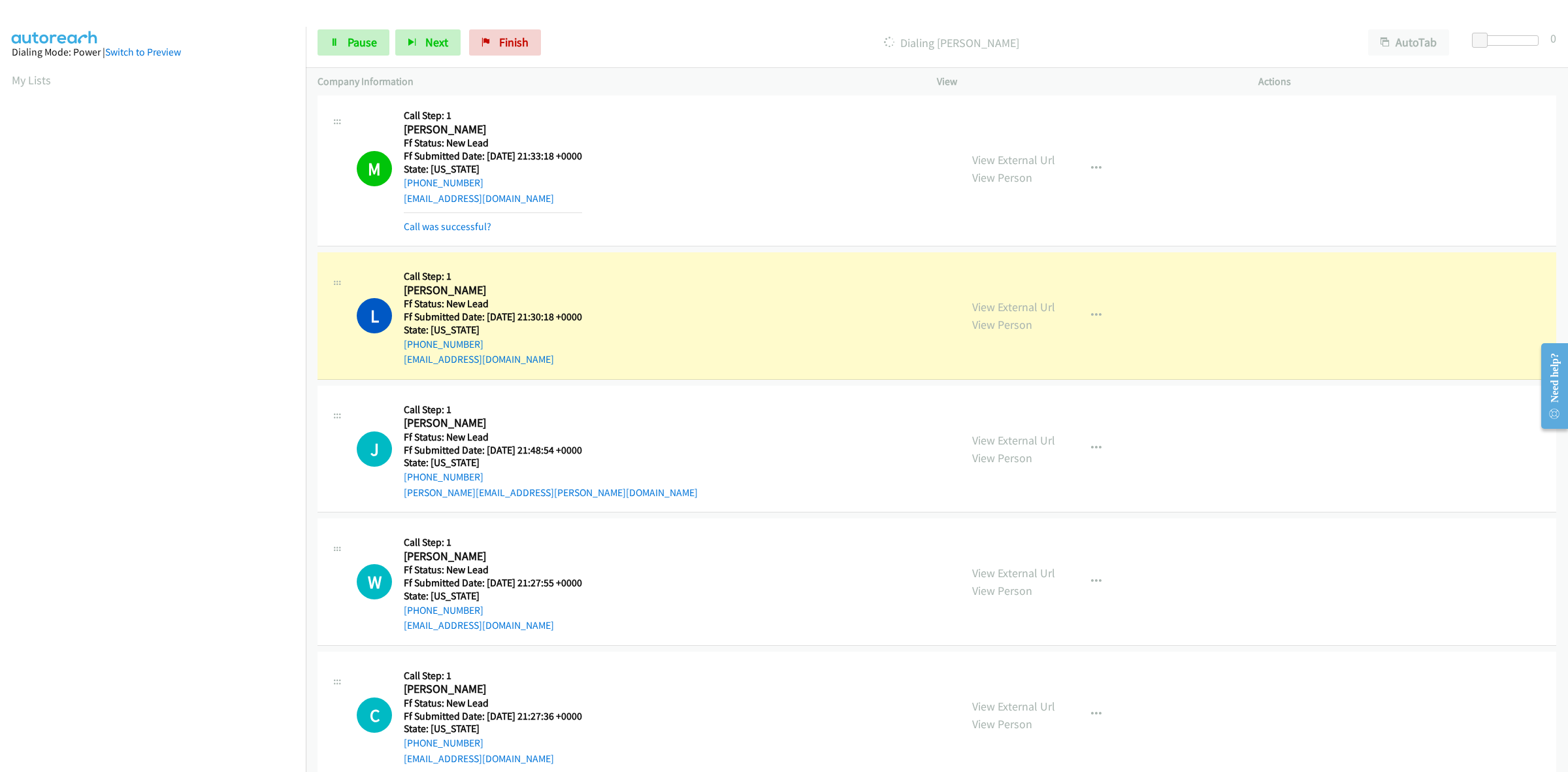
scroll to position [841, 0]
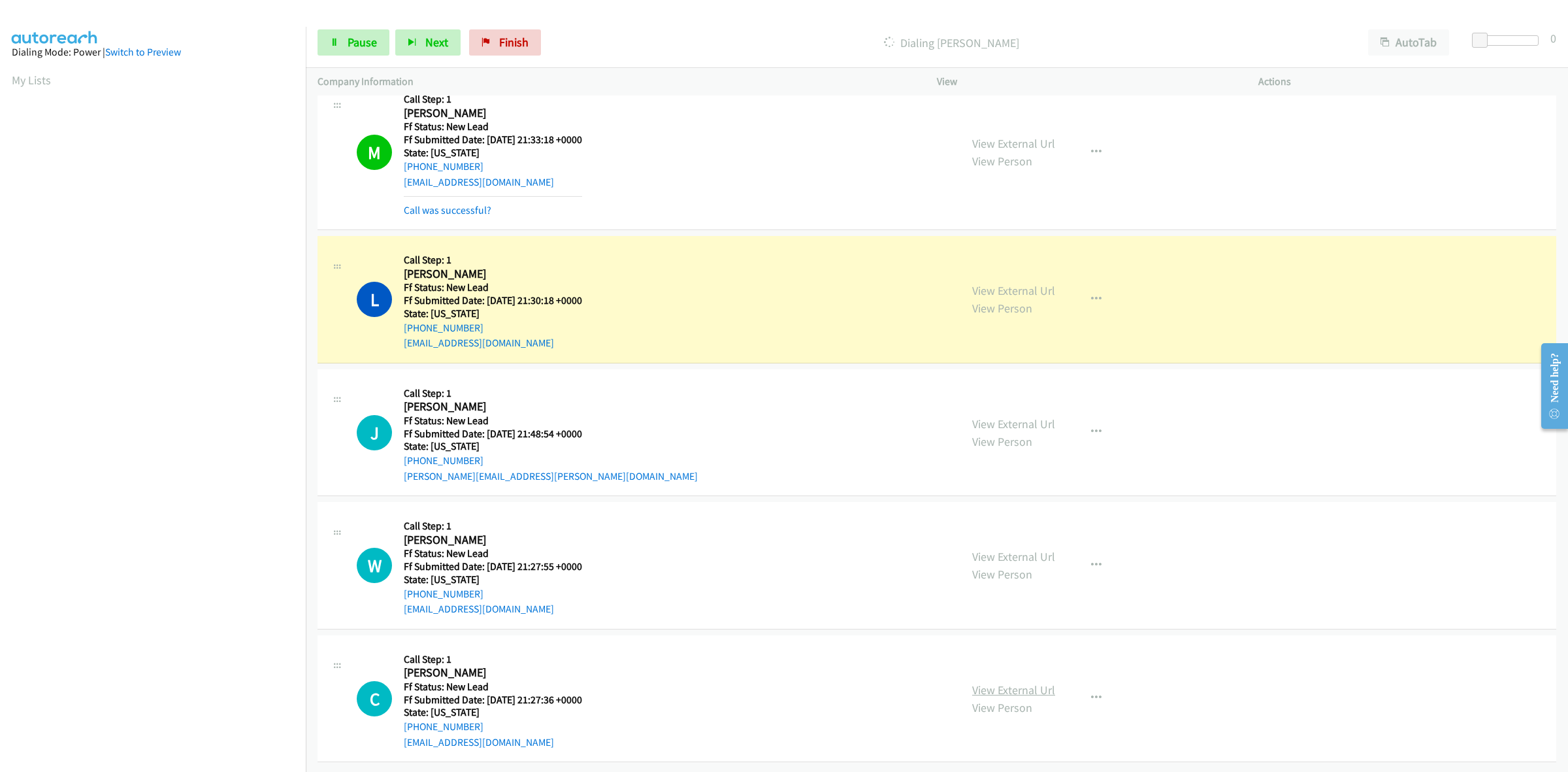
click at [972, 683] on link "View External Url" at bounding box center [1014, 690] width 83 height 15
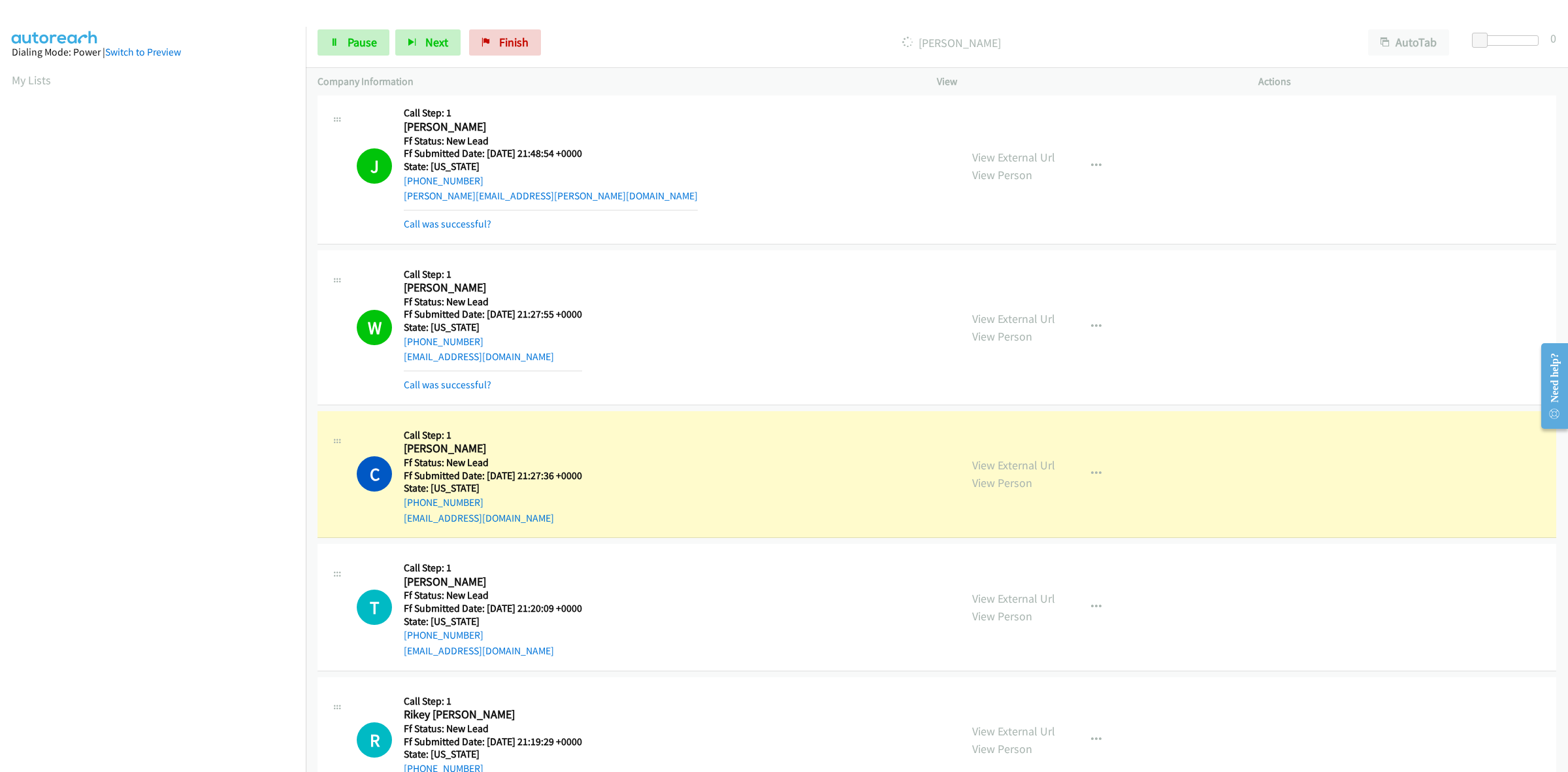
scroll to position [1109, 0]
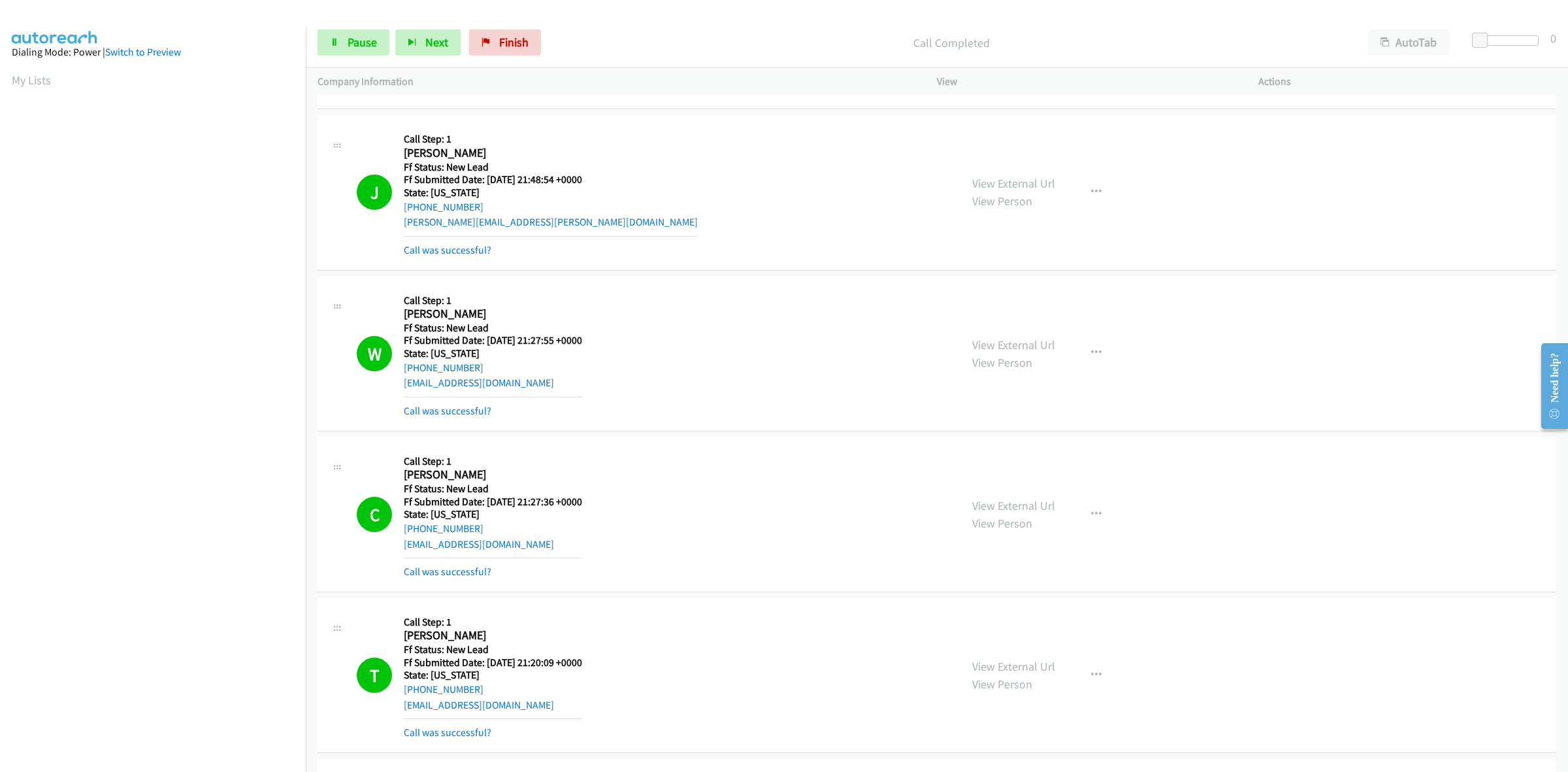
click at [993, 656] on div "View External Url View Person View External Url Email Schedule/Manage Callback …" at bounding box center [1127, 676] width 333 height 131
click at [1023, 662] on link "View External Url" at bounding box center [1014, 666] width 83 height 15
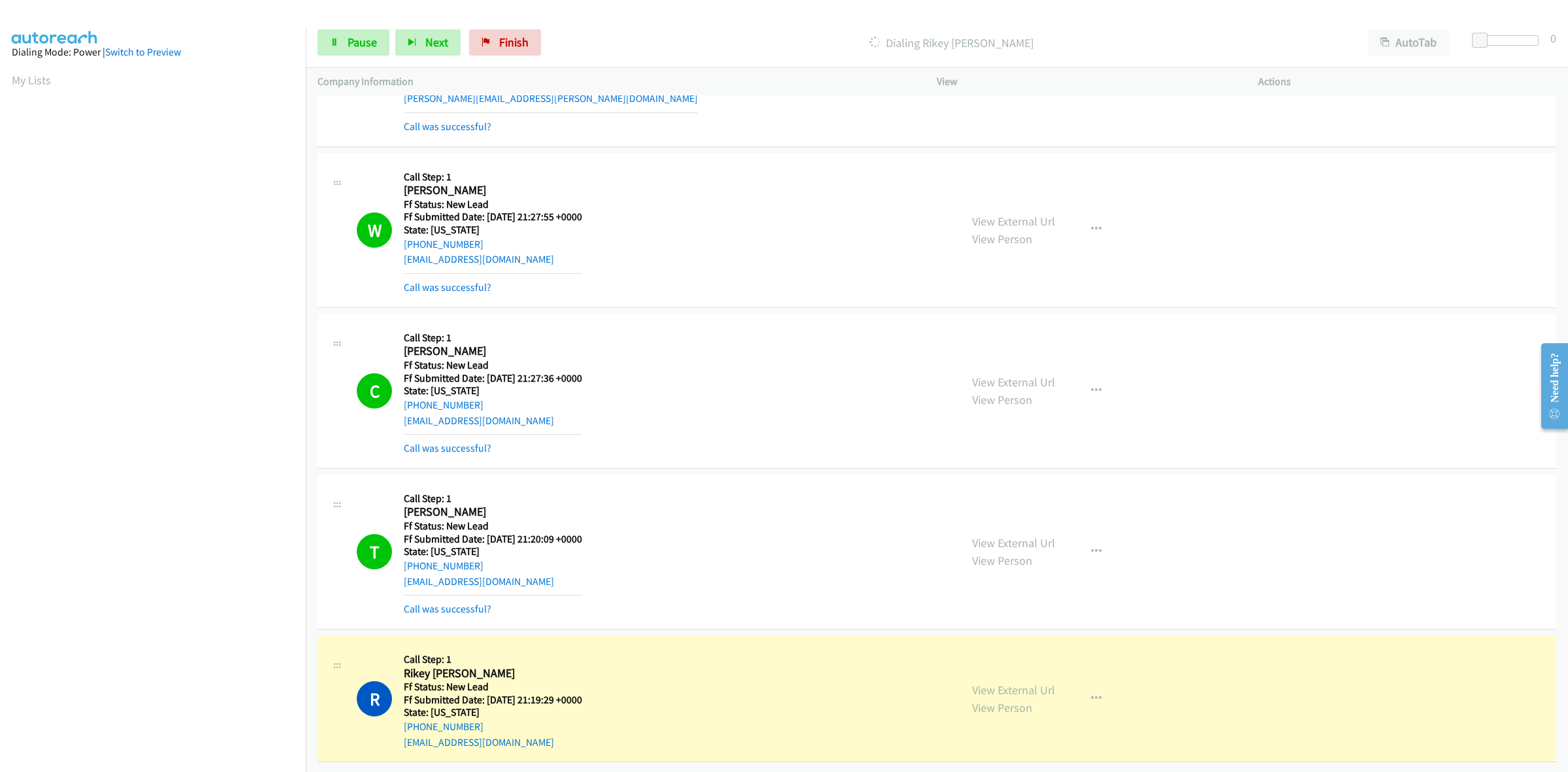
scroll to position [1247, 0]
click at [1010, 683] on link "View External Url" at bounding box center [1014, 690] width 83 height 15
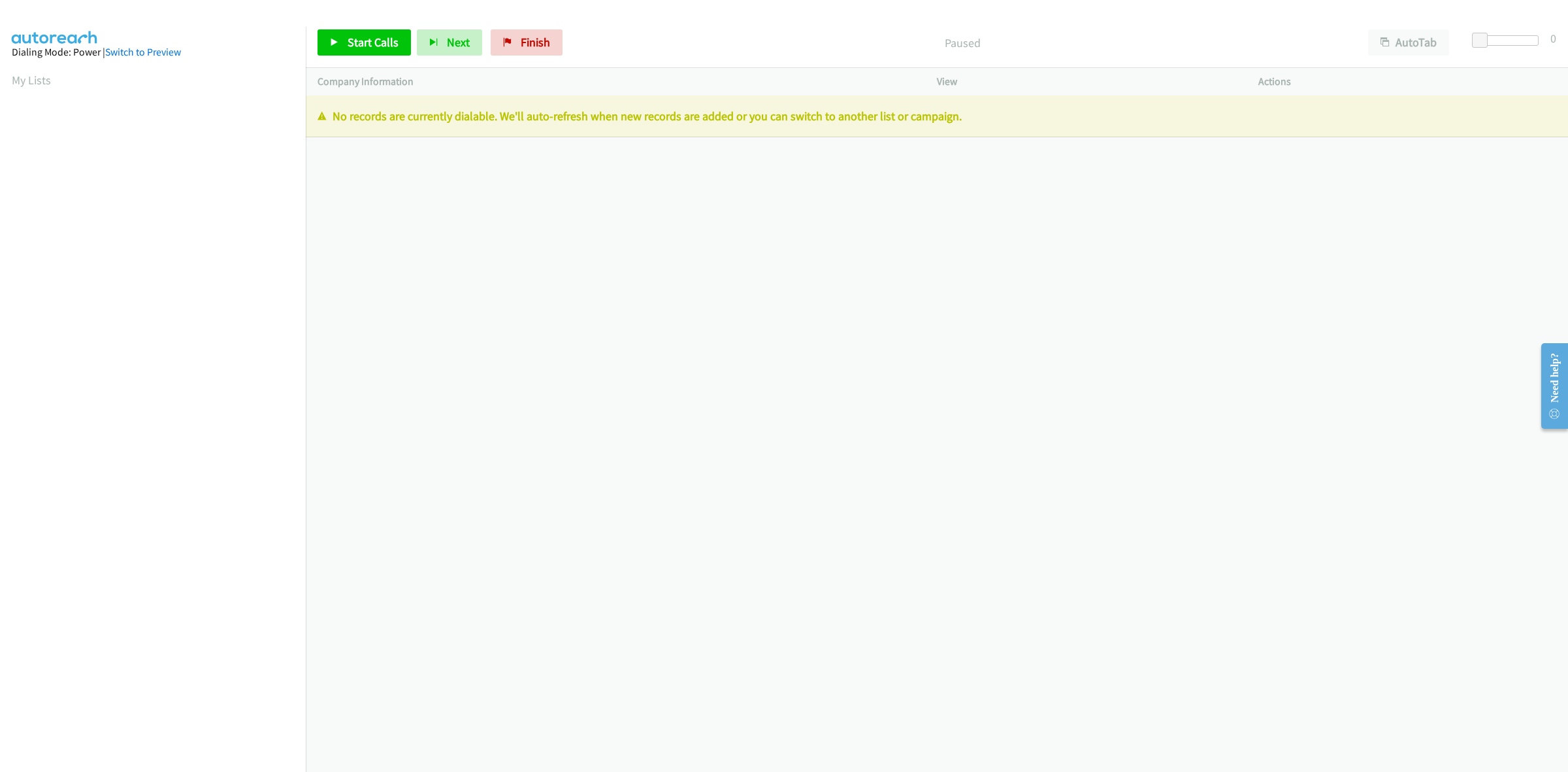
drag, startPoint x: 1356, startPoint y: 458, endPoint x: 1334, endPoint y: 430, distance: 35.6
click at [1356, 458] on div "[PHONE_NUMBER] Call failed - Please reload the list and try again The Callbar F…" at bounding box center [936, 434] width 1262 height 676
click at [561, 45] on div "Start Calls Pause Next Finish" at bounding box center [443, 42] width 251 height 26
click at [542, 41] on span "Finish" at bounding box center [535, 42] width 29 height 15
